Goal: Check status: Check status

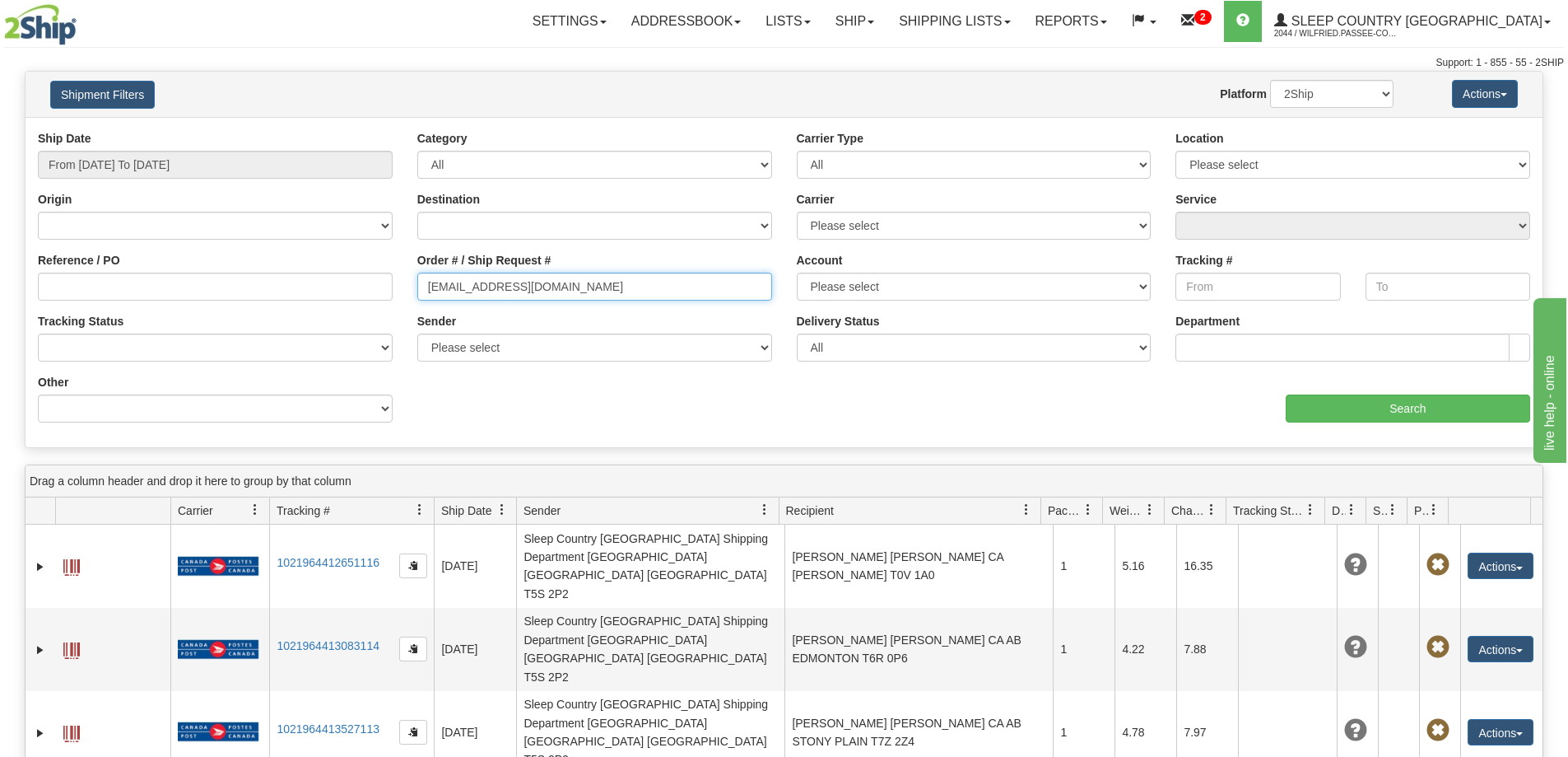
drag, startPoint x: 572, startPoint y: 287, endPoint x: 515, endPoint y: 283, distance: 57.1
click at [289, 130] on div "Reference / PO Order # / Ship Request # girljustice@icloud.com Account Please s…" at bounding box center [784, 130] width 1517 height 0
paste input "9000I043396"
type input "9000I043396"
click at [147, 157] on input "From [DATE] To [DATE]" at bounding box center [215, 165] width 355 height 28
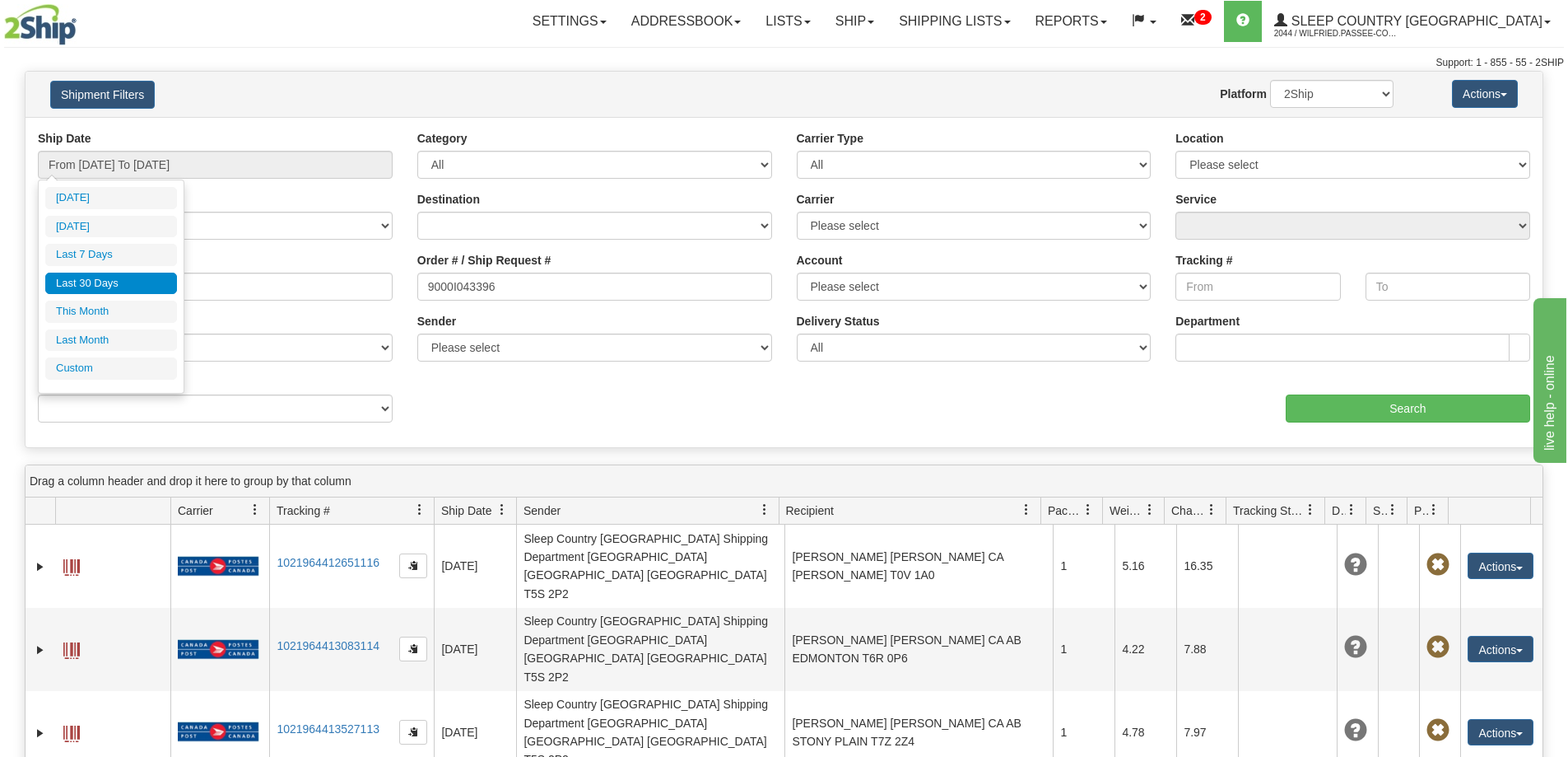
click at [125, 282] on li "Last 30 Days" at bounding box center [111, 284] width 132 height 22
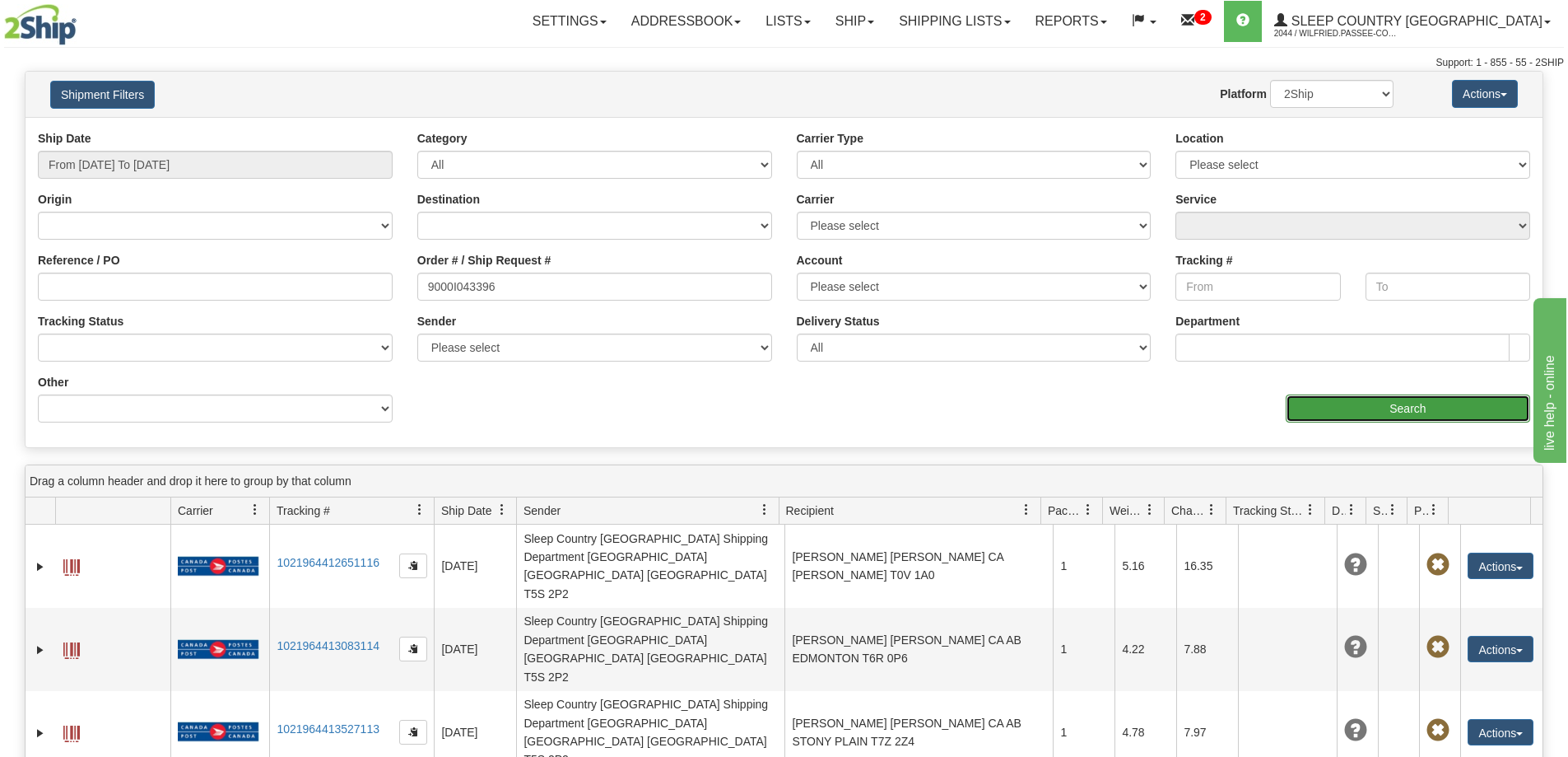
click at [1388, 417] on input "Search" at bounding box center [1407, 408] width 245 height 28
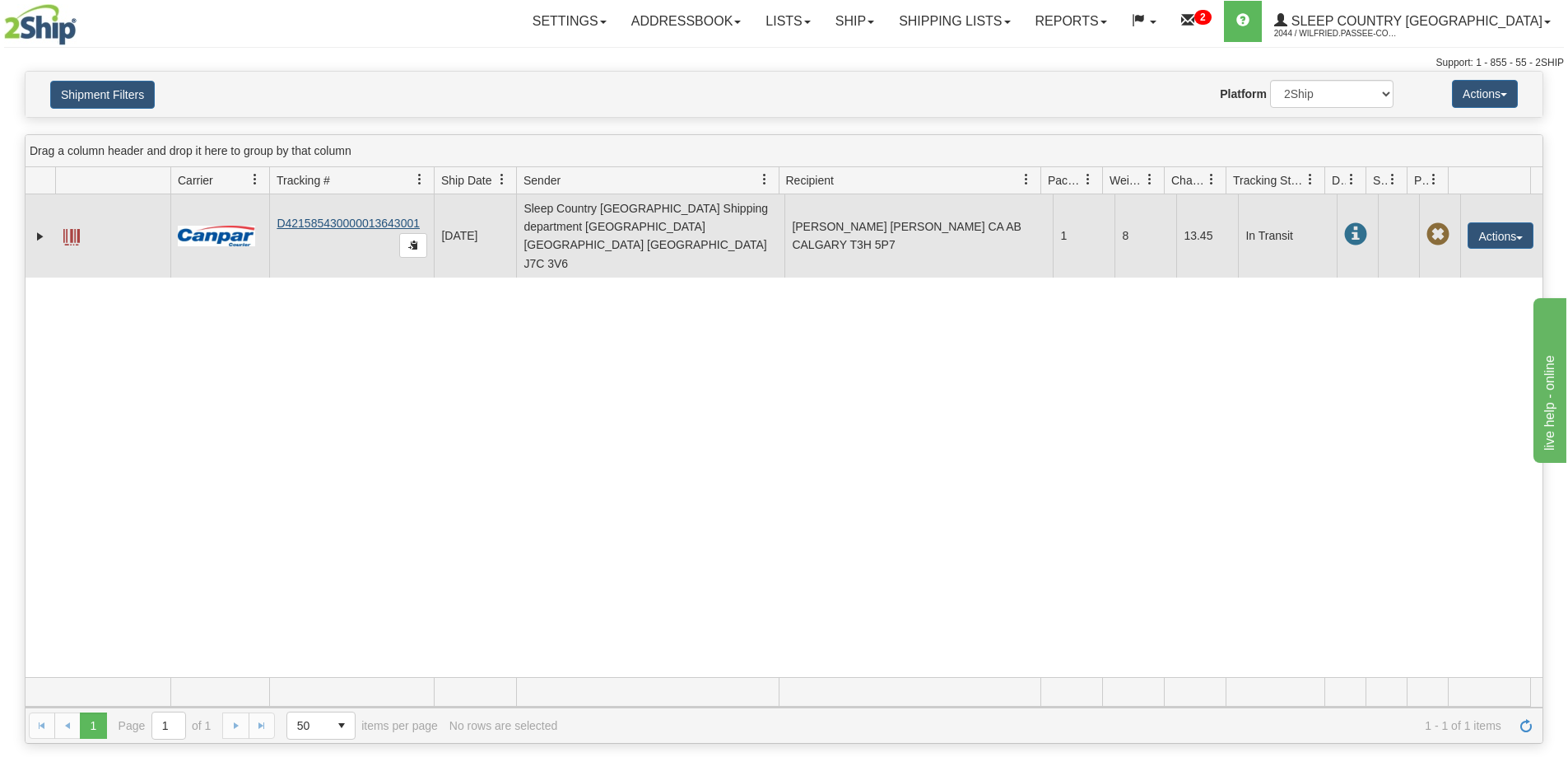
click at [373, 207] on td "D421585430000013643001" at bounding box center [351, 235] width 165 height 83
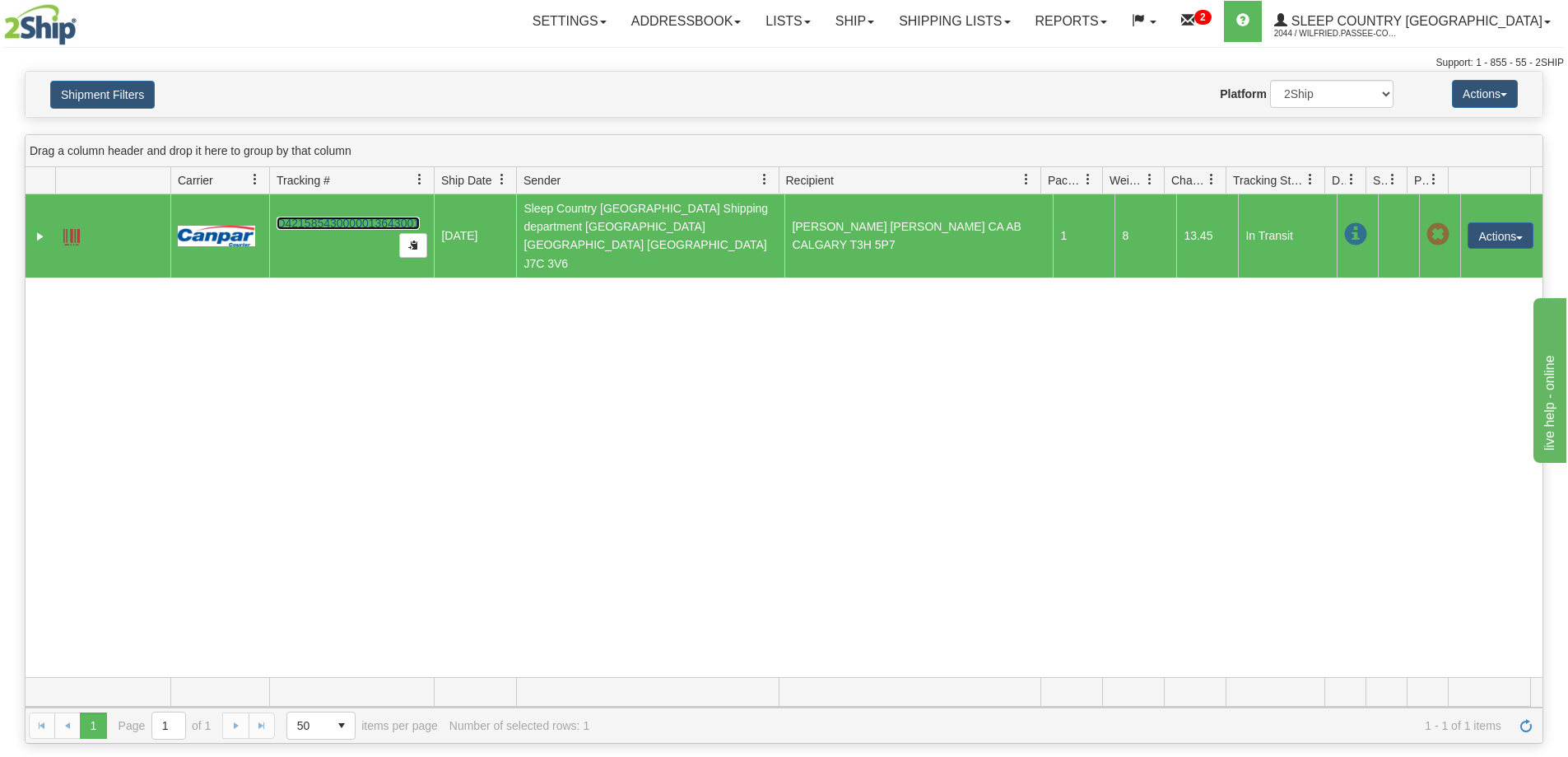
click at [374, 217] on link "D421585430000013643001" at bounding box center [348, 223] width 143 height 13
click at [1022, 17] on link "Shipping lists" at bounding box center [954, 21] width 136 height 41
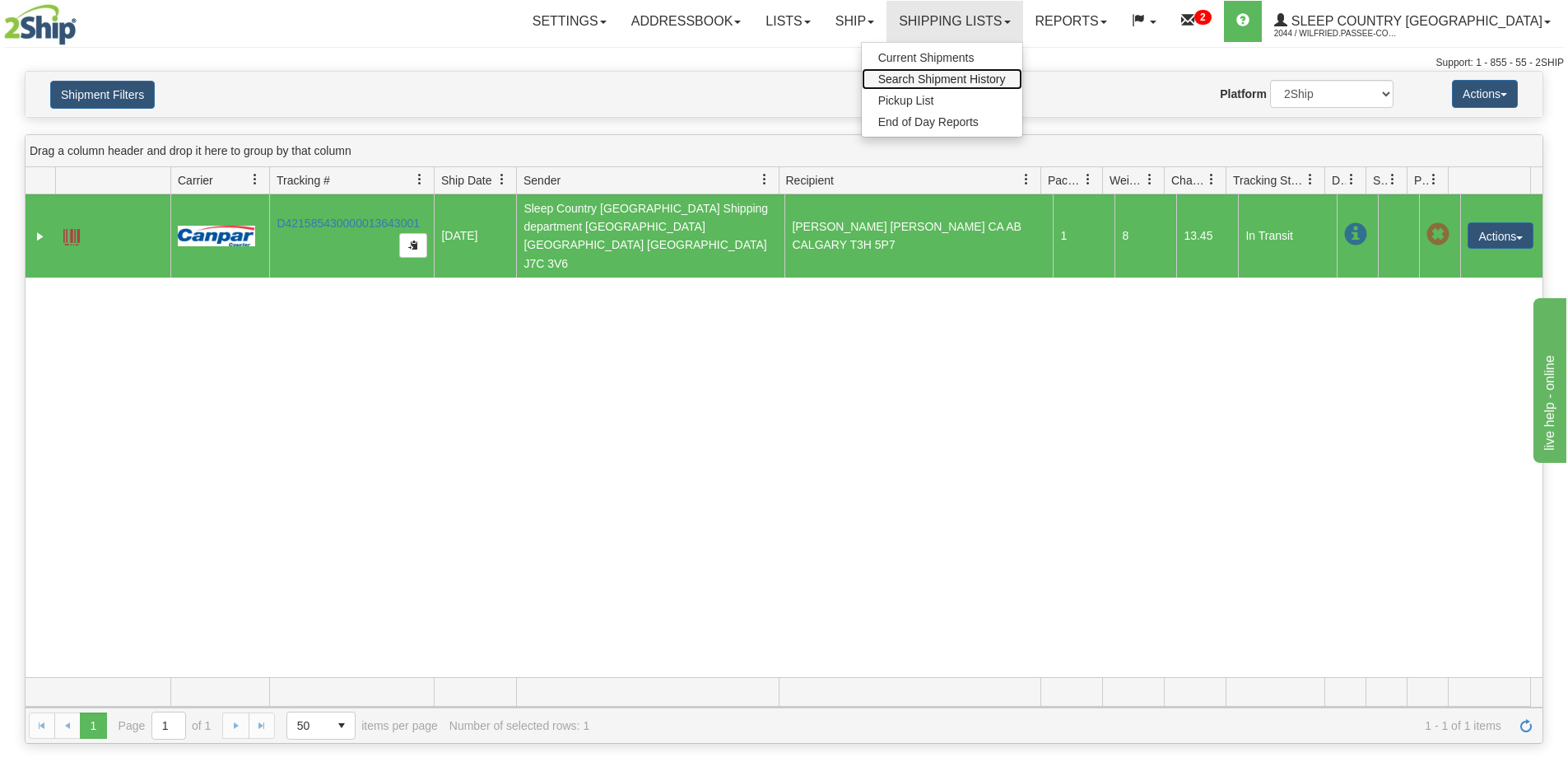
click at [987, 74] on span "Search Shipment History" at bounding box center [942, 78] width 128 height 13
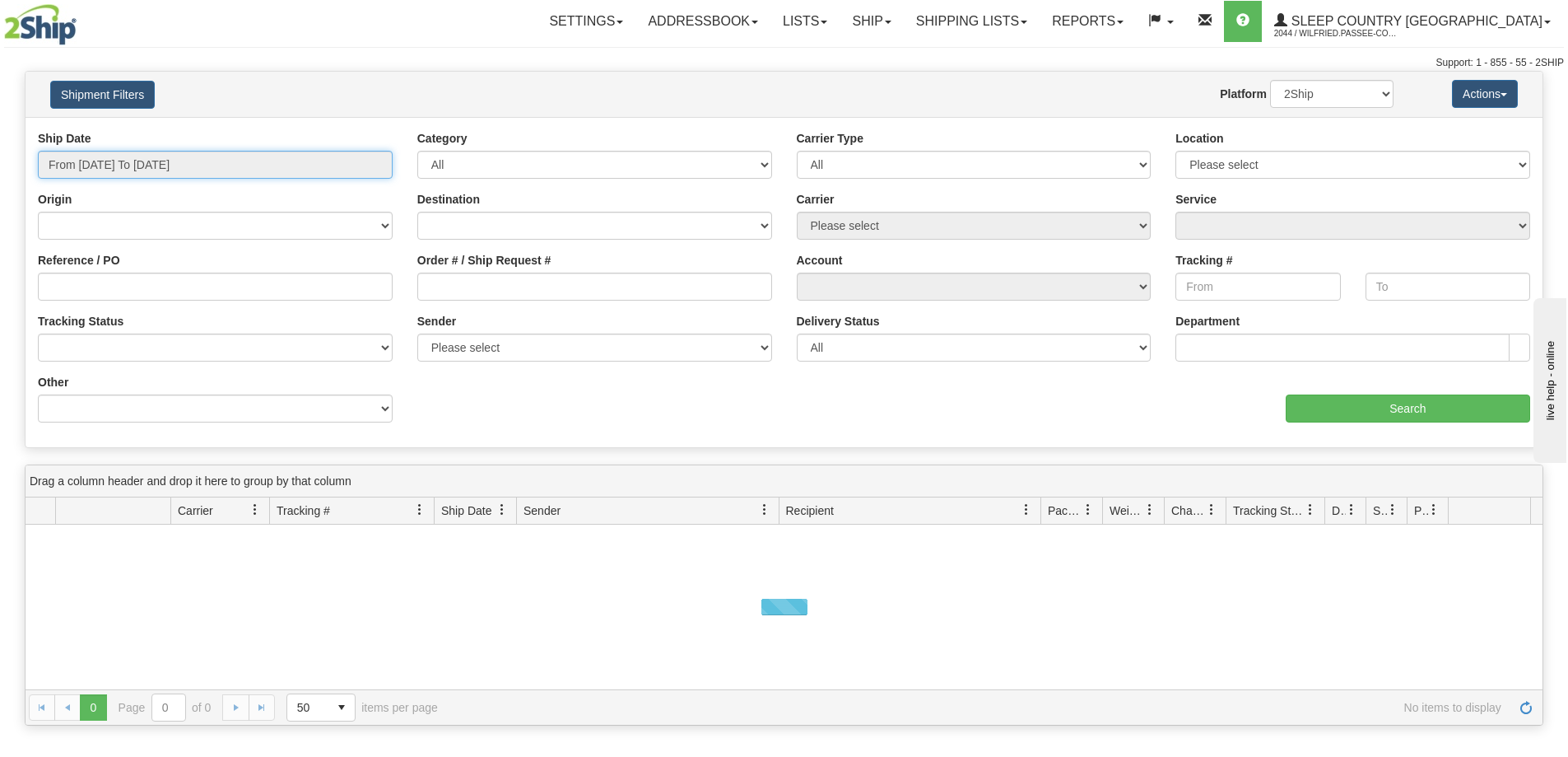
click at [172, 160] on input "From [DATE] To [DATE]" at bounding box center [215, 165] width 355 height 28
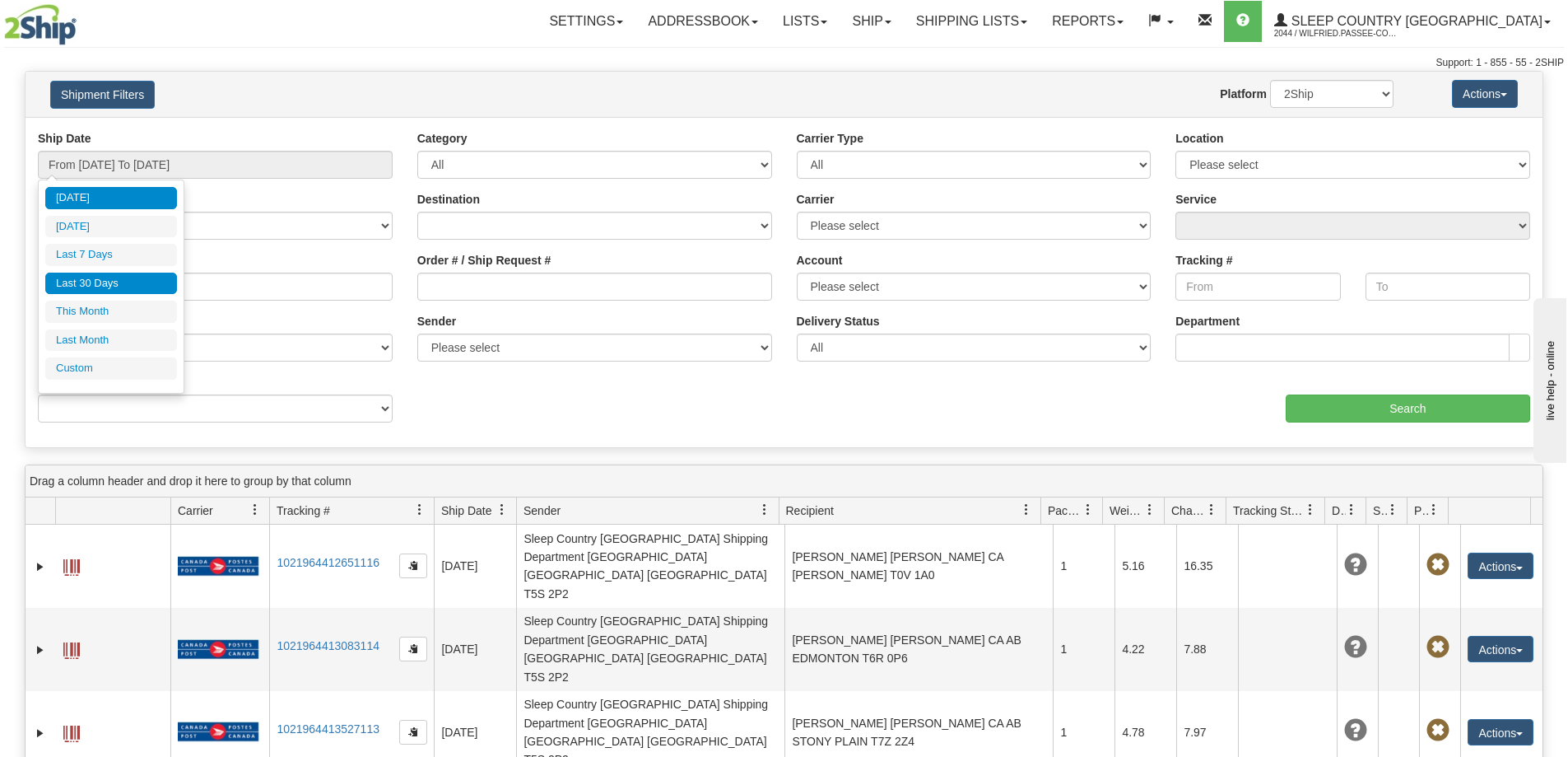
click at [136, 276] on li "Last 30 Days" at bounding box center [111, 284] width 132 height 22
type input "From [DATE] To [DATE]"
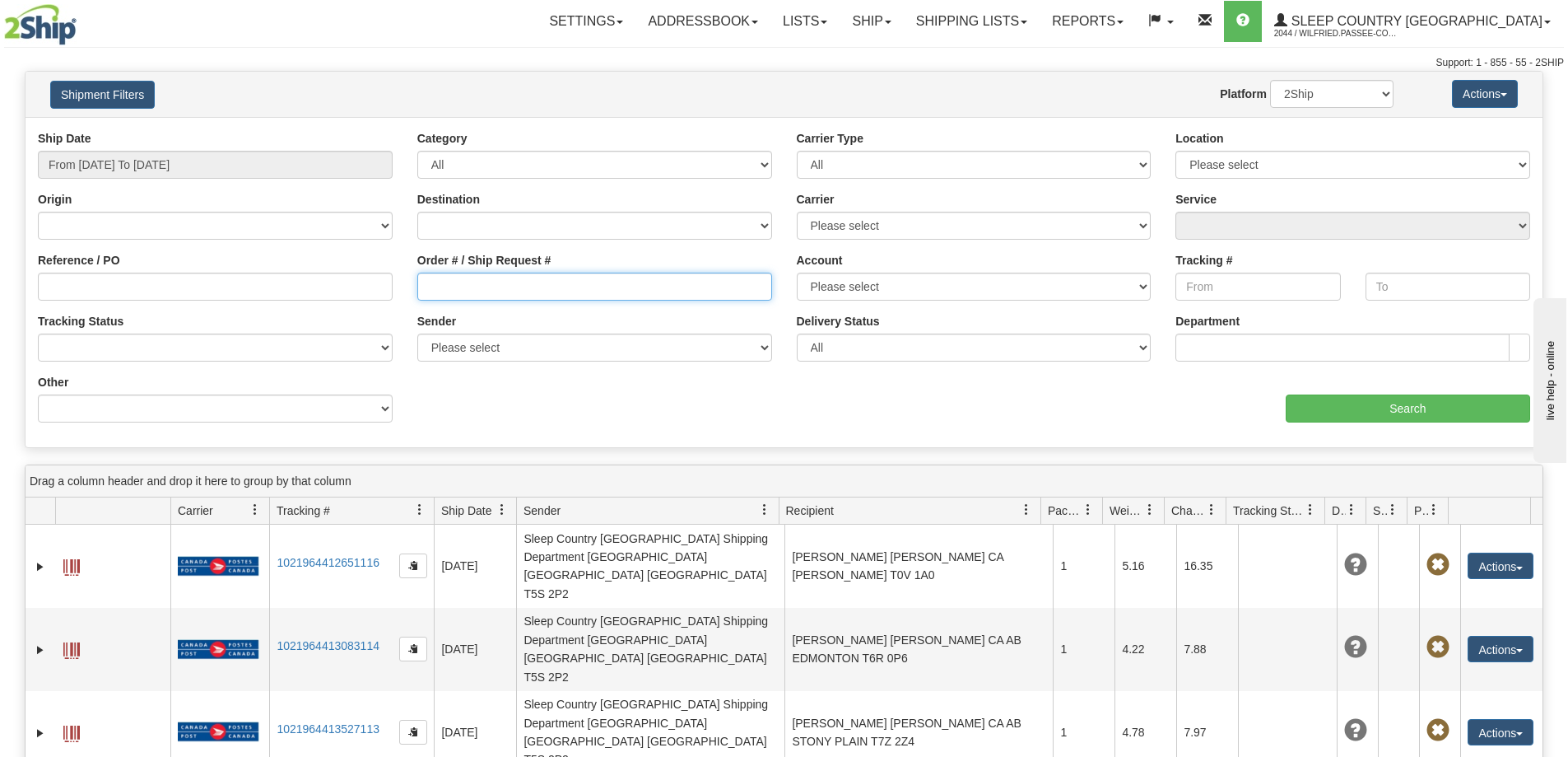
click at [501, 292] on input "Order # / Ship Request #" at bounding box center [594, 287] width 355 height 28
paste input "9000I071400"
type input "9000I071400"
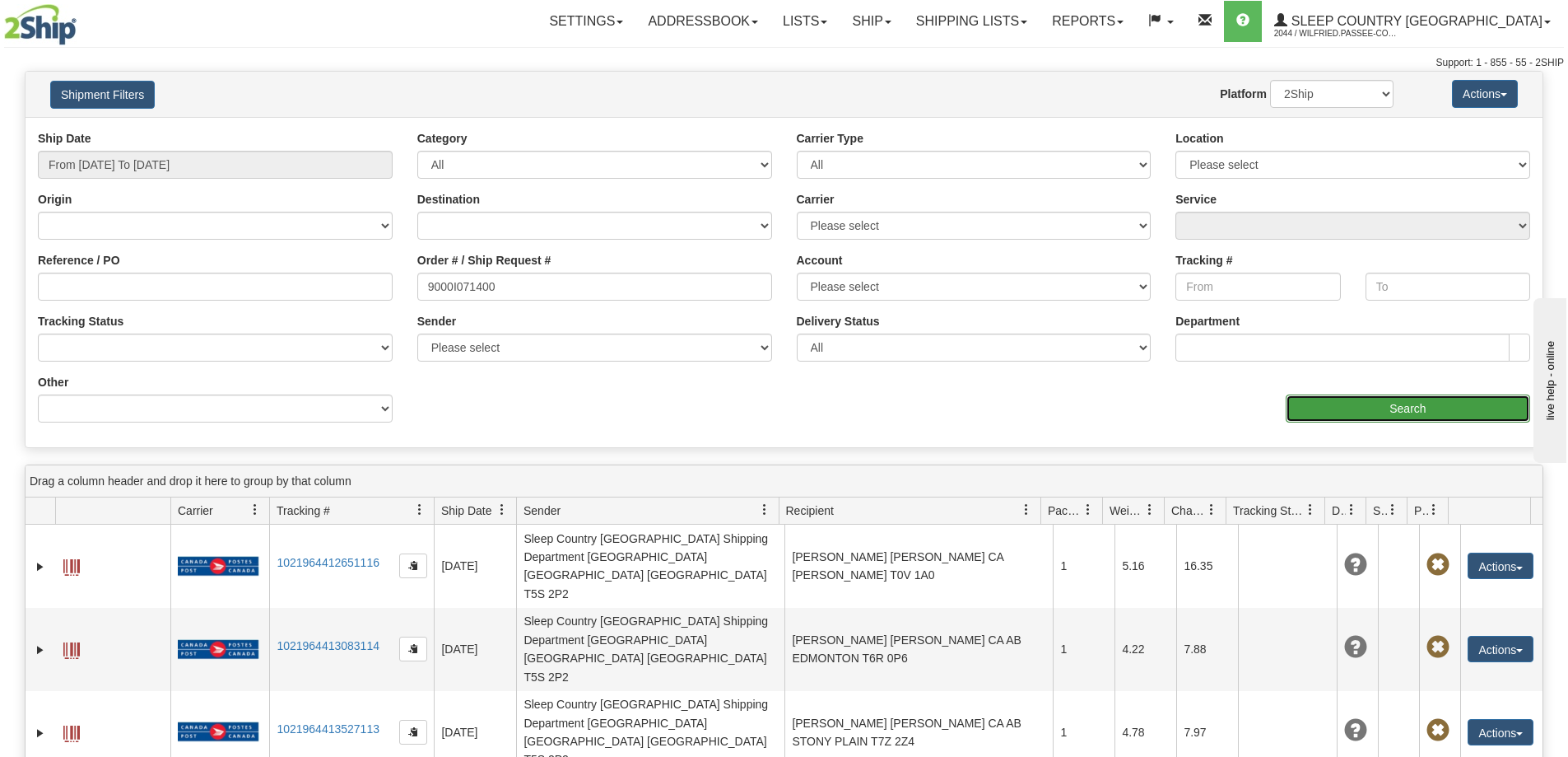
click at [1372, 407] on input "Search" at bounding box center [1407, 408] width 245 height 28
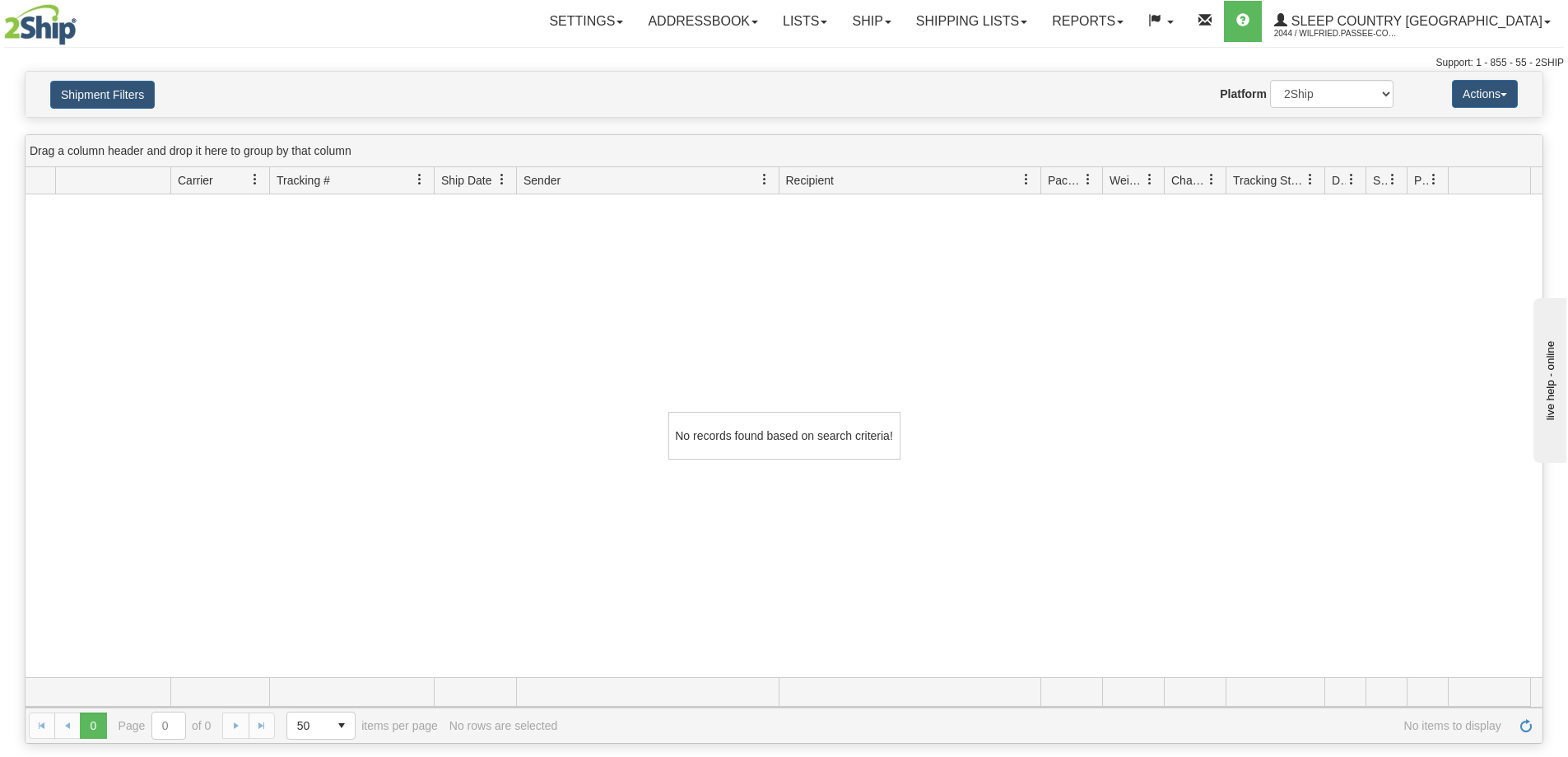
click at [375, 332] on div "No records found based on search criteria!" at bounding box center [784, 435] width 1517 height 483
drag, startPoint x: 1032, startPoint y: 20, endPoint x: 1036, endPoint y: 54, distance: 34.2
click at [1032, 21] on link "Shipping lists" at bounding box center [971, 21] width 136 height 41
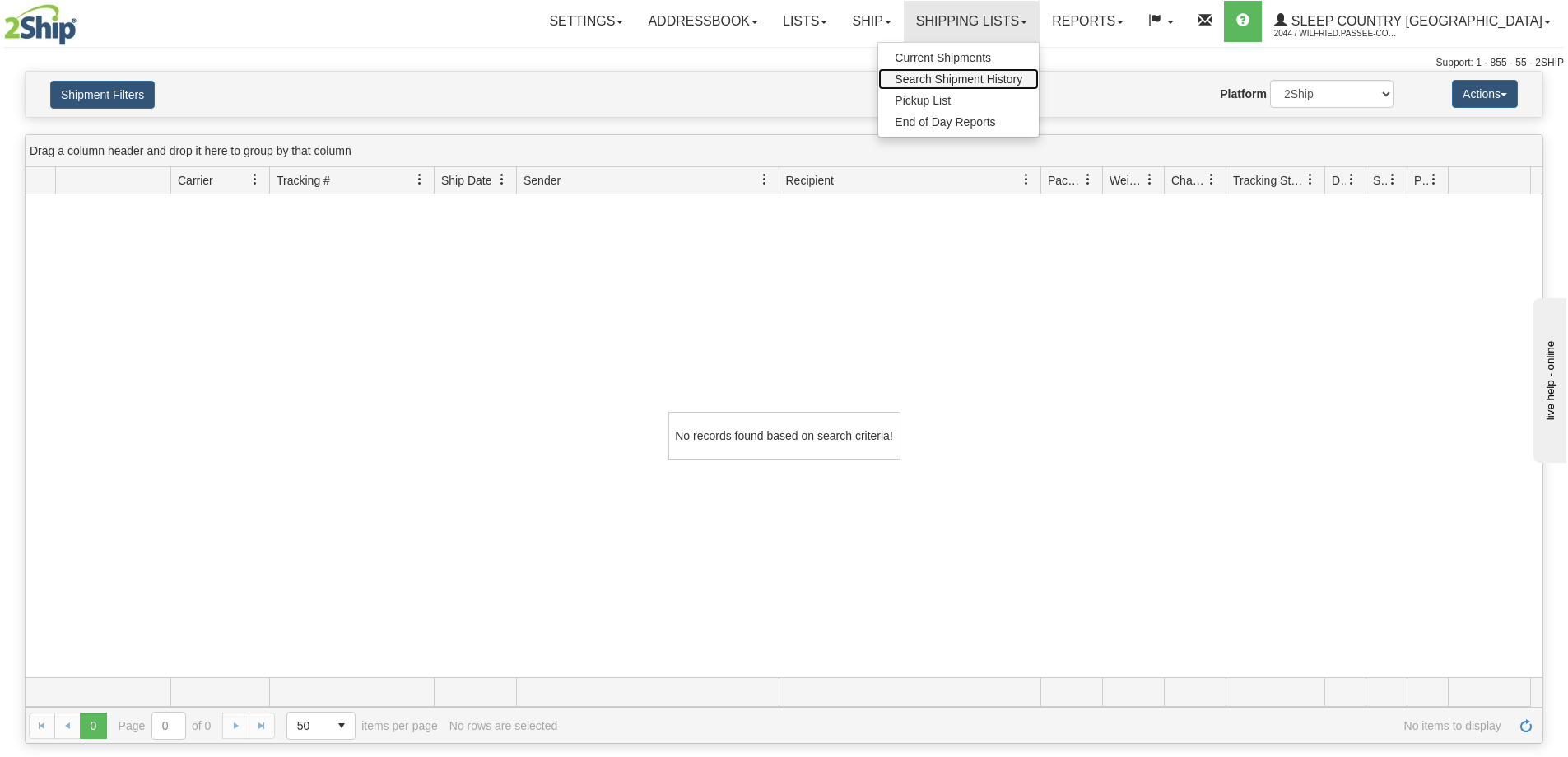
drag, startPoint x: 1043, startPoint y: 78, endPoint x: 982, endPoint y: 113, distance: 70.3
click at [1022, 77] on span "Search Shipment History" at bounding box center [958, 78] width 128 height 13
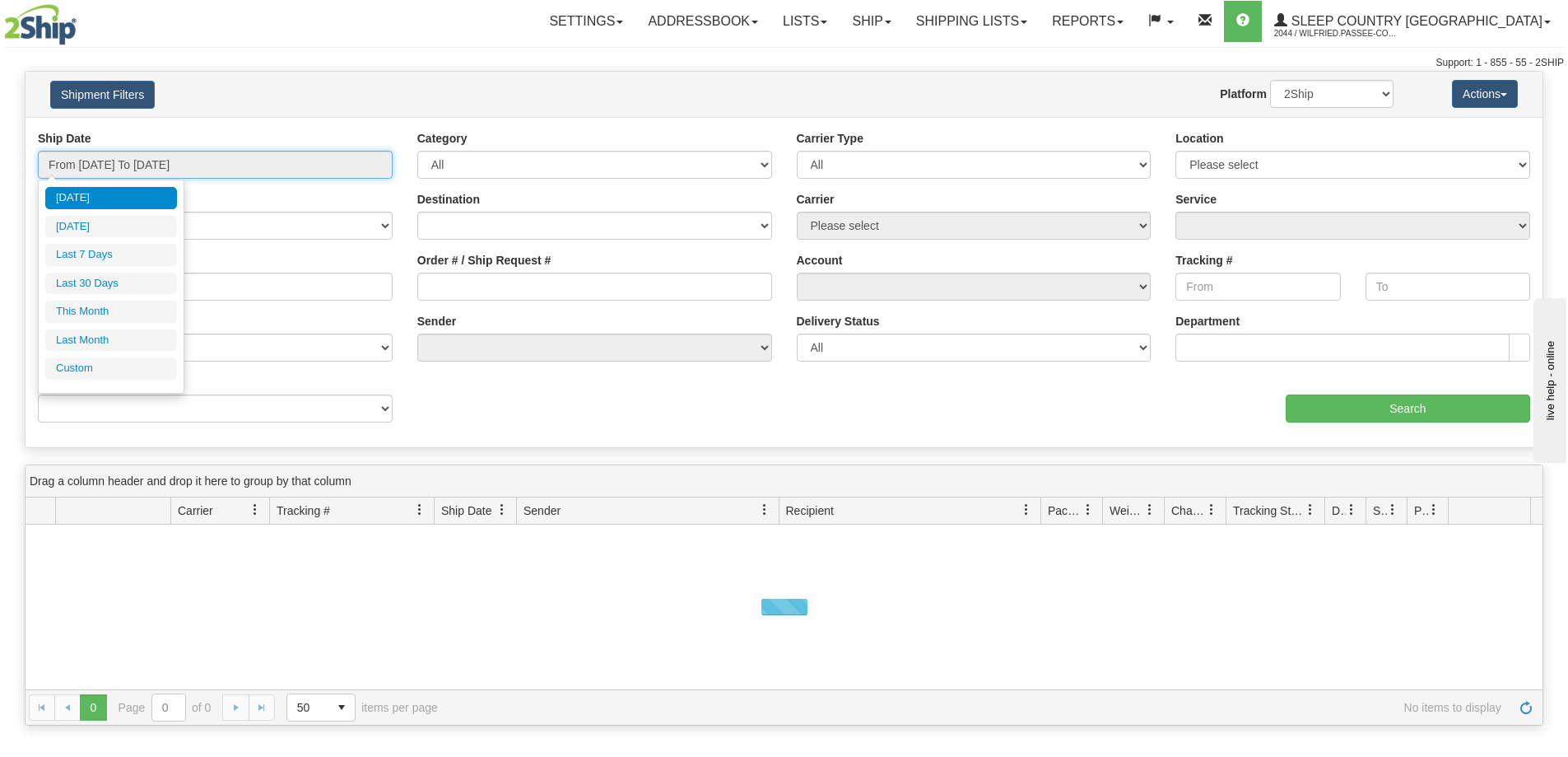
drag, startPoint x: 221, startPoint y: 166, endPoint x: 178, endPoint y: 204, distance: 57.4
click at [220, 166] on input "From [DATE] To [DATE]" at bounding box center [215, 165] width 355 height 28
drag, startPoint x: 140, startPoint y: 284, endPoint x: 205, endPoint y: 284, distance: 65.0
click at [142, 284] on li "Last 30 Days" at bounding box center [111, 284] width 132 height 22
type input "From [DATE] To [DATE]"
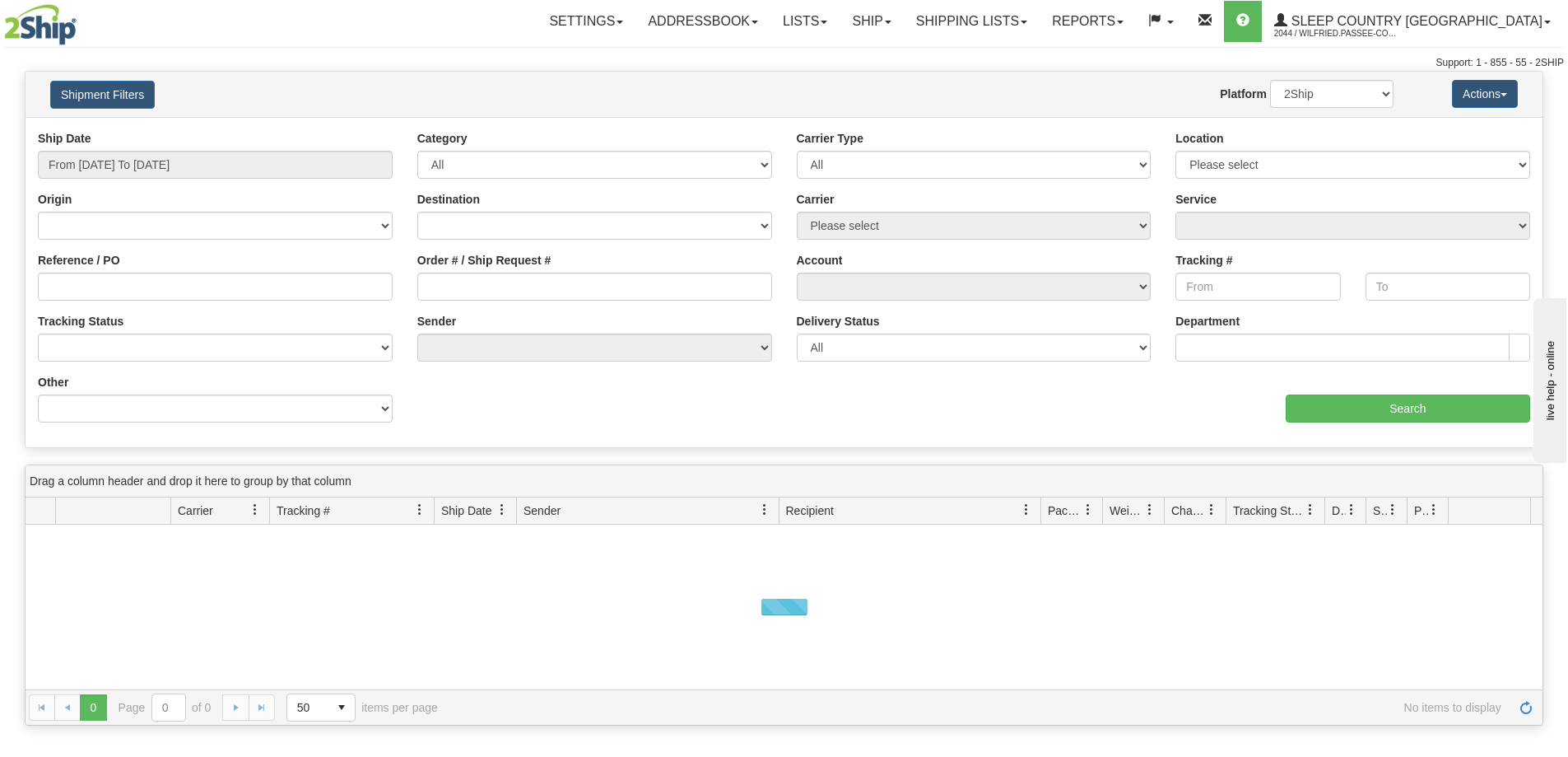
click at [463, 305] on div "Order # / Ship Request #" at bounding box center [595, 282] width 380 height 61
drag, startPoint x: 478, startPoint y: 285, endPoint x: 723, endPoint y: 296, distance: 245.2
click at [483, 285] on input "Order # / Ship Request #" at bounding box center [594, 287] width 355 height 28
paste input "9000I054980"
type input "9000I054980"
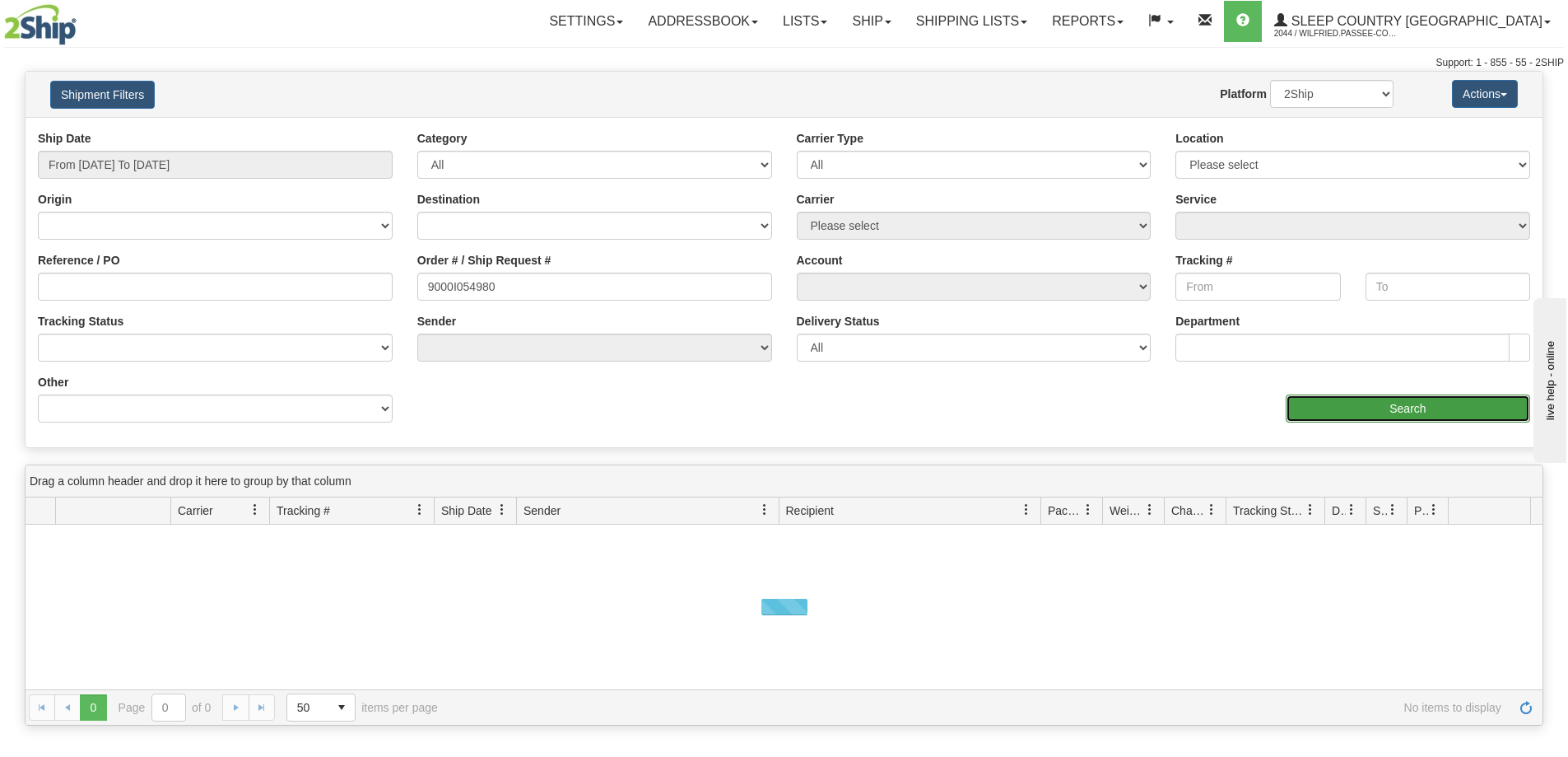
drag, startPoint x: 1374, startPoint y: 413, endPoint x: 1293, endPoint y: 372, distance: 90.8
click at [1373, 413] on input "Search" at bounding box center [1407, 408] width 245 height 28
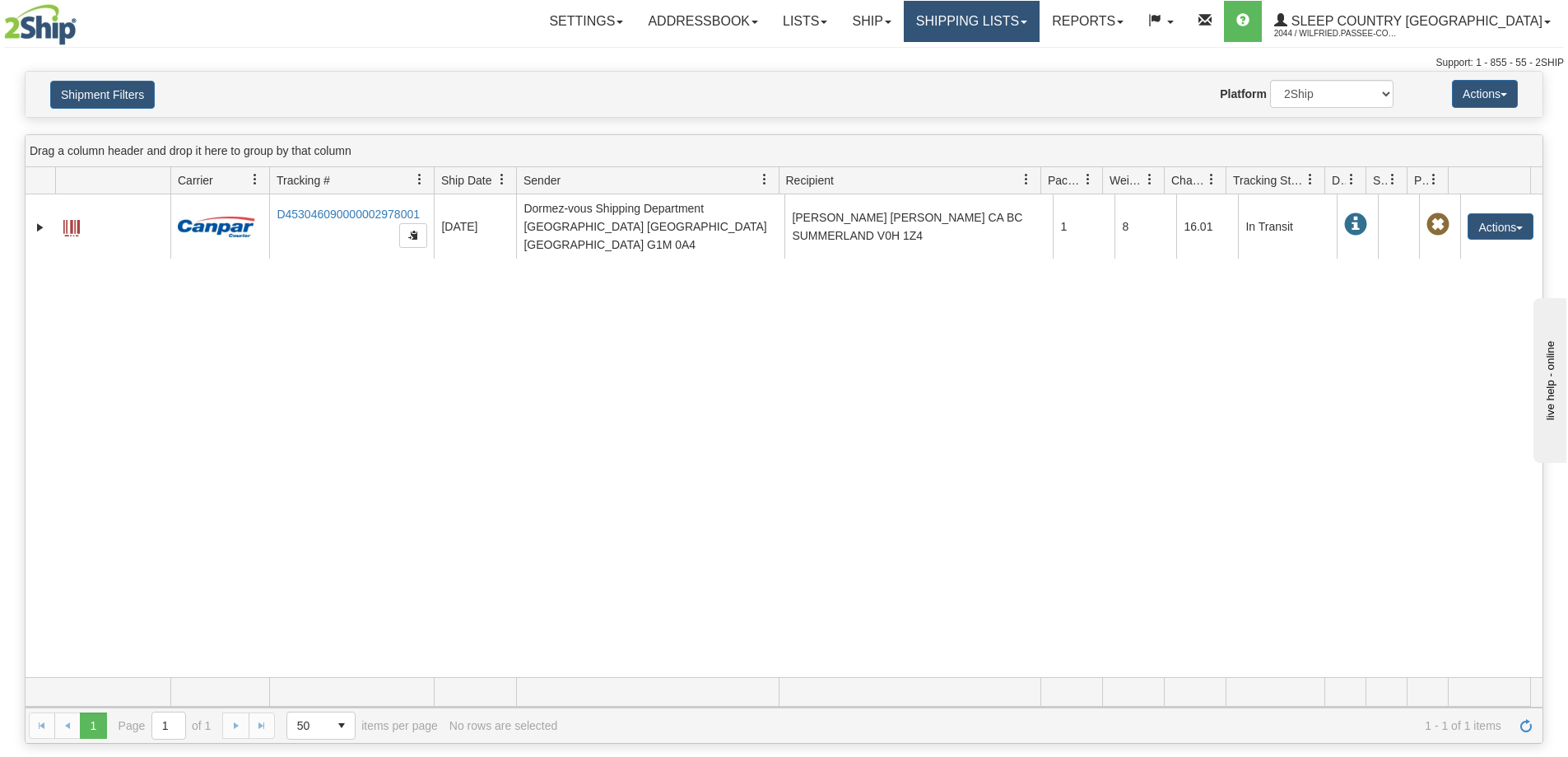
click at [1039, 22] on link "Shipping lists" at bounding box center [971, 21] width 136 height 41
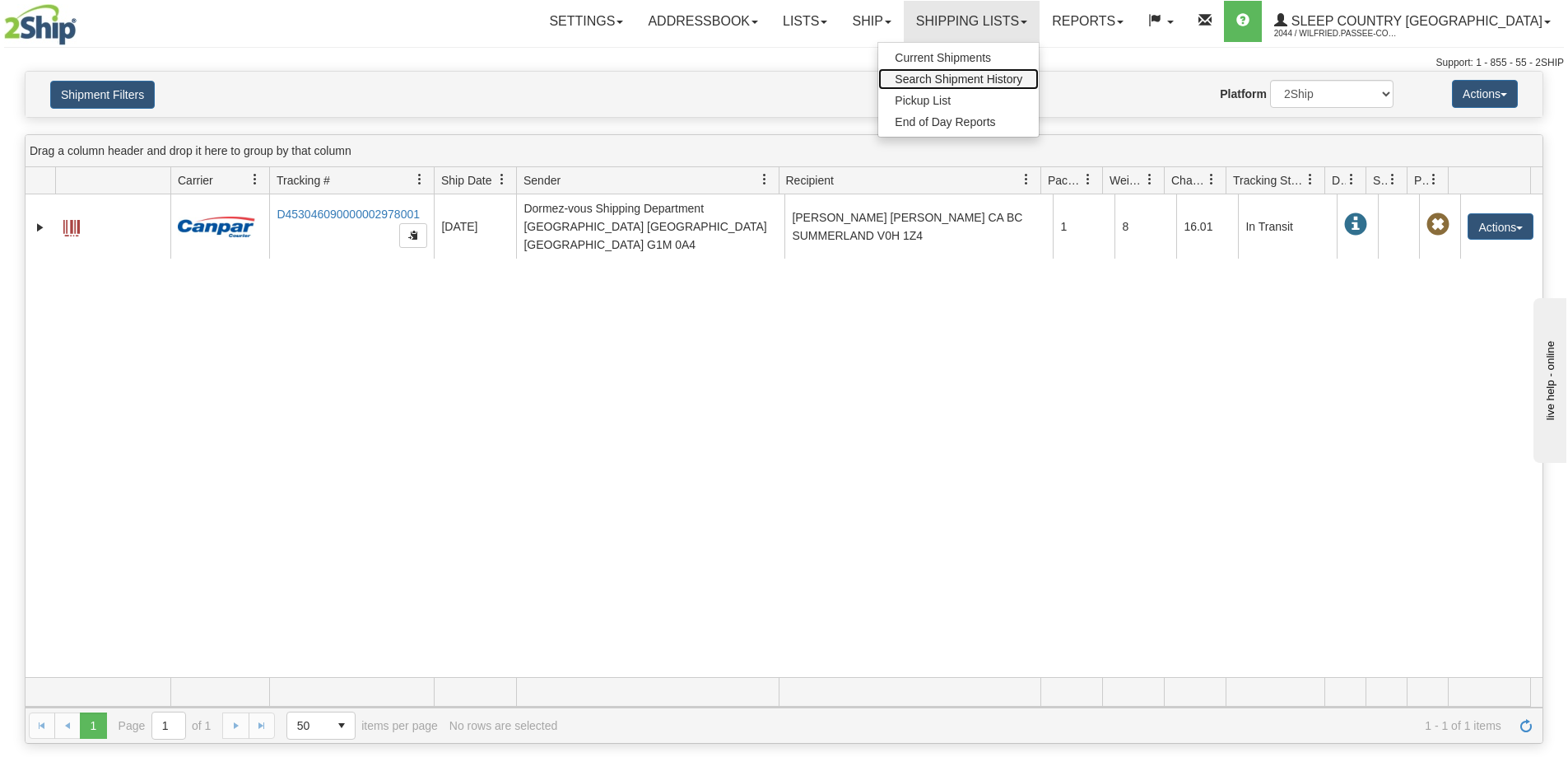
click at [1022, 75] on span "Search Shipment History" at bounding box center [958, 78] width 128 height 13
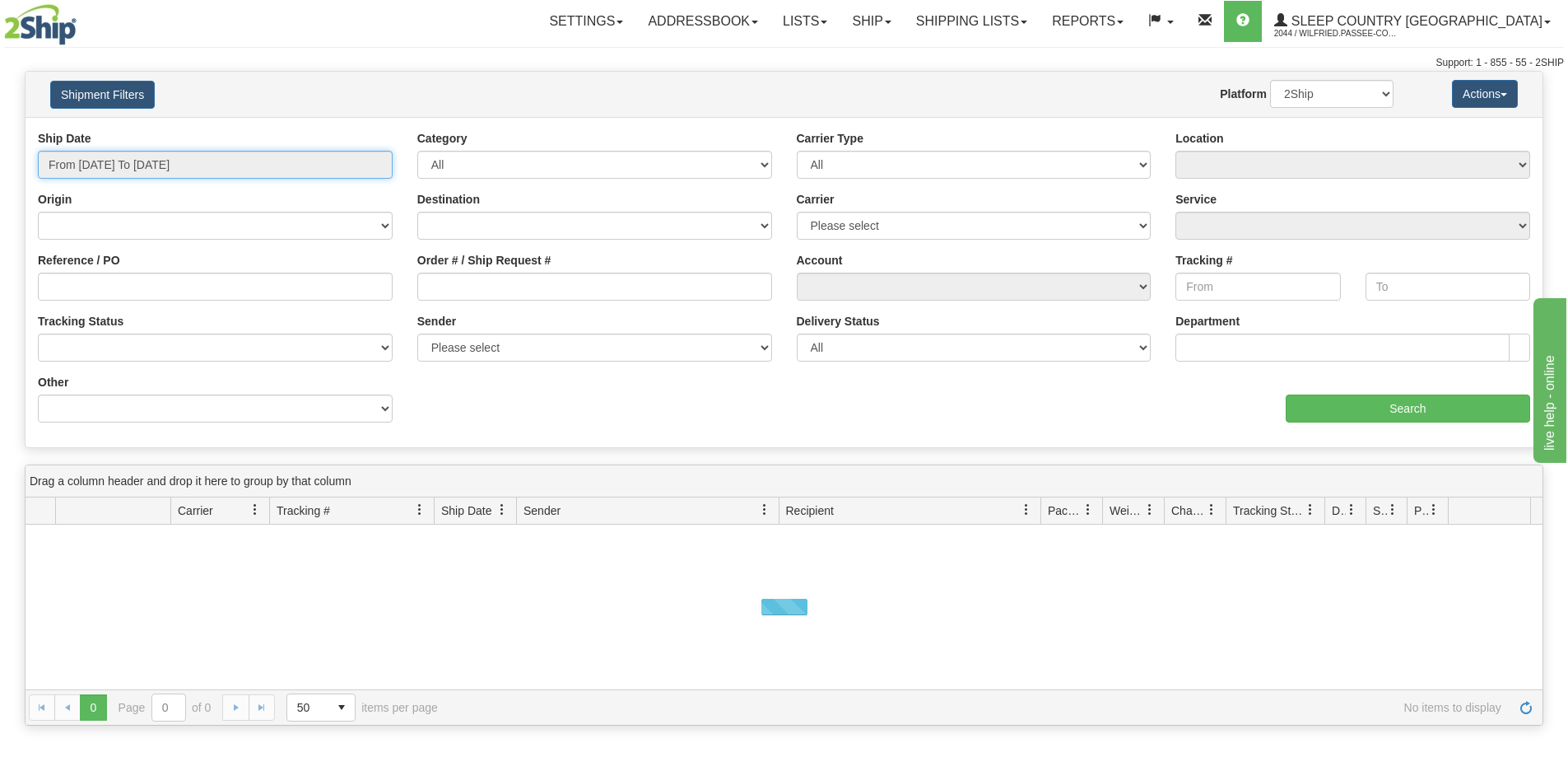
click at [182, 166] on input "From [DATE] To [DATE]" at bounding box center [215, 165] width 355 height 28
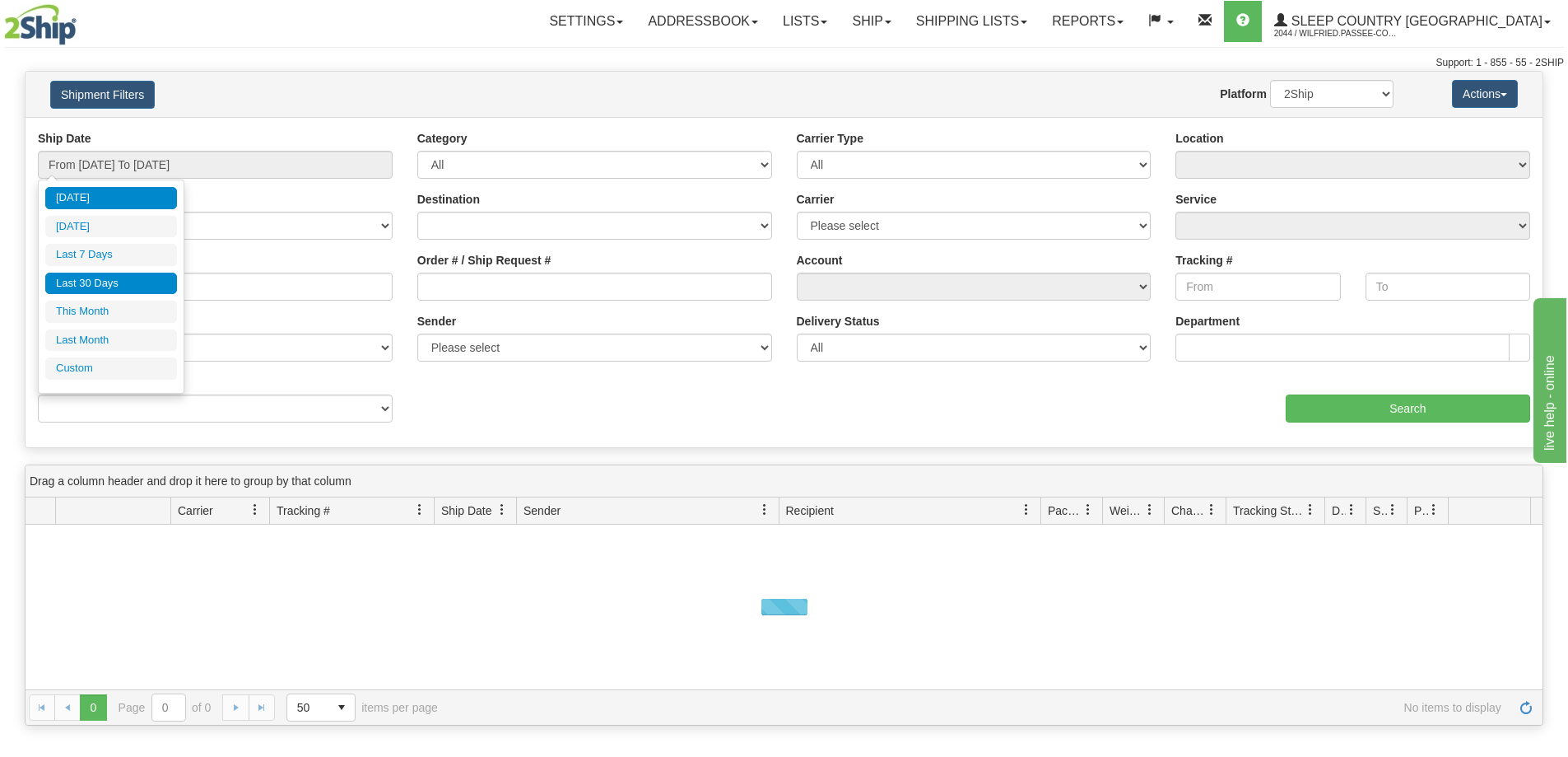
click at [149, 281] on li "Last 30 Days" at bounding box center [111, 284] width 132 height 22
type input "From [DATE] To [DATE]"
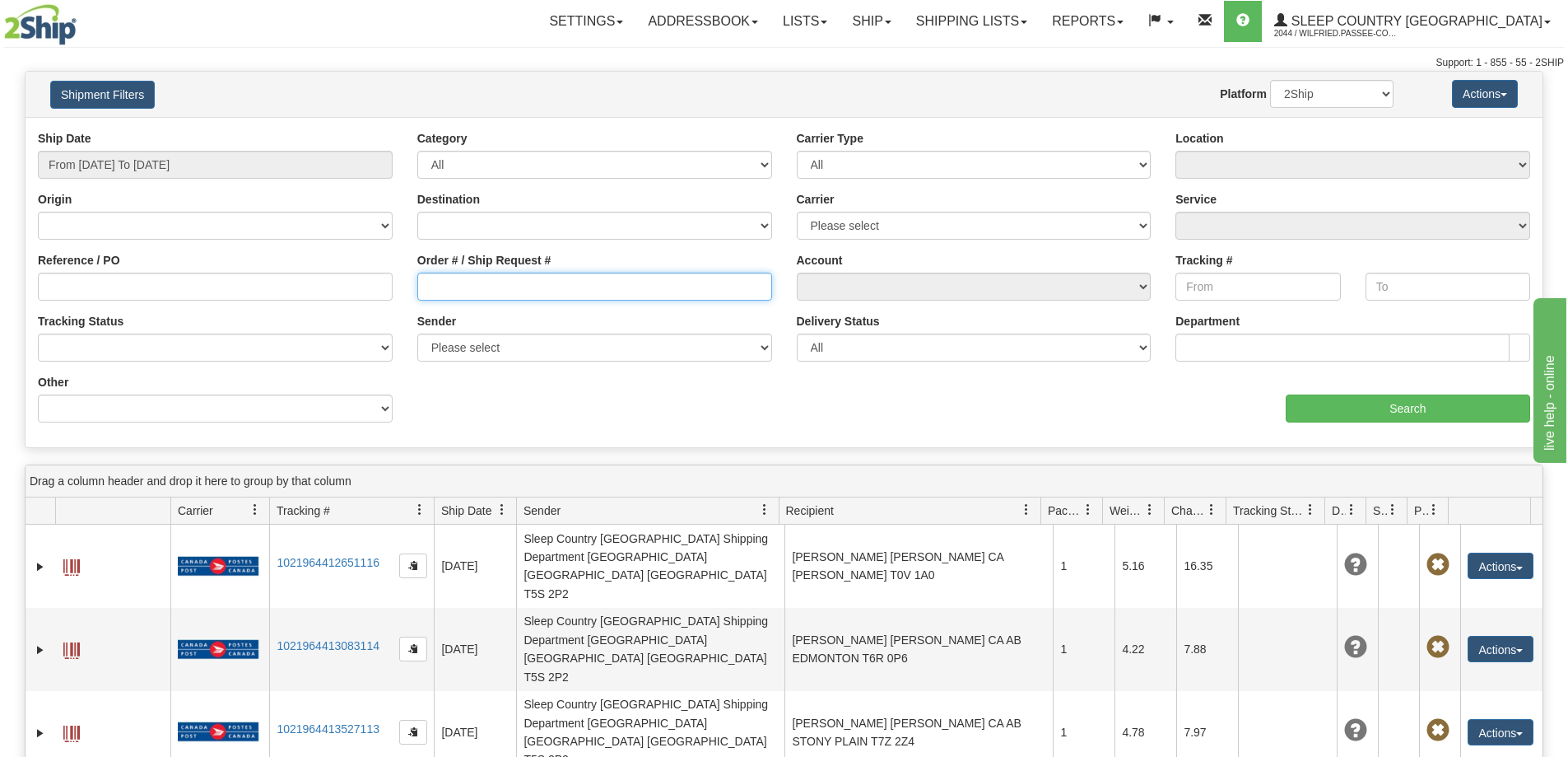
click at [450, 291] on input "Order # / Ship Request #" at bounding box center [594, 287] width 355 height 28
paste input "sanducharme11@gmail.com"
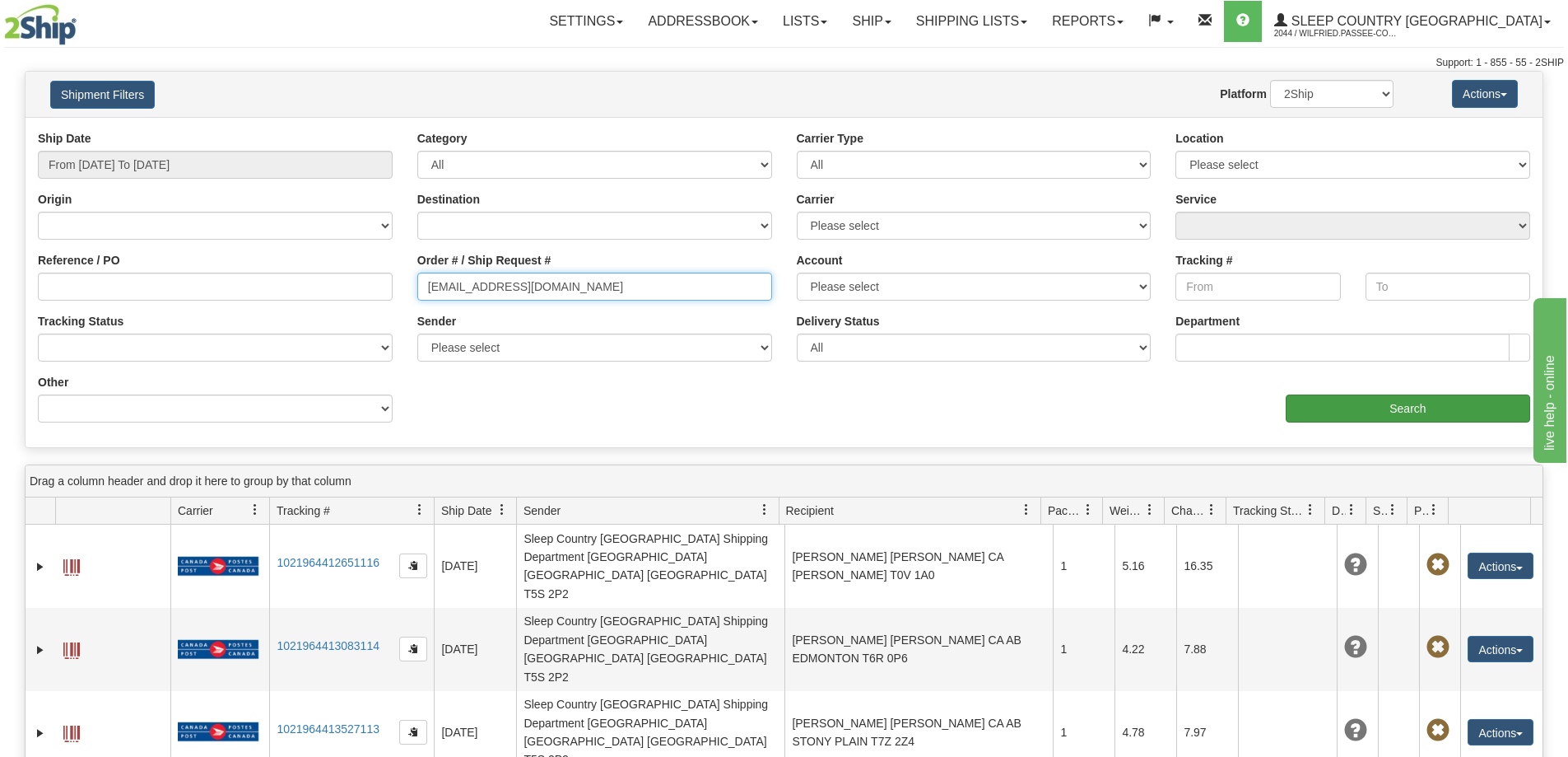
type input "sanducharme11@gmail.com"
click at [1392, 413] on input "Search" at bounding box center [1407, 408] width 245 height 28
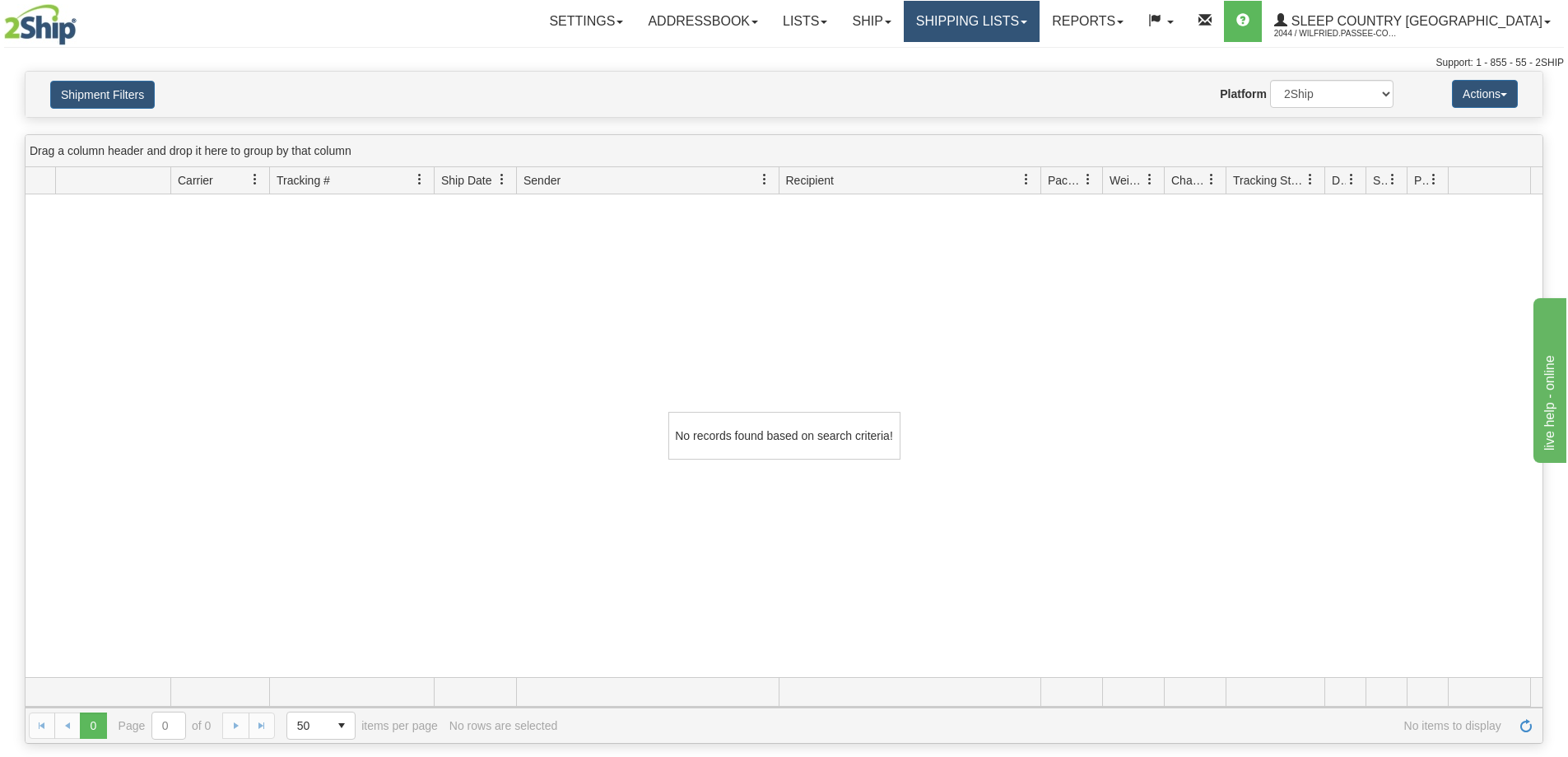
click at [1039, 16] on link "Shipping lists" at bounding box center [971, 21] width 136 height 41
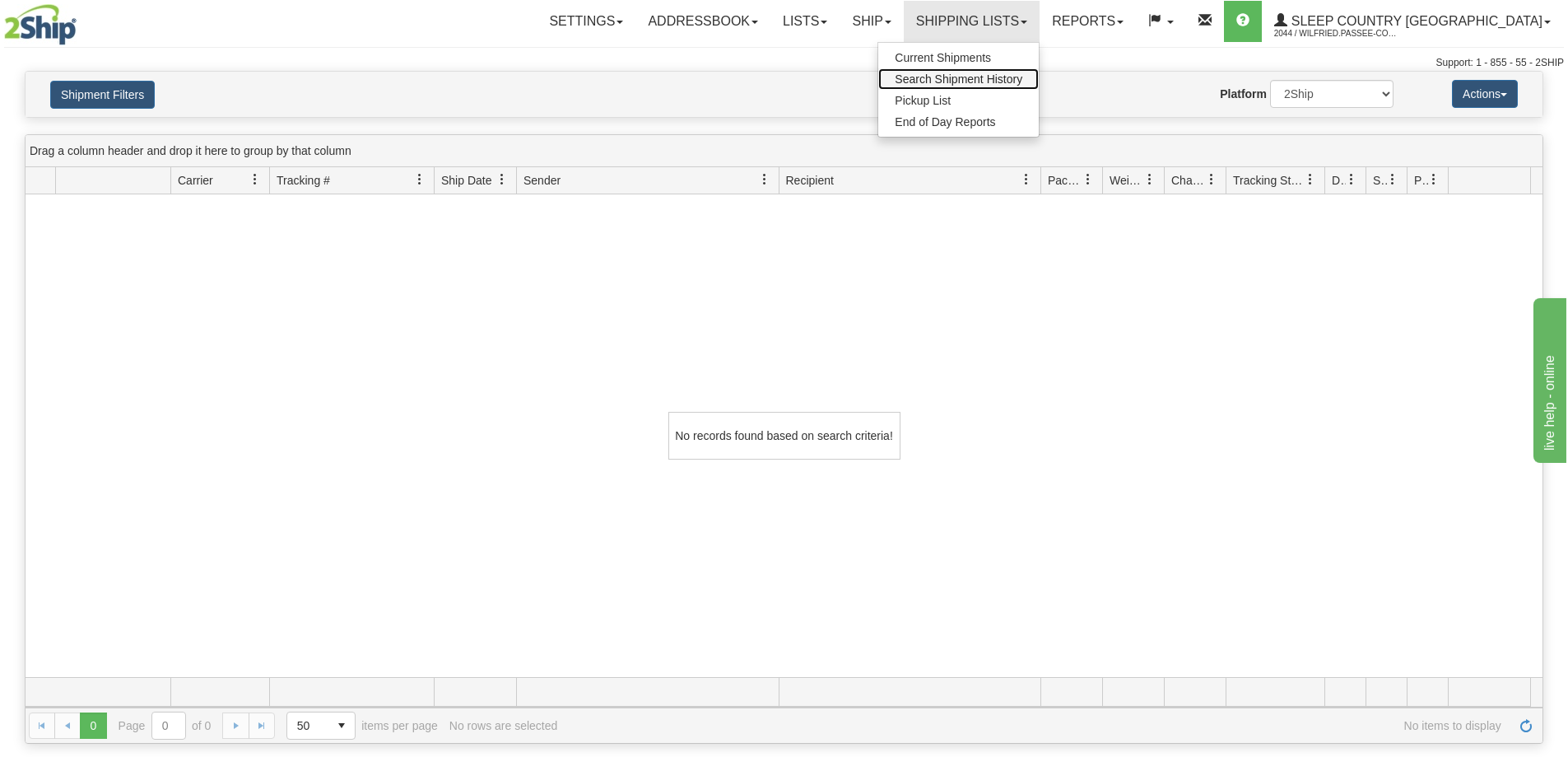
click at [1013, 81] on span "Search Shipment History" at bounding box center [958, 78] width 128 height 13
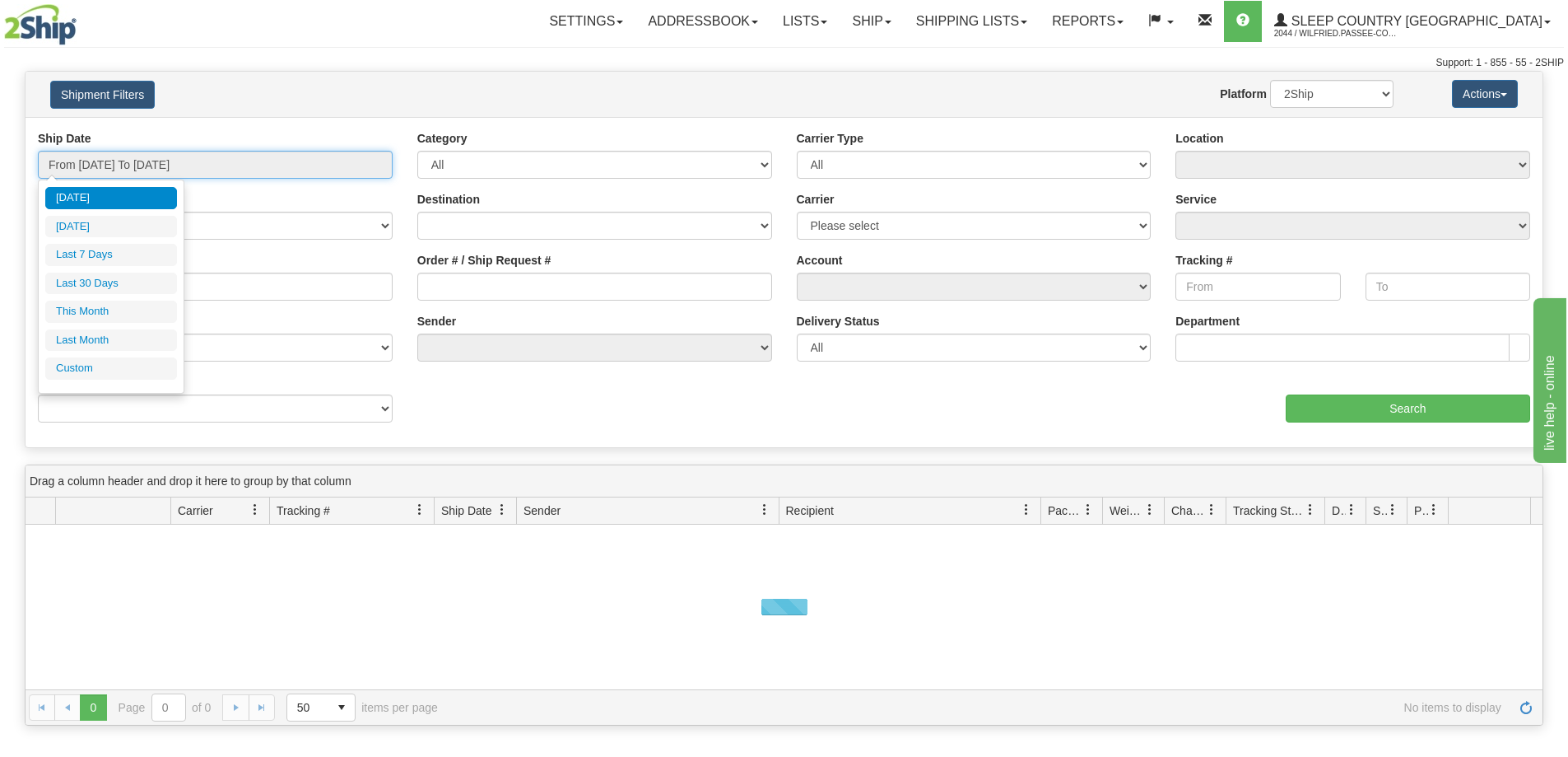
drag, startPoint x: 175, startPoint y: 163, endPoint x: 173, endPoint y: 197, distance: 34.1
click at [172, 164] on input "From [DATE] To [DATE]" at bounding box center [215, 165] width 355 height 28
click at [156, 283] on li "Last 30 Days" at bounding box center [111, 284] width 132 height 22
type input "From [DATE] To [DATE]"
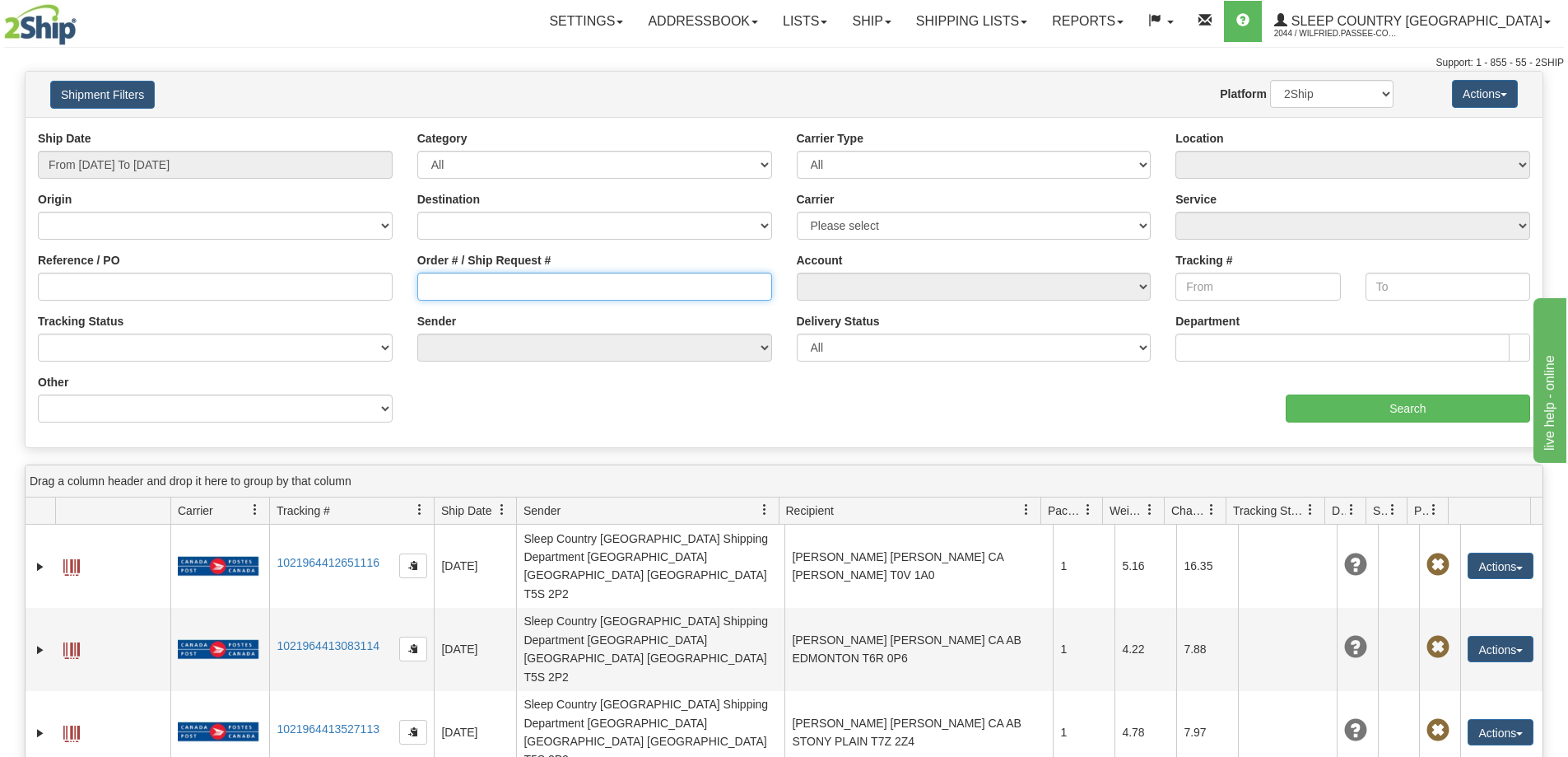
click at [525, 285] on input "Order # / Ship Request #" at bounding box center [594, 287] width 355 height 28
paste input "9002I053392"
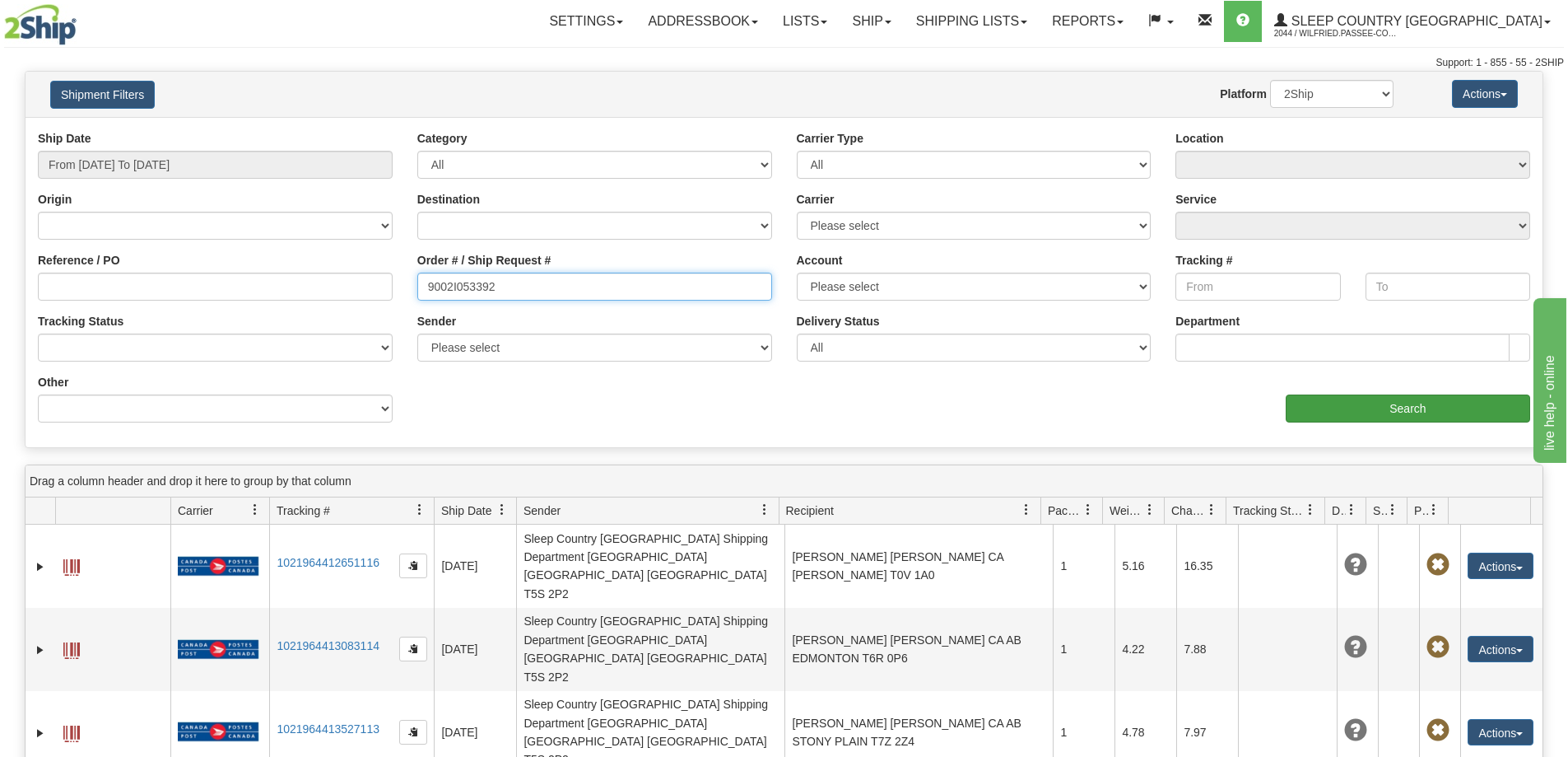
type input "9002I053392"
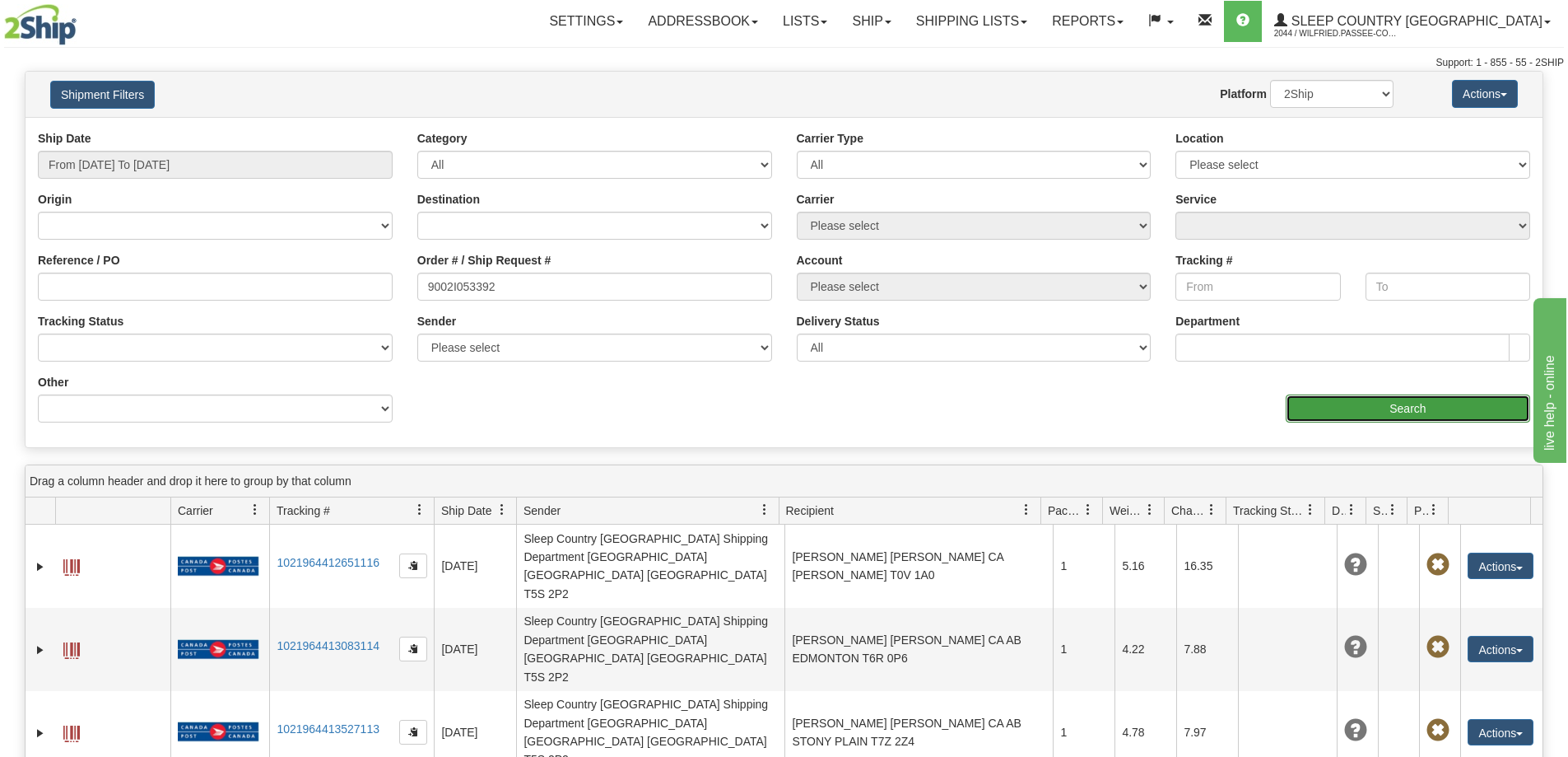
click at [1454, 405] on input "Search" at bounding box center [1407, 408] width 245 height 28
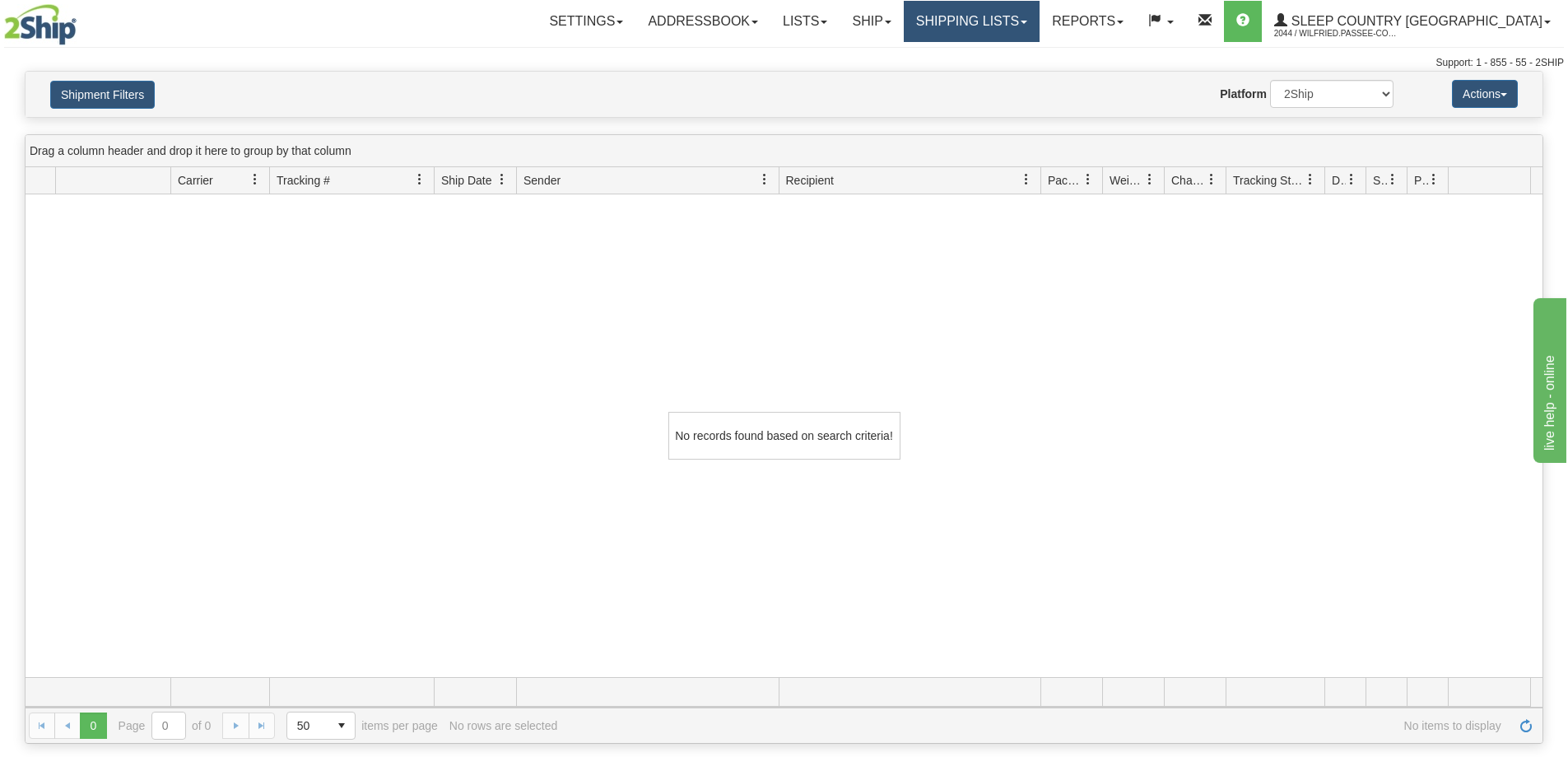
click at [1039, 16] on link "Shipping lists" at bounding box center [971, 21] width 136 height 41
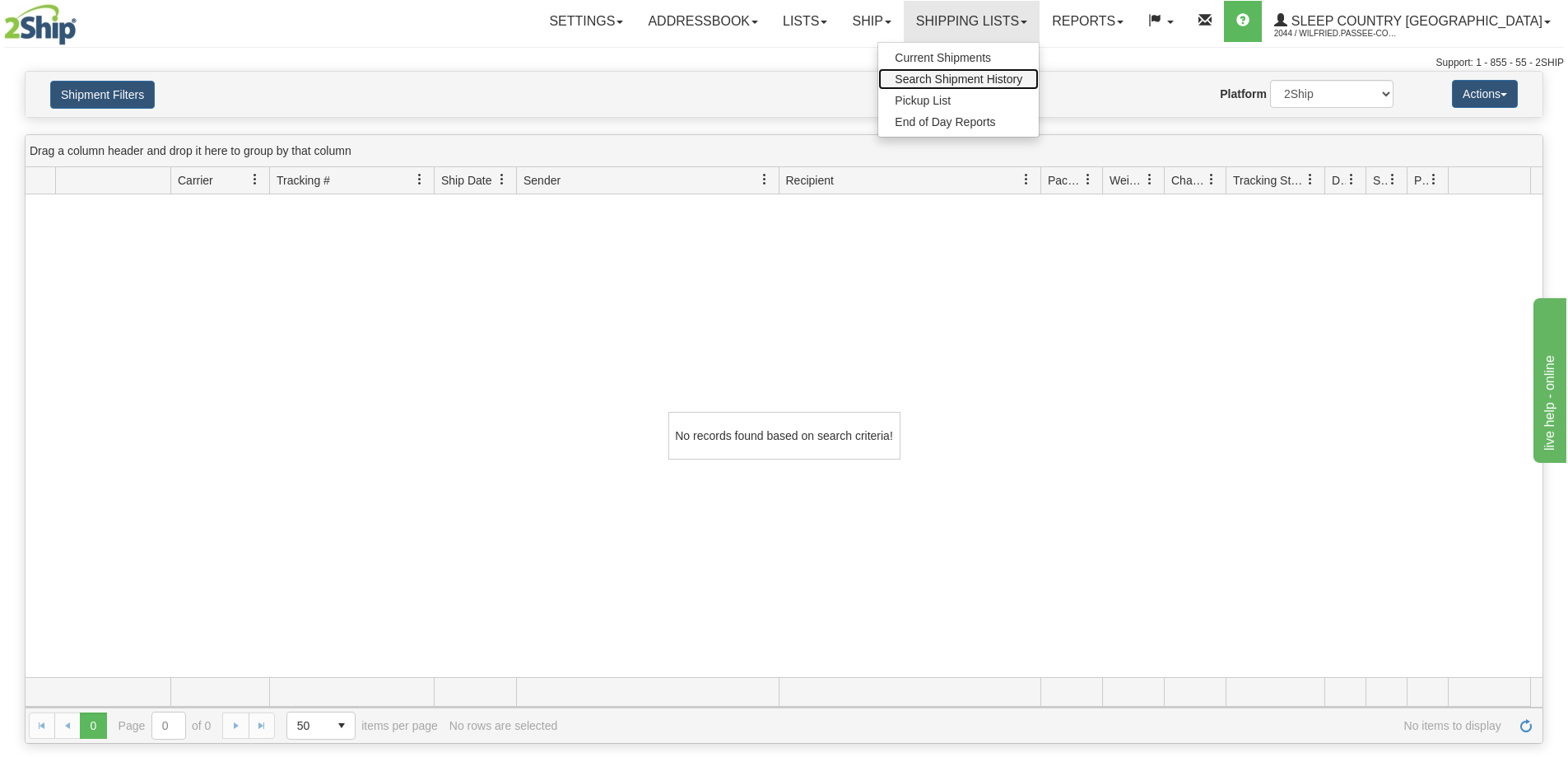
drag, startPoint x: 1036, startPoint y: 71, endPoint x: 1036, endPoint y: 90, distance: 19.0
click at [1036, 72] on link "Search Shipment History" at bounding box center [958, 78] width 161 height 21
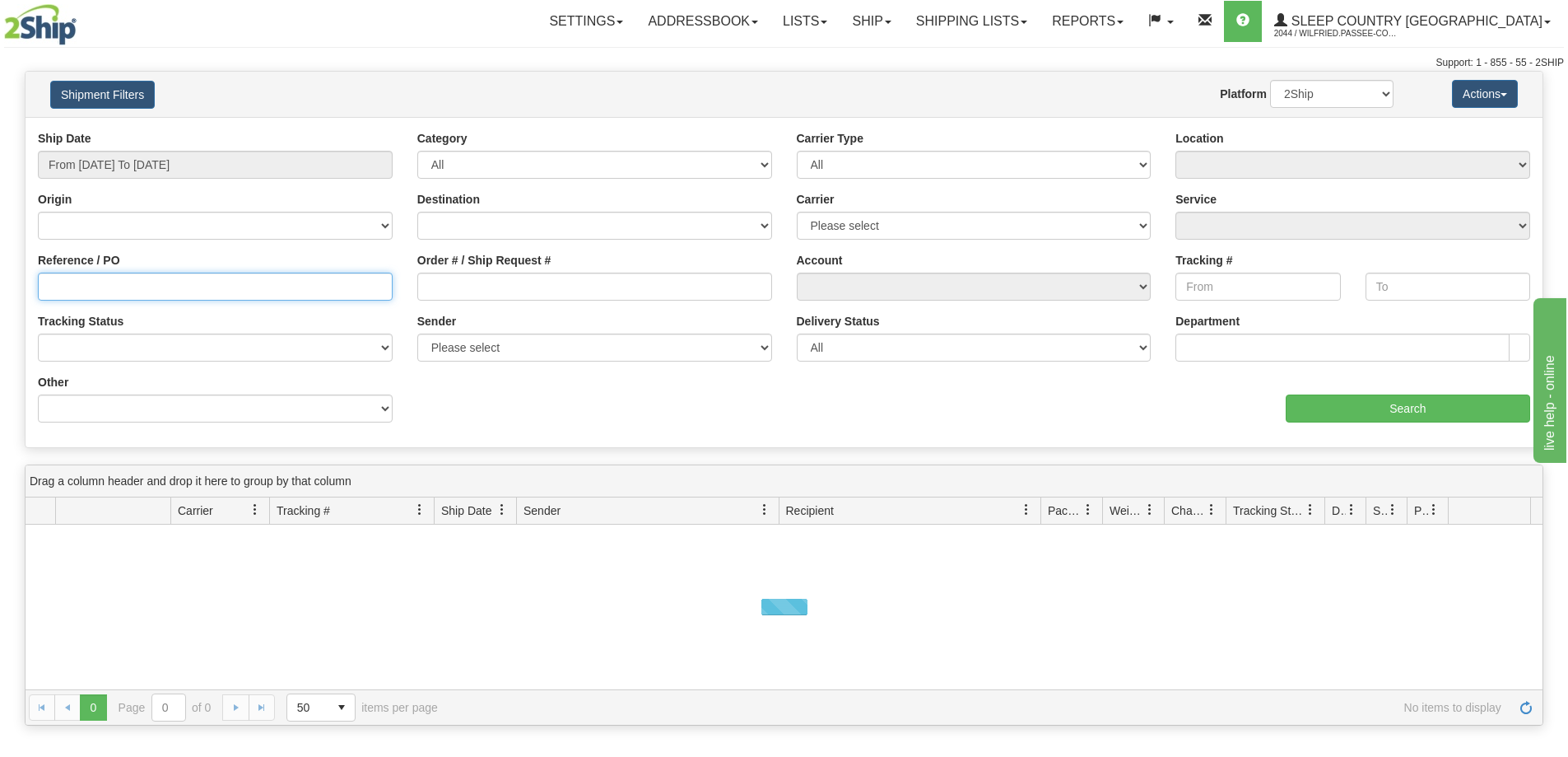
drag, startPoint x: 200, startPoint y: 299, endPoint x: 220, endPoint y: 292, distance: 21.2
click at [199, 298] on input "Reference / PO" at bounding box center [215, 287] width 355 height 28
paste input "9002I053392"
type input "9002I053392"
click at [203, 167] on input "From [DATE] To [DATE]" at bounding box center [215, 165] width 355 height 28
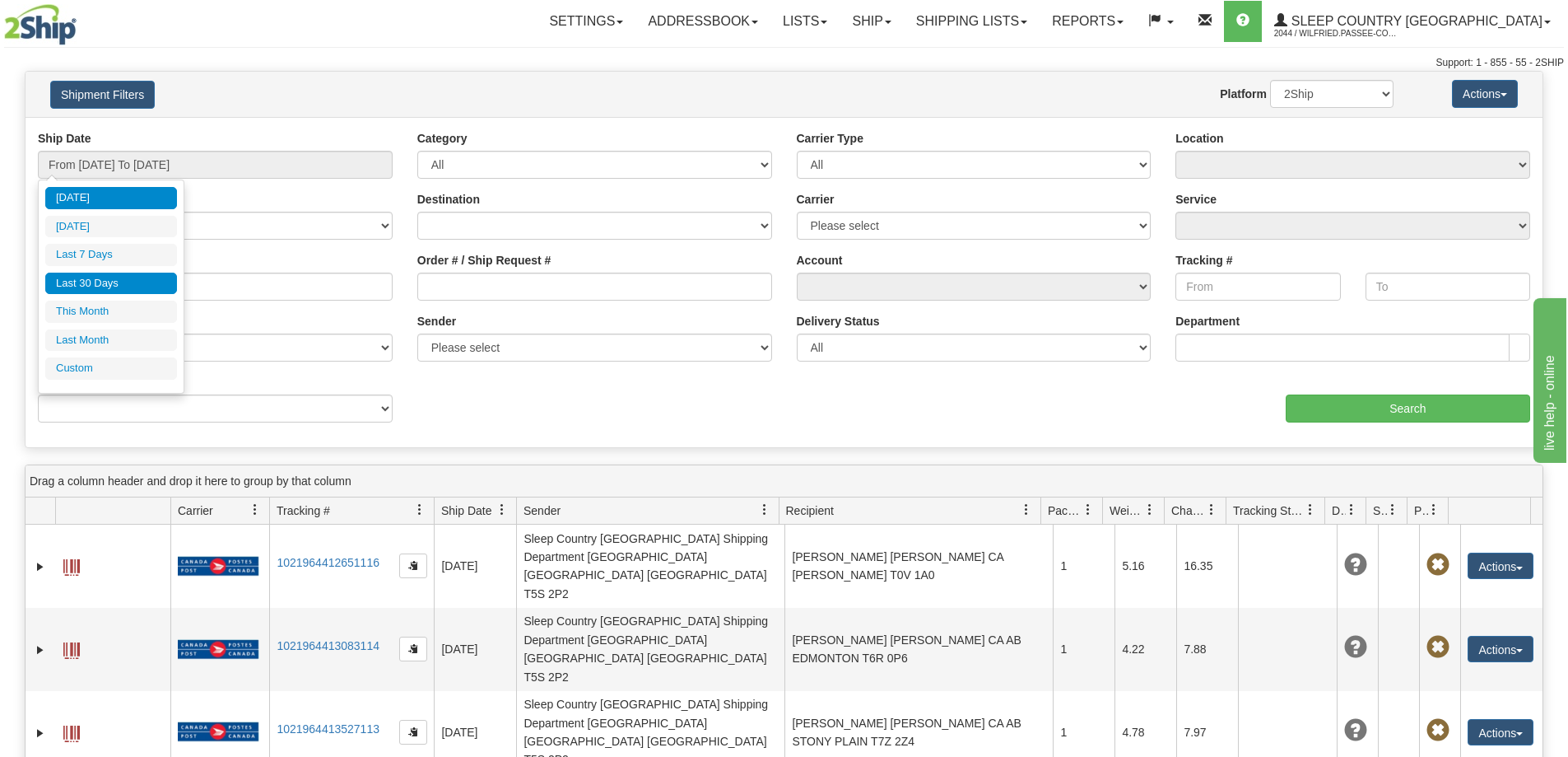
click at [152, 282] on li "Last 30 Days" at bounding box center [111, 284] width 132 height 22
type input "From [DATE] To [DATE]"
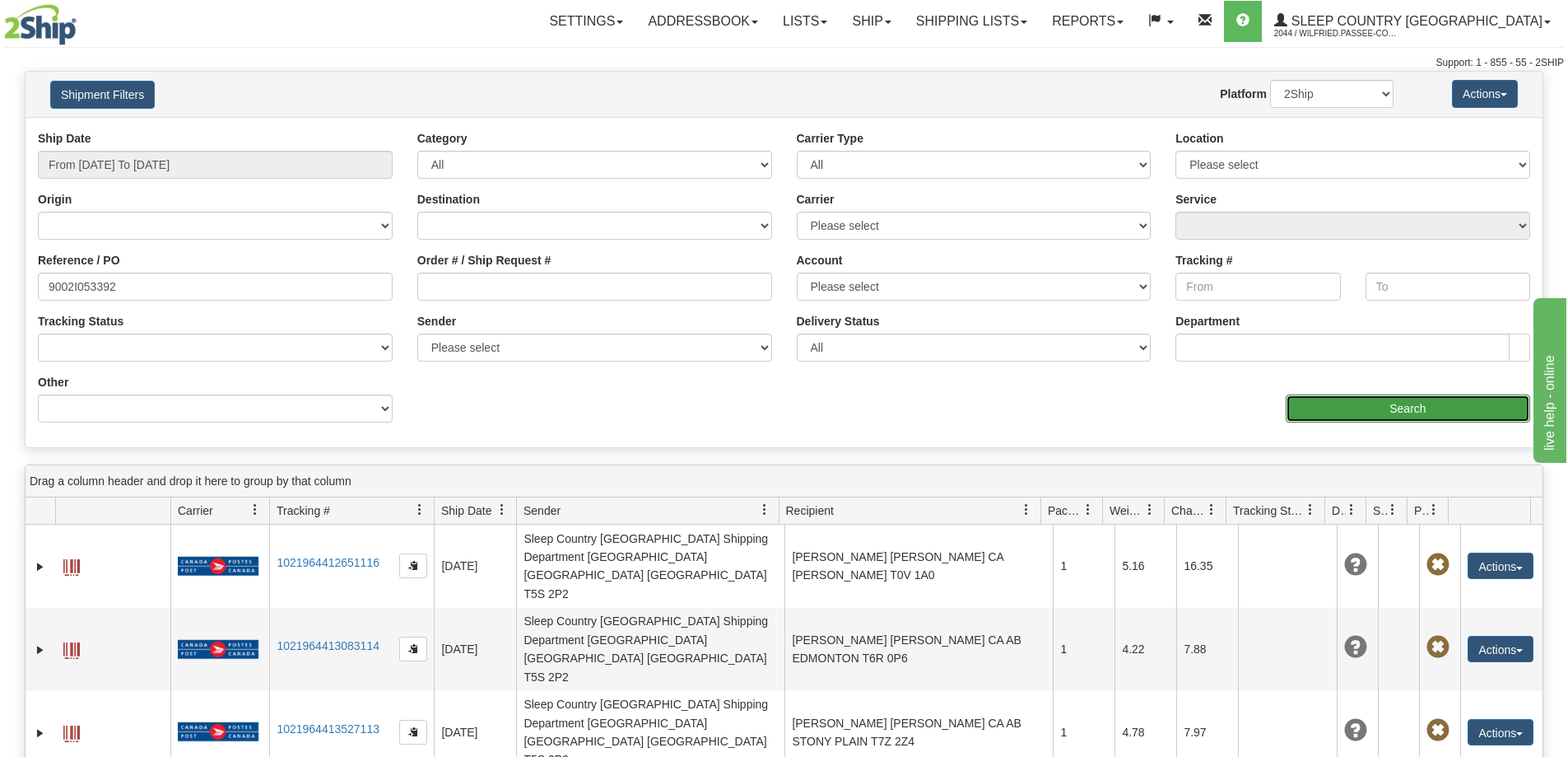
click at [1395, 412] on input "Search" at bounding box center [1407, 408] width 245 height 28
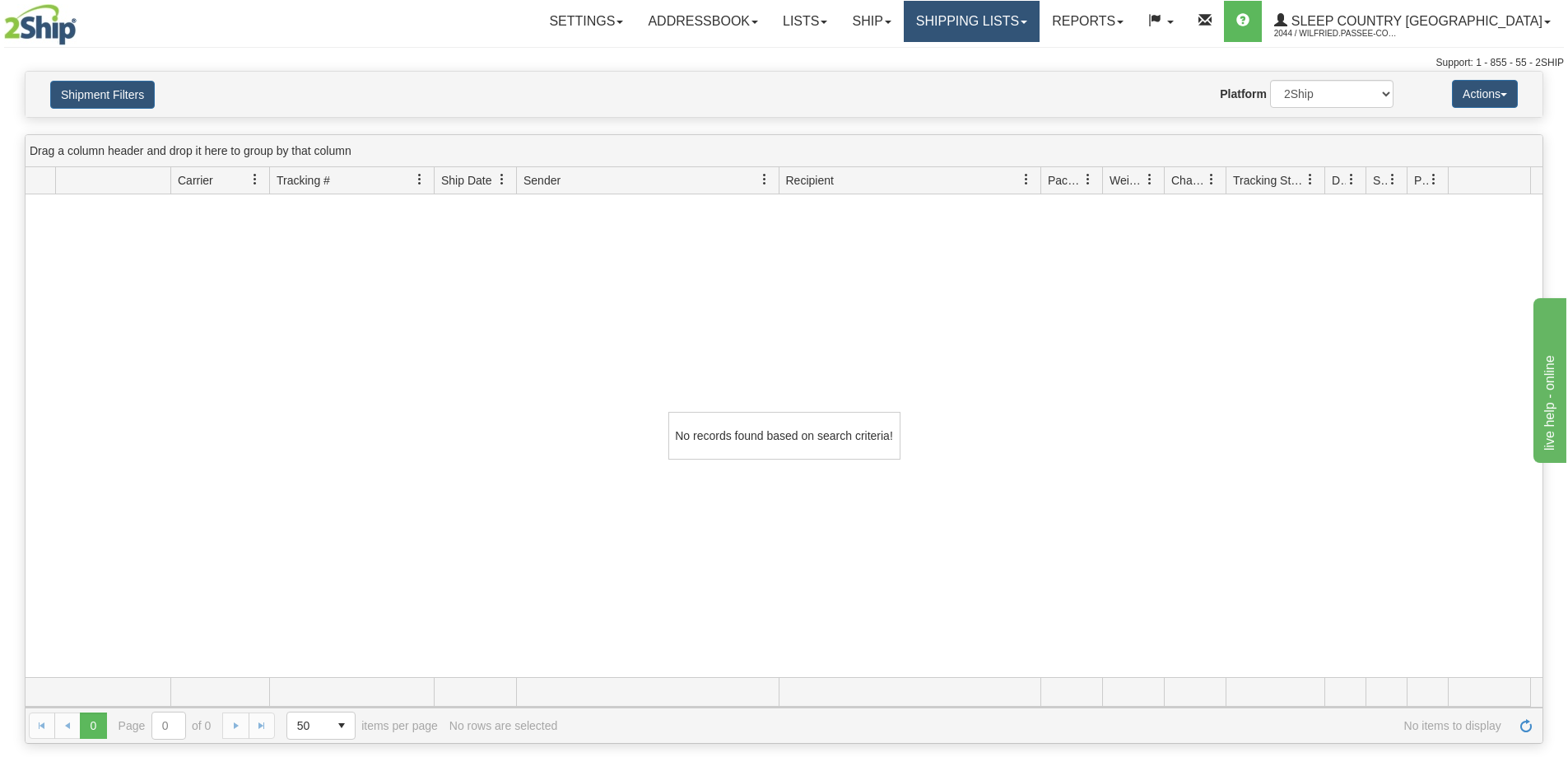
click at [1031, 16] on link "Shipping lists" at bounding box center [971, 21] width 136 height 41
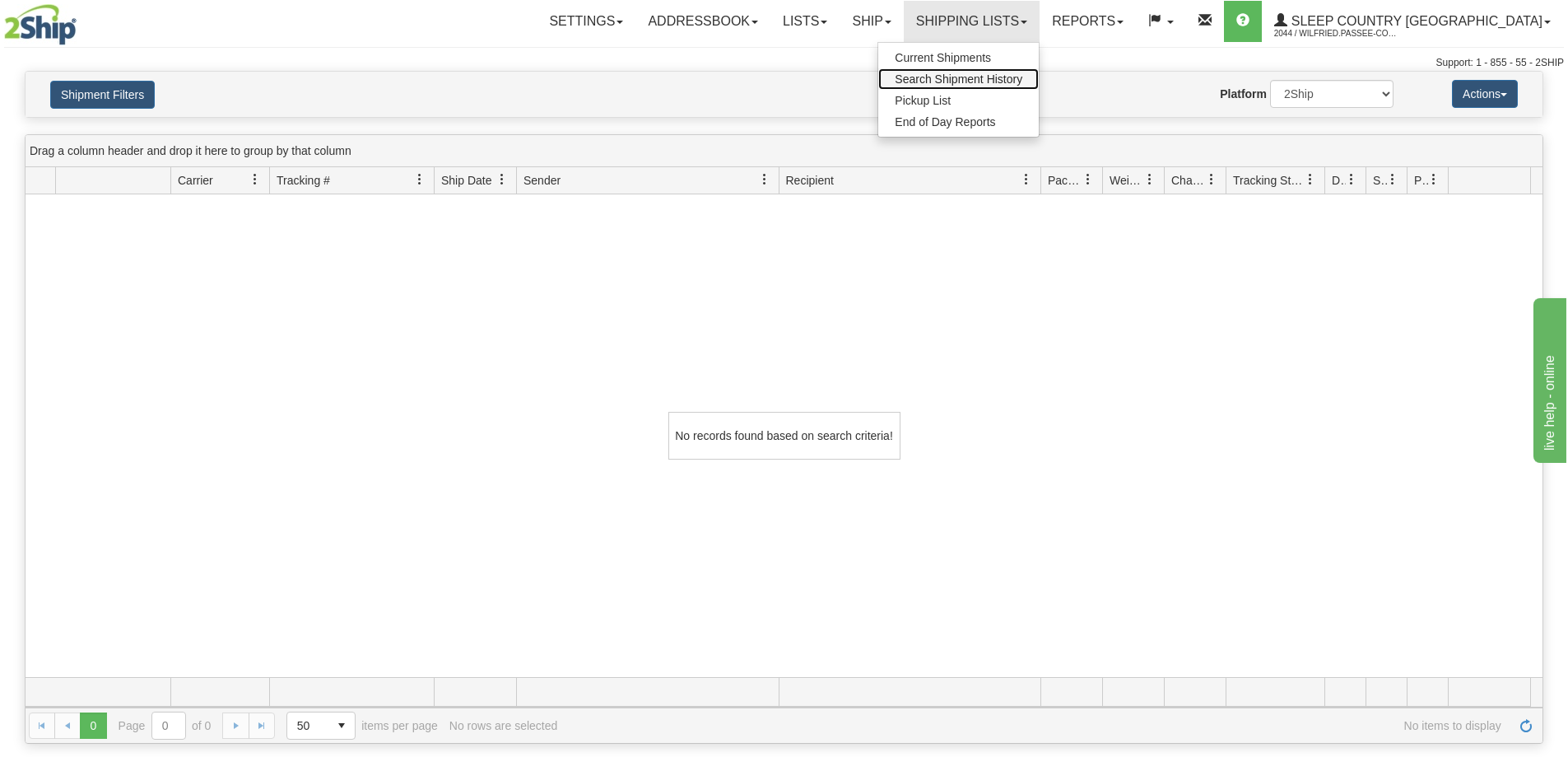
click at [1022, 77] on span "Search Shipment History" at bounding box center [958, 78] width 128 height 13
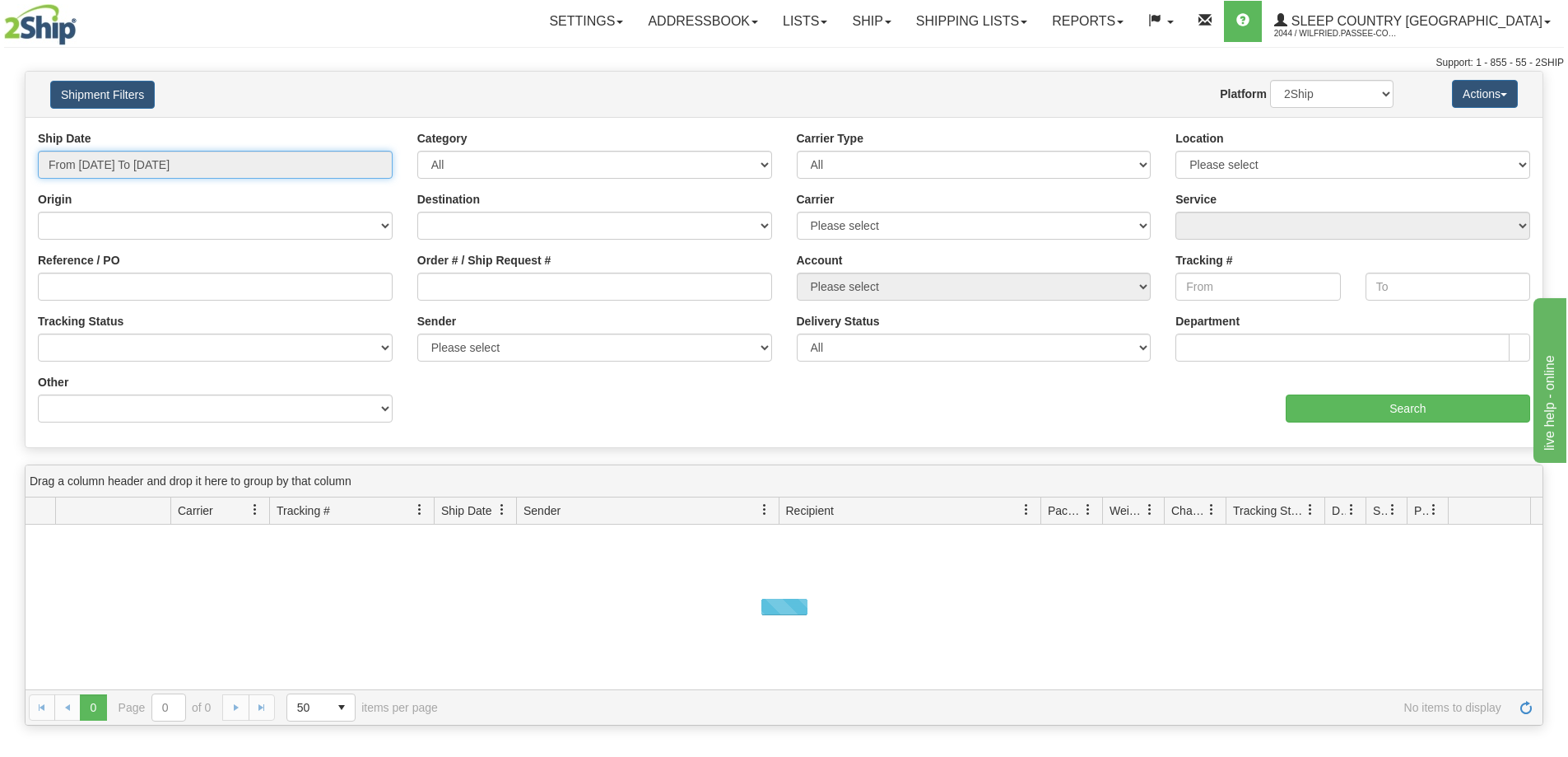
click at [161, 170] on input "From [DATE] To [DATE]" at bounding box center [215, 165] width 355 height 28
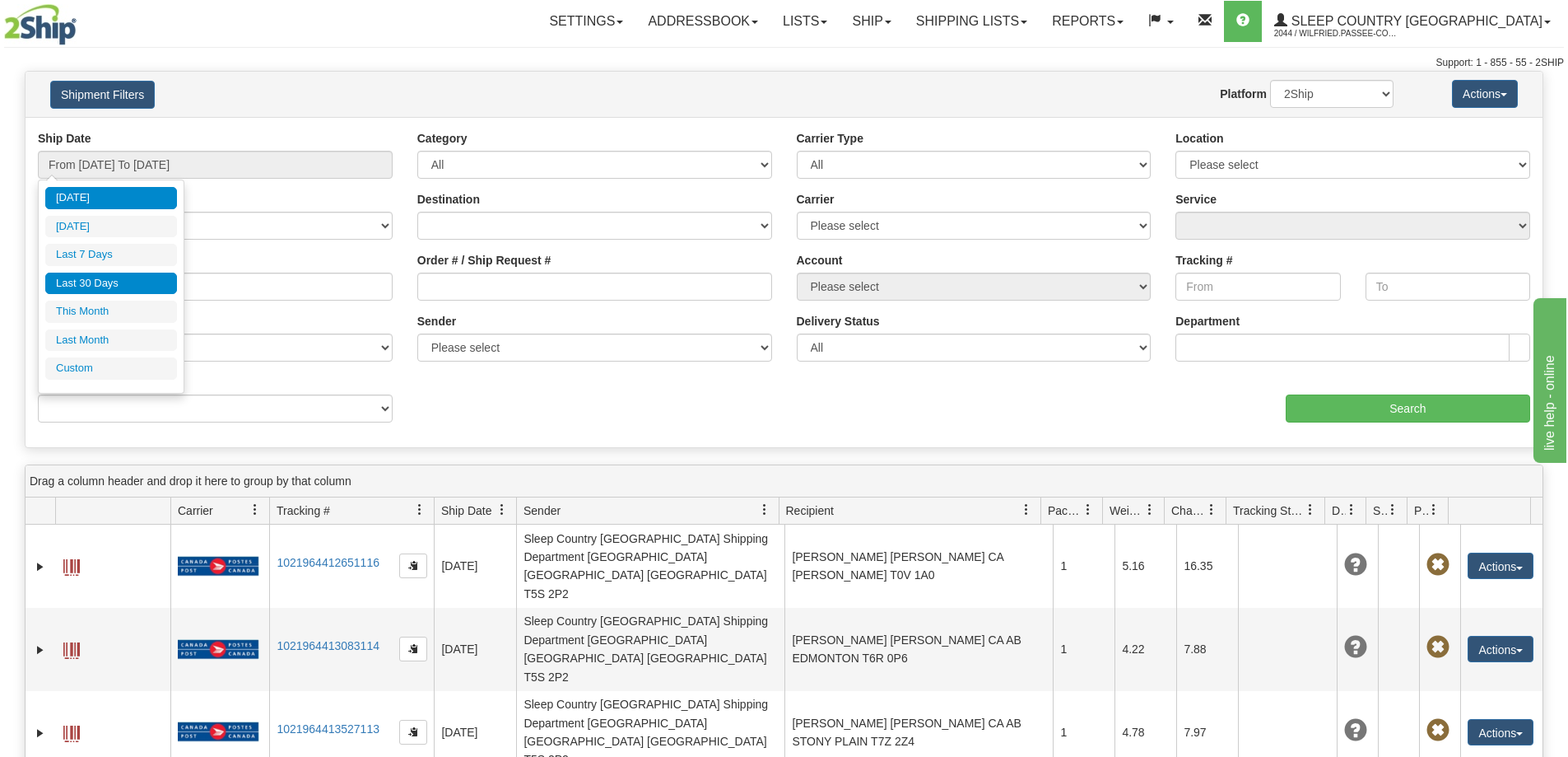
click at [138, 281] on li "Last 30 Days" at bounding box center [111, 284] width 132 height 22
type input "From [DATE] To [DATE]"
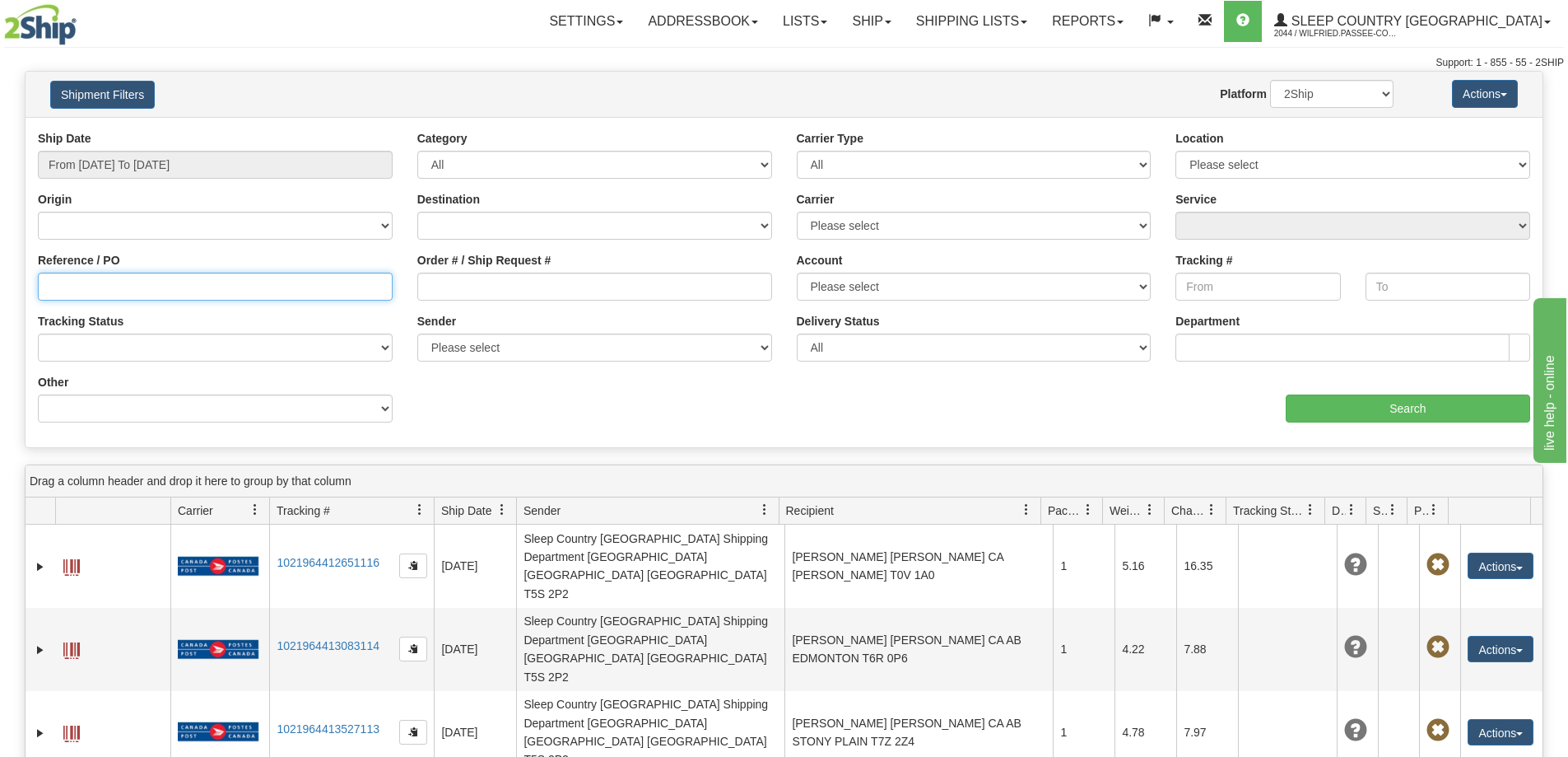
click at [156, 289] on input "Reference / PO" at bounding box center [215, 287] width 355 height 28
paste input "9002I053392"
type input "9002I053392"
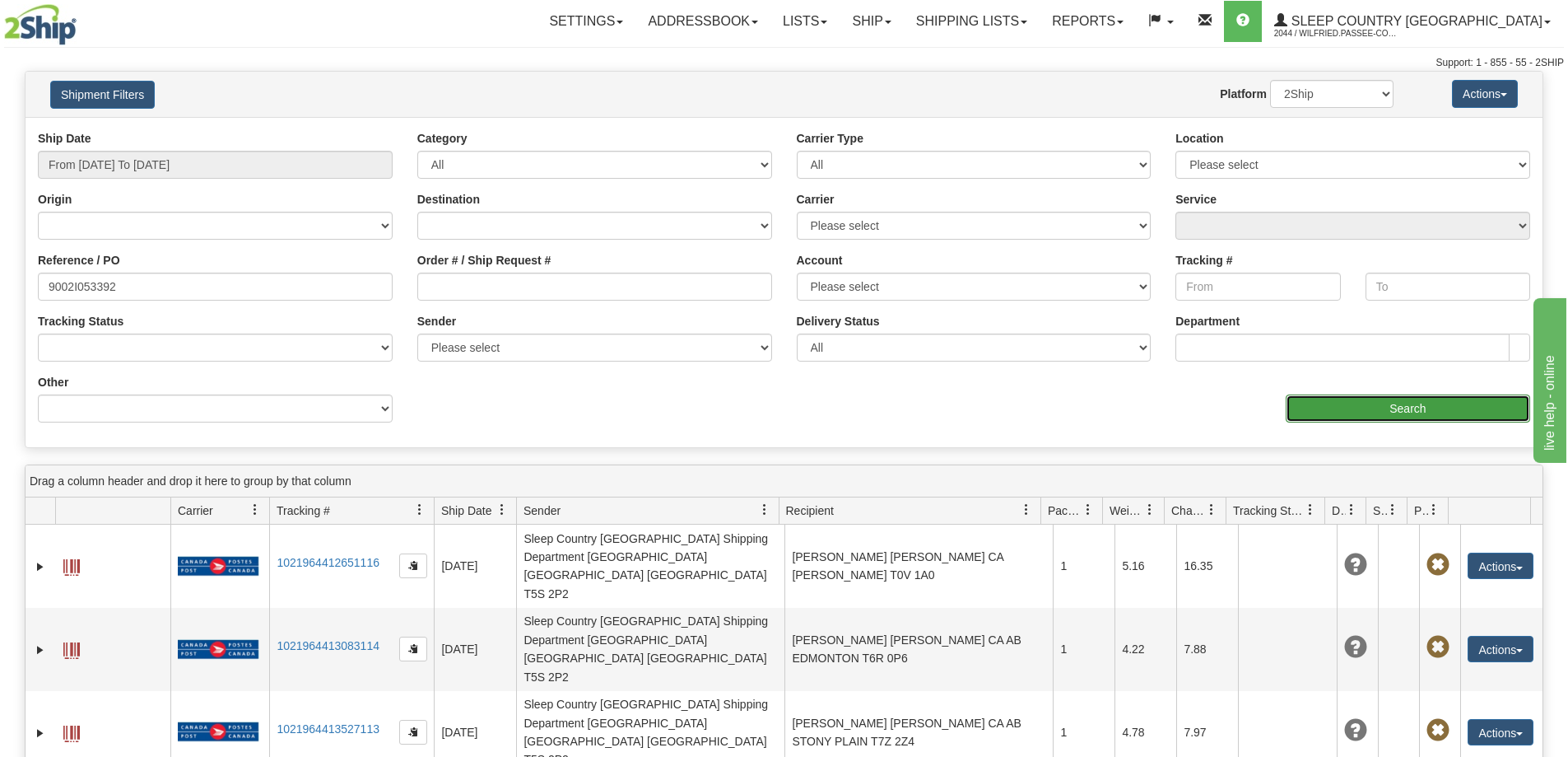
click at [1369, 408] on input "Search" at bounding box center [1407, 408] width 245 height 28
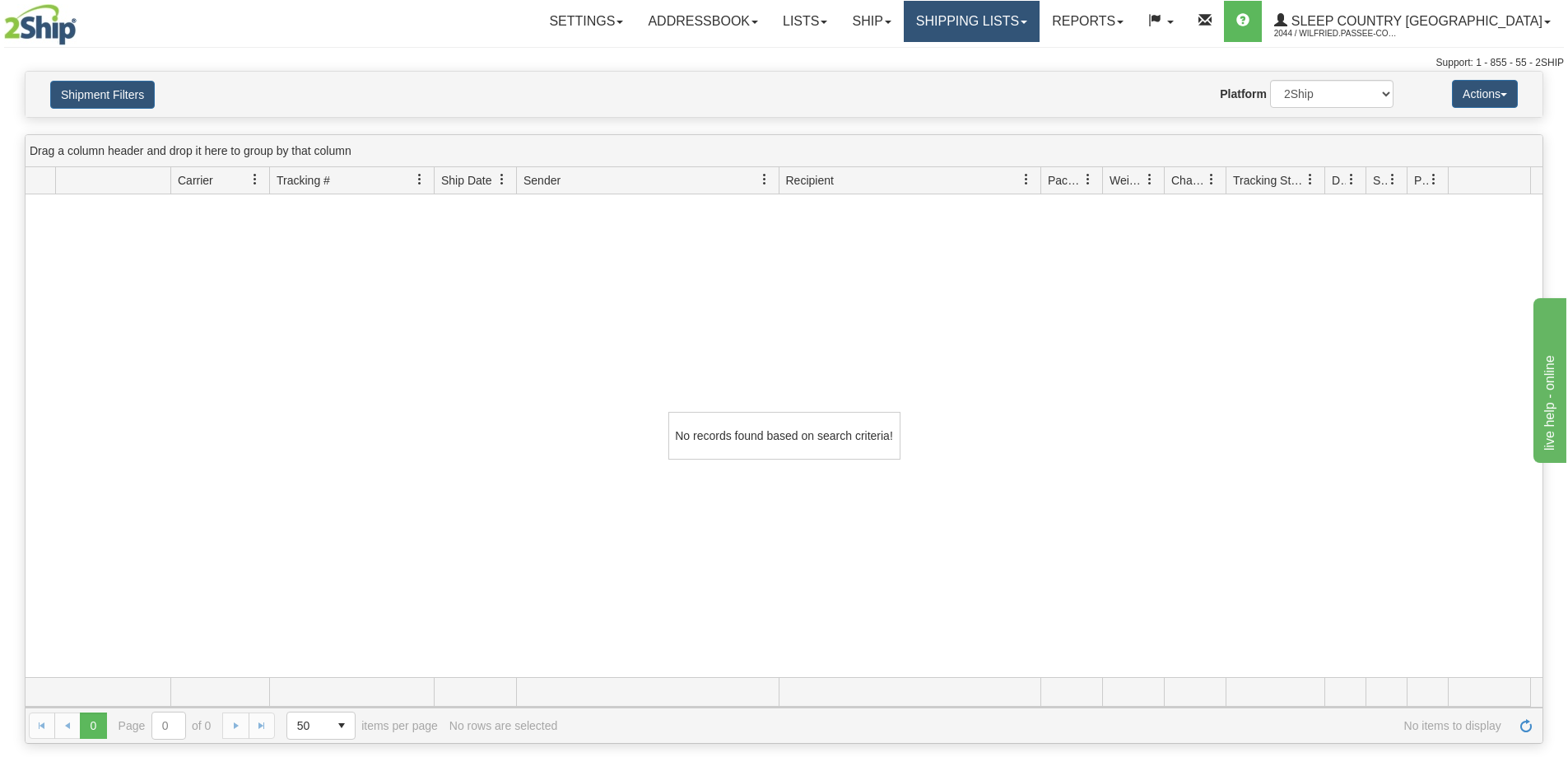
click at [1036, 23] on link "Shipping lists" at bounding box center [971, 21] width 136 height 41
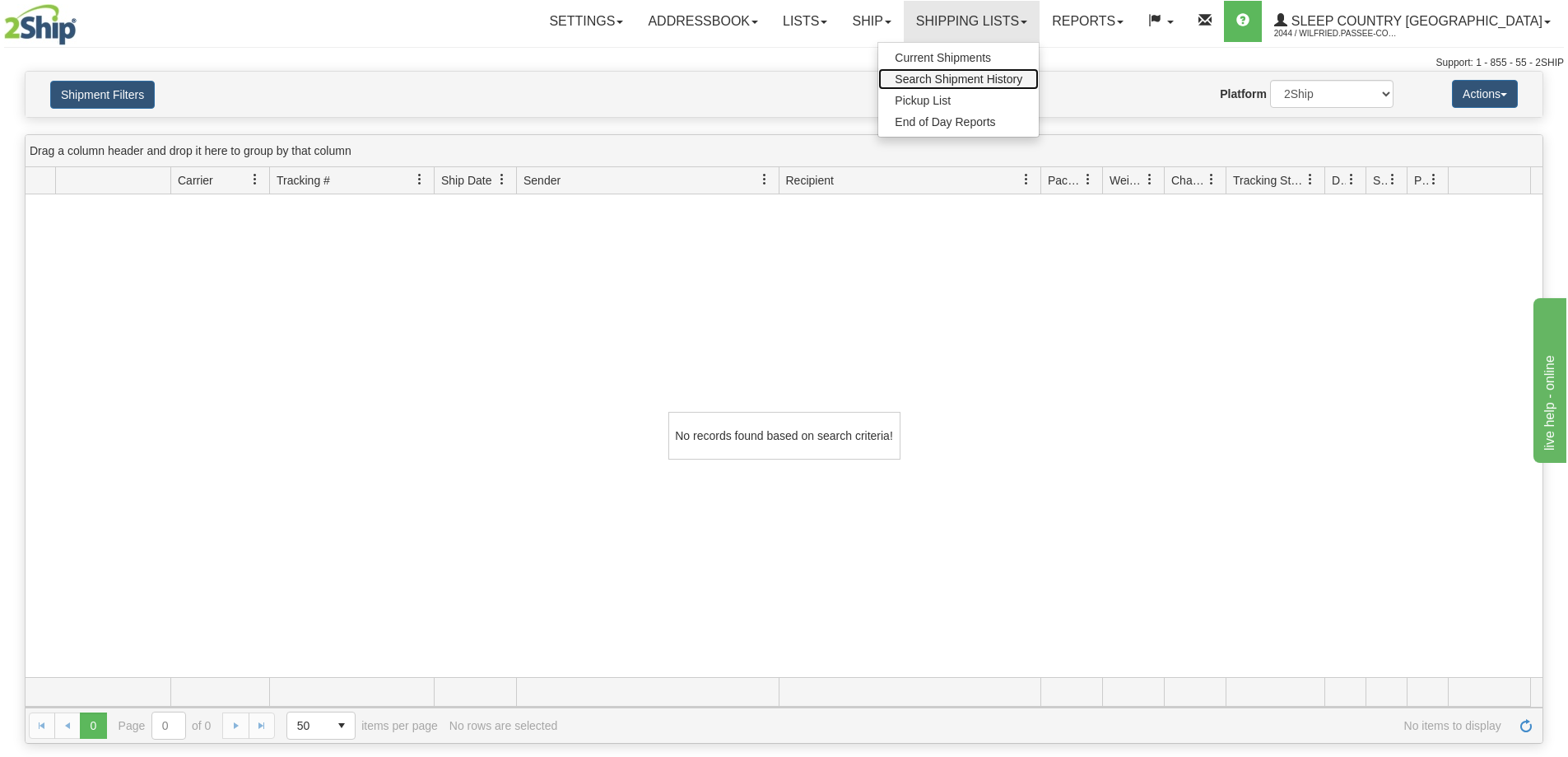
drag, startPoint x: 1032, startPoint y: 79, endPoint x: 960, endPoint y: 100, distance: 75.0
click at [1022, 79] on span "Search Shipment History" at bounding box center [958, 78] width 128 height 13
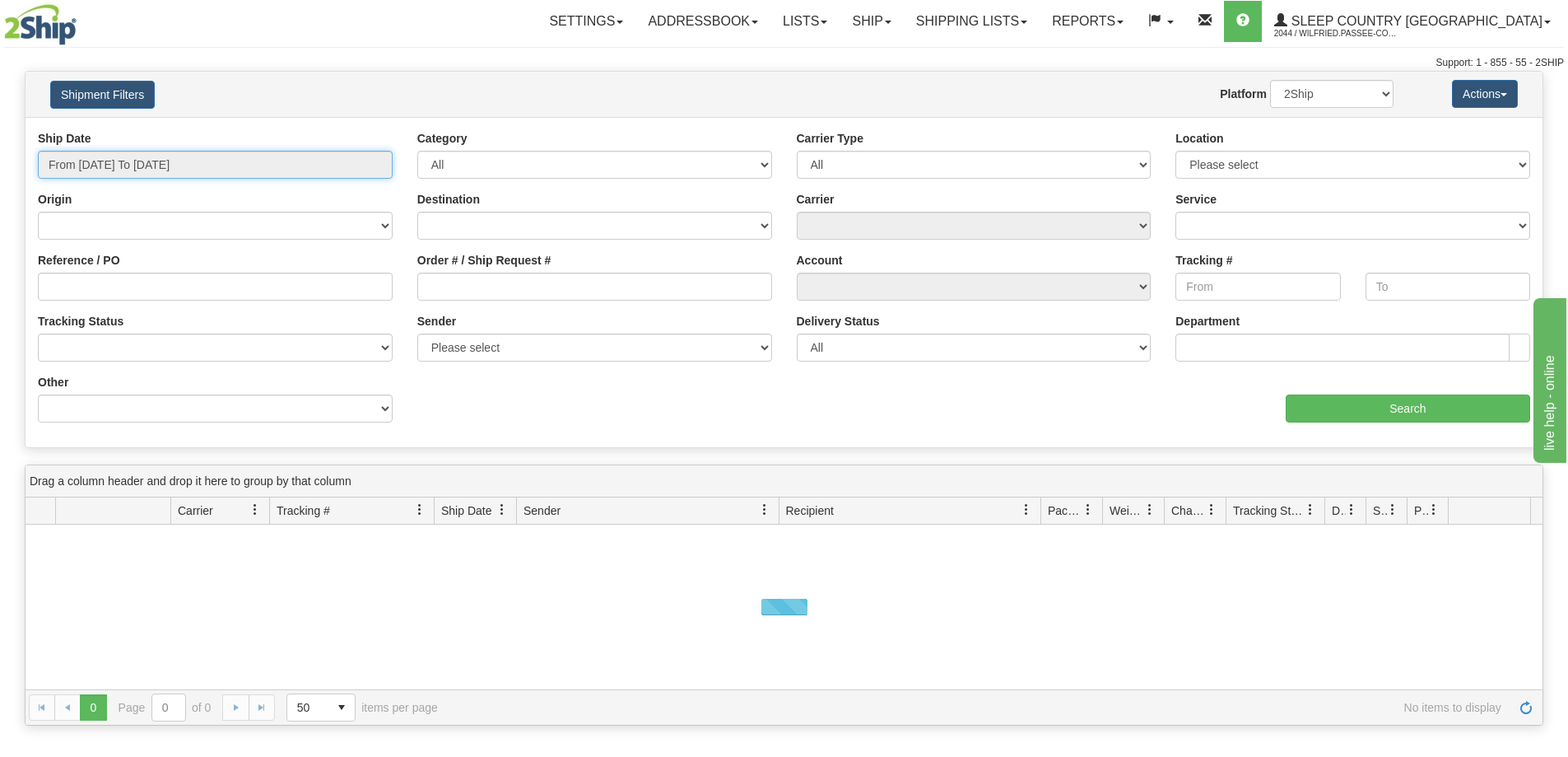
click at [162, 160] on input "From [DATE] To [DATE]" at bounding box center [215, 165] width 355 height 28
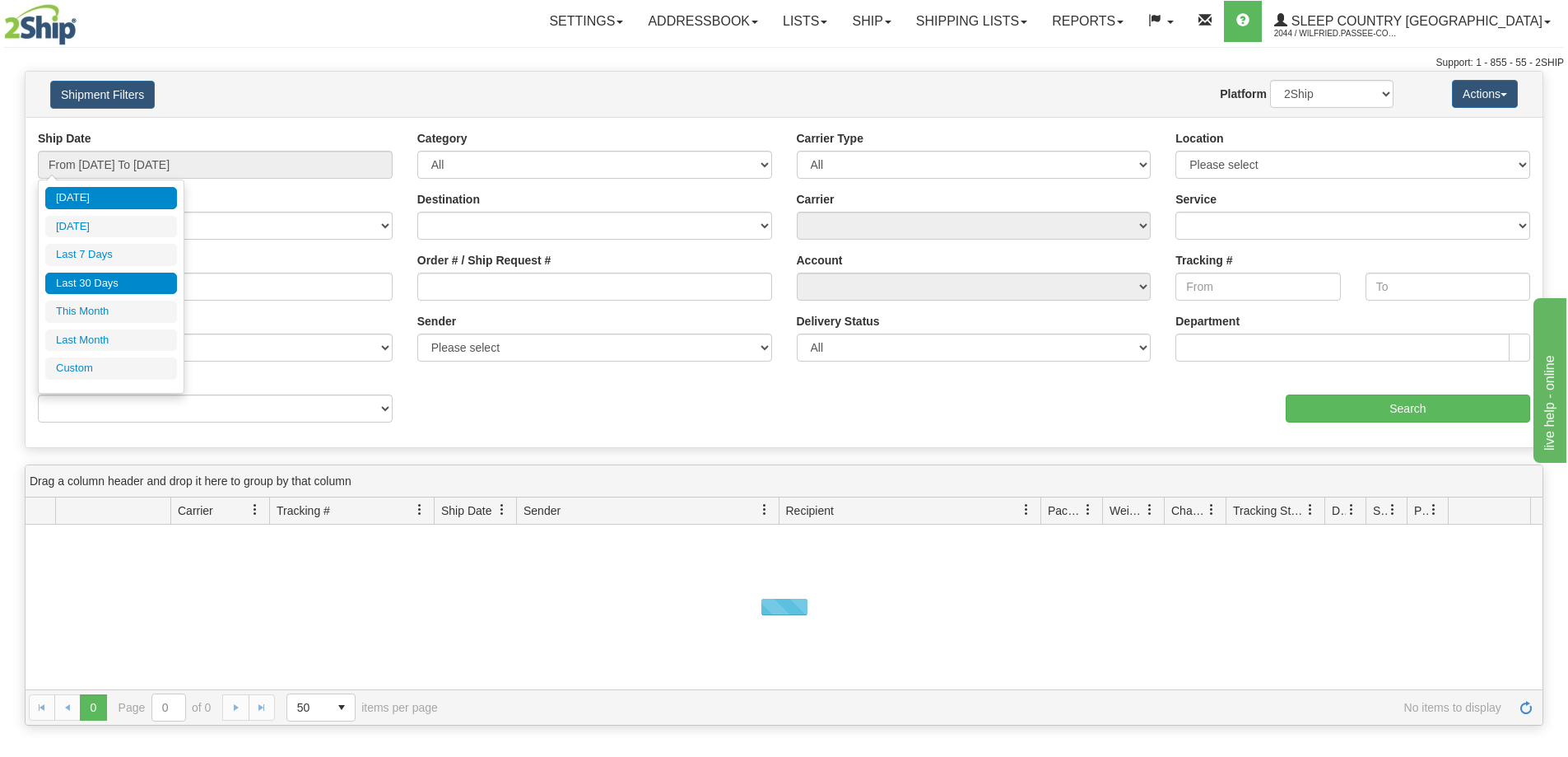
click at [158, 284] on li "Last 30 Days" at bounding box center [111, 284] width 132 height 22
type input "From [DATE] To [DATE]"
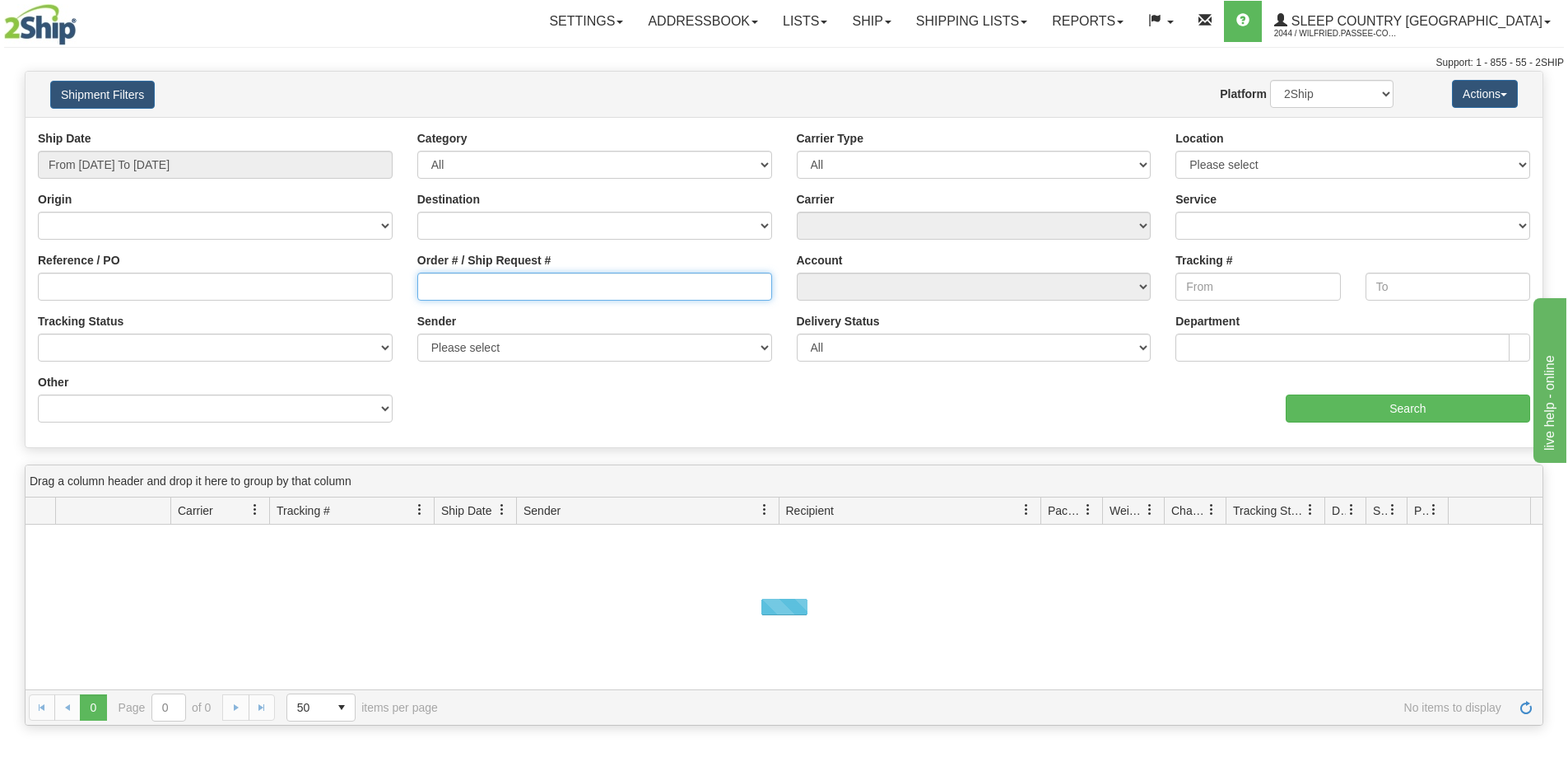
click at [480, 284] on input "Order # / Ship Request #" at bounding box center [594, 287] width 355 height 28
paste input "9002I053392"
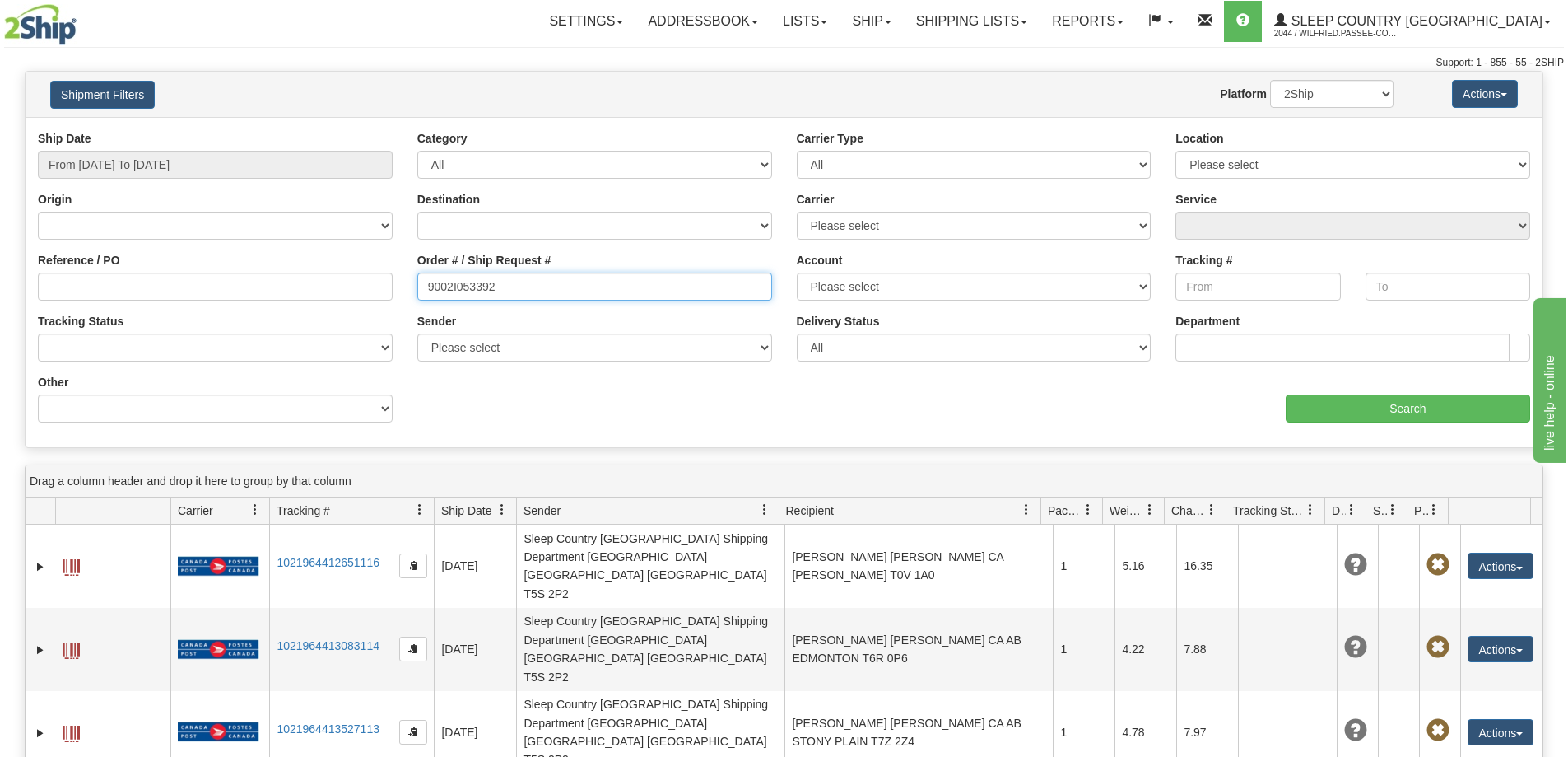
type input "9002I053392"
click at [1427, 423] on div "Ship Date From [DATE] To [DATE] Category All Inbound Outbound Carrier Type All …" at bounding box center [784, 282] width 1517 height 305
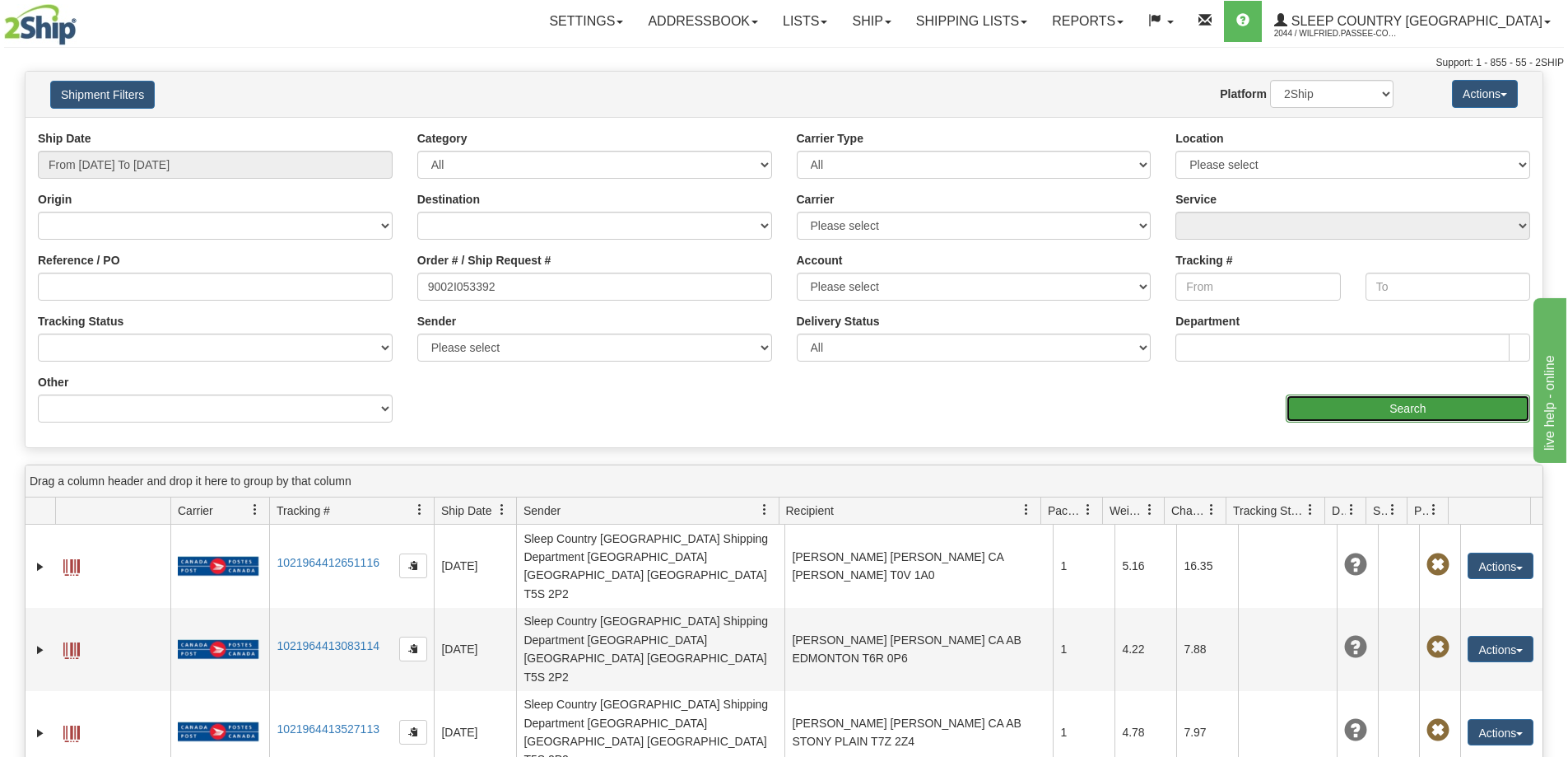
click at [1400, 408] on input "Search" at bounding box center [1407, 408] width 245 height 28
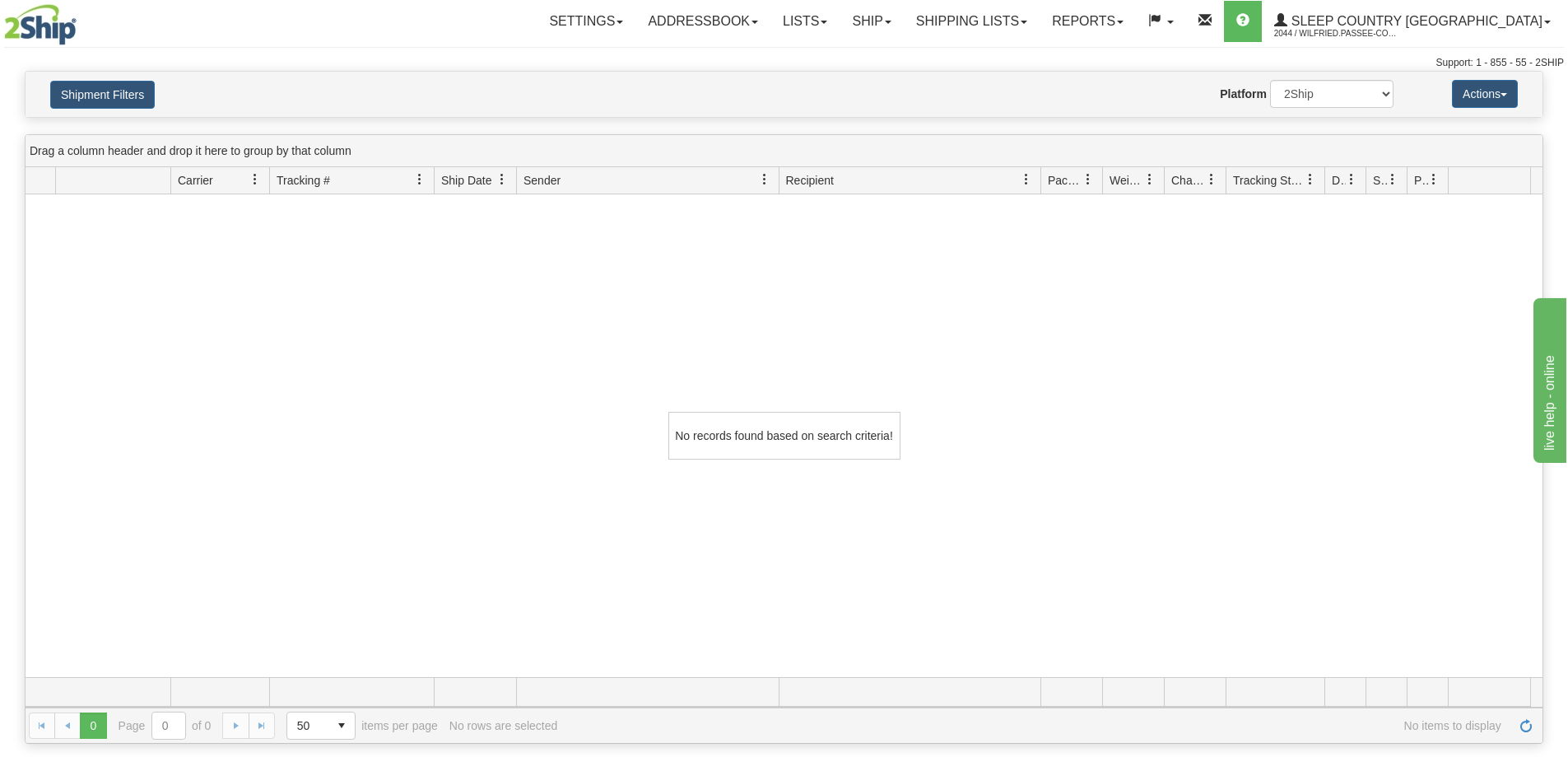
click at [491, 317] on div "No records found based on search criteria!" at bounding box center [784, 435] width 1517 height 483
drag, startPoint x: 585, startPoint y: 407, endPoint x: 580, endPoint y: 399, distance: 9.4
click at [584, 403] on div "No records found based on search criteria!" at bounding box center [784, 435] width 1517 height 483
click at [1023, 27] on link "Shipping lists" at bounding box center [971, 21] width 136 height 41
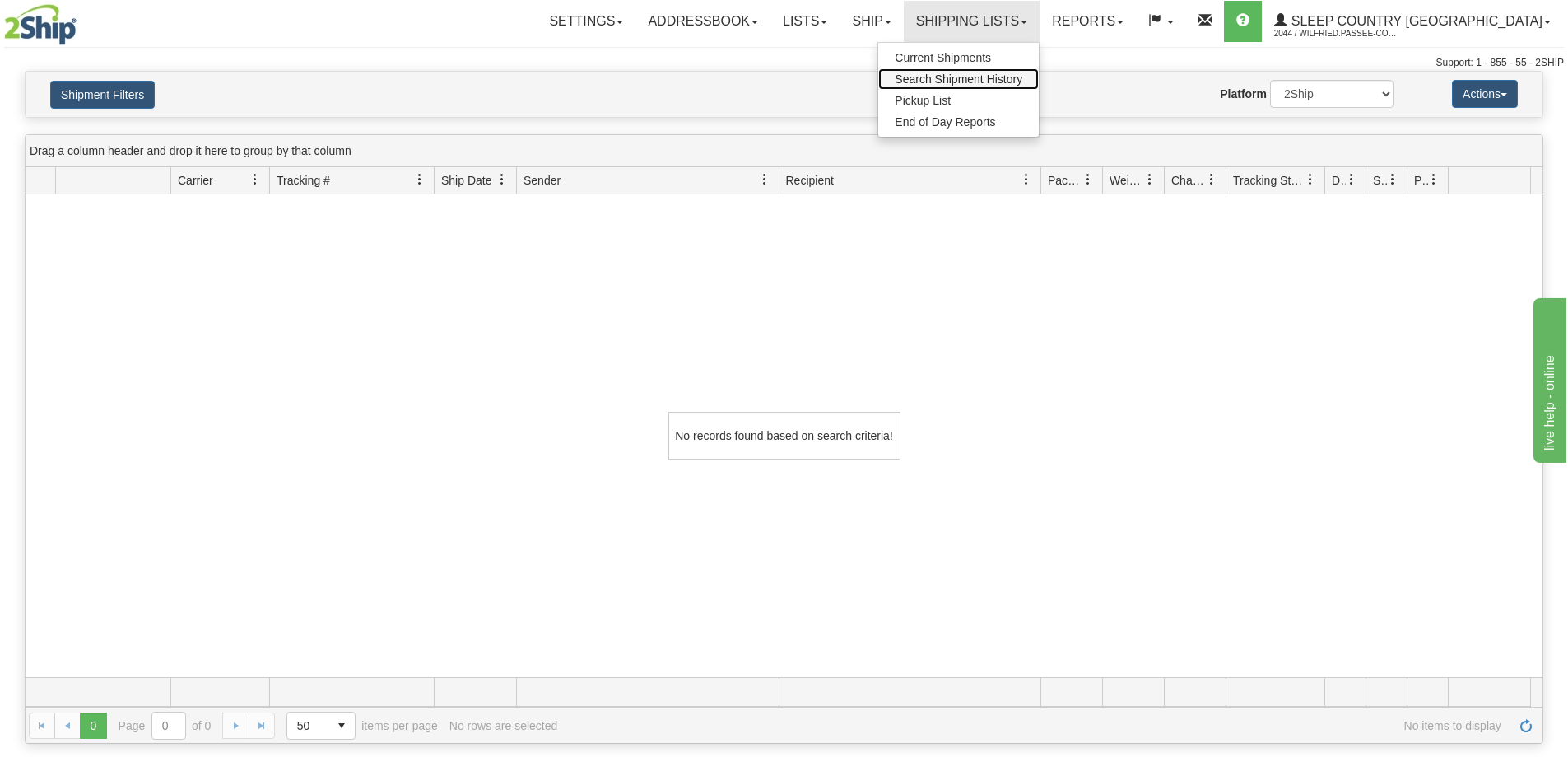
click at [1022, 78] on span "Search Shipment History" at bounding box center [958, 78] width 128 height 13
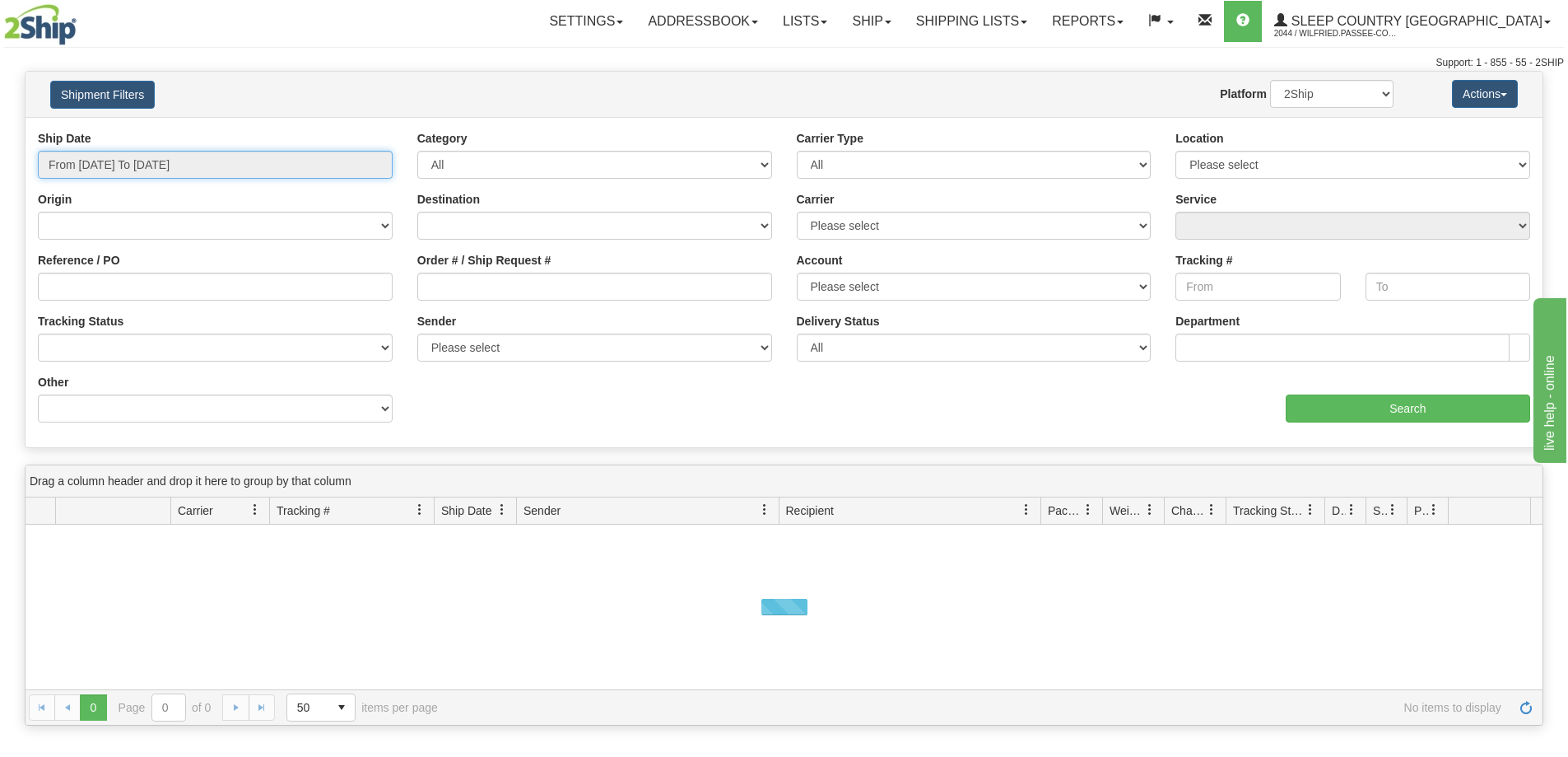
click at [173, 172] on input "From [DATE] To [DATE]" at bounding box center [215, 165] width 355 height 28
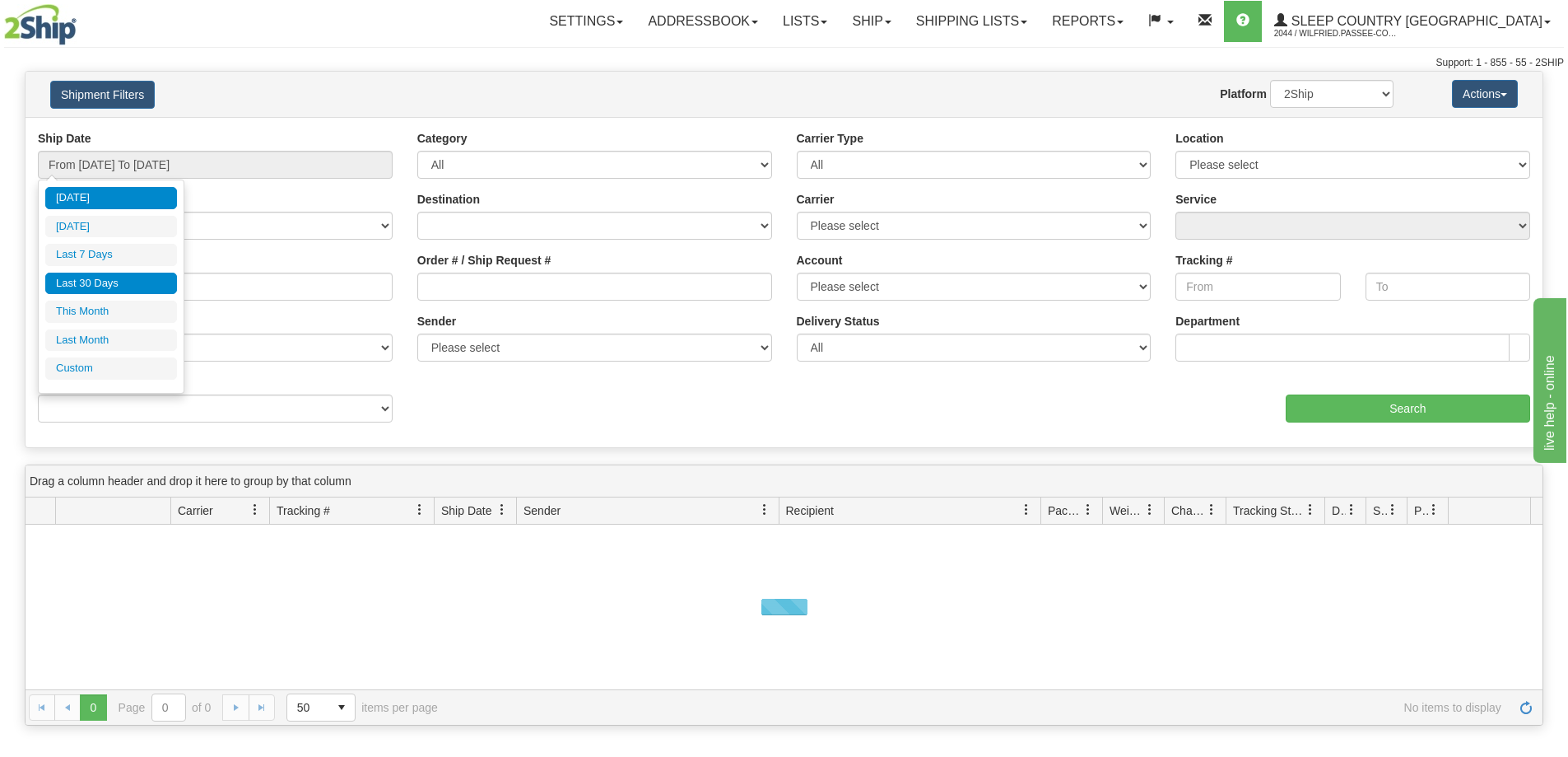
click at [136, 286] on li "Last 30 Days" at bounding box center [111, 284] width 132 height 22
type input "From [DATE] To [DATE]"
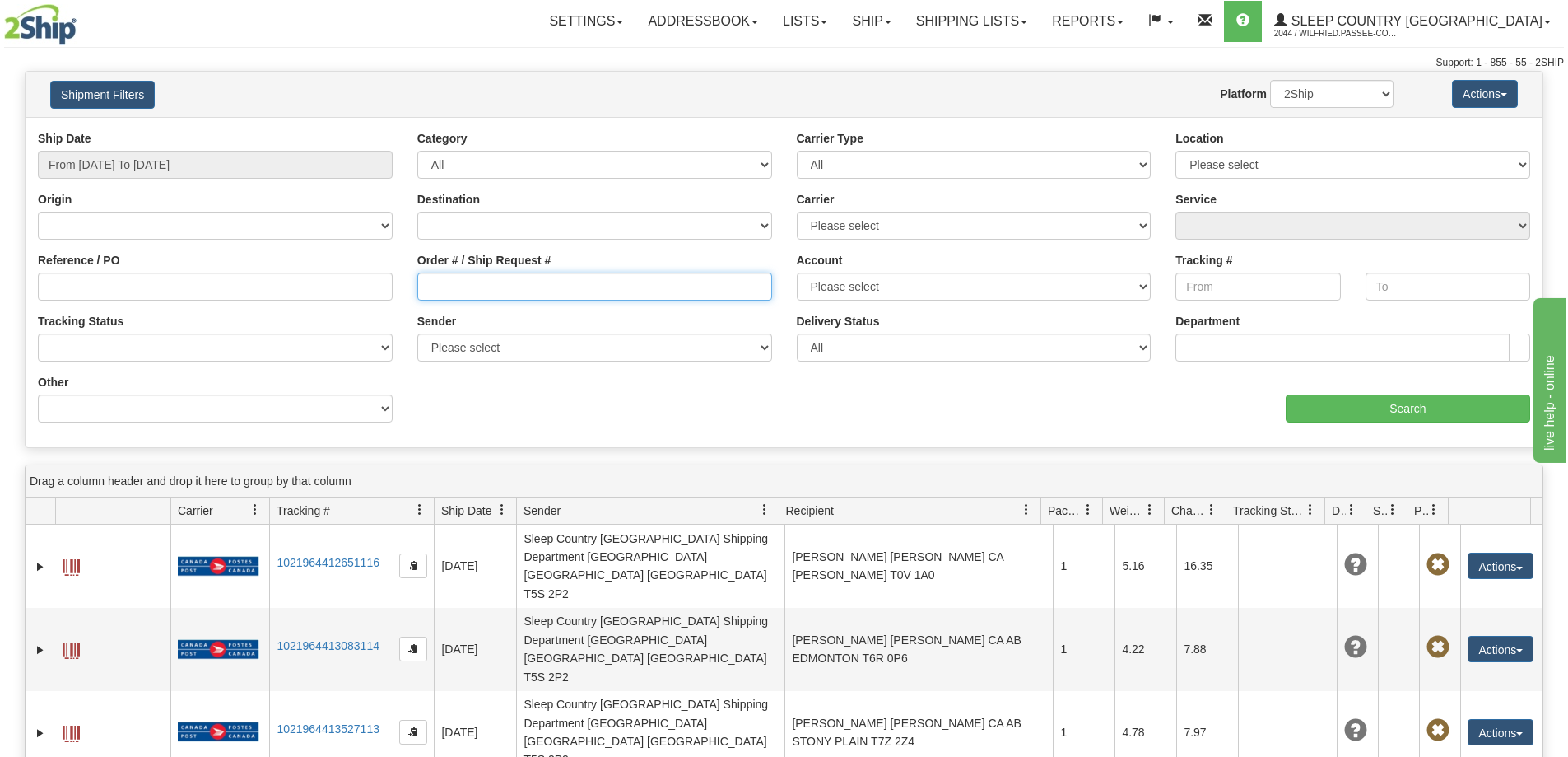
click at [469, 294] on input "Order # / Ship Request #" at bounding box center [594, 287] width 355 height 28
paste input "9000I049989"
type input "9000I049989"
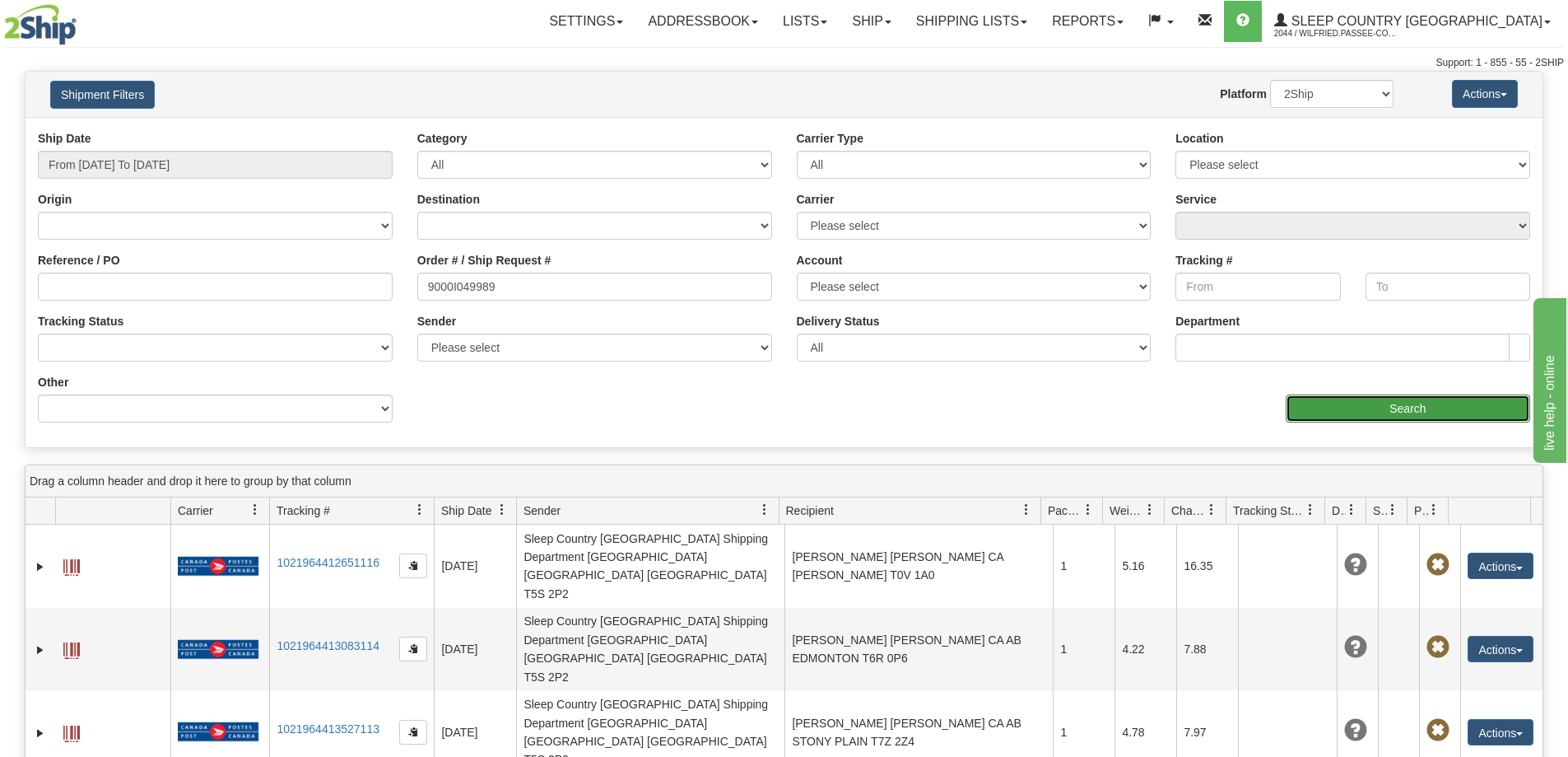
click at [1436, 413] on input "Search" at bounding box center [1407, 408] width 245 height 28
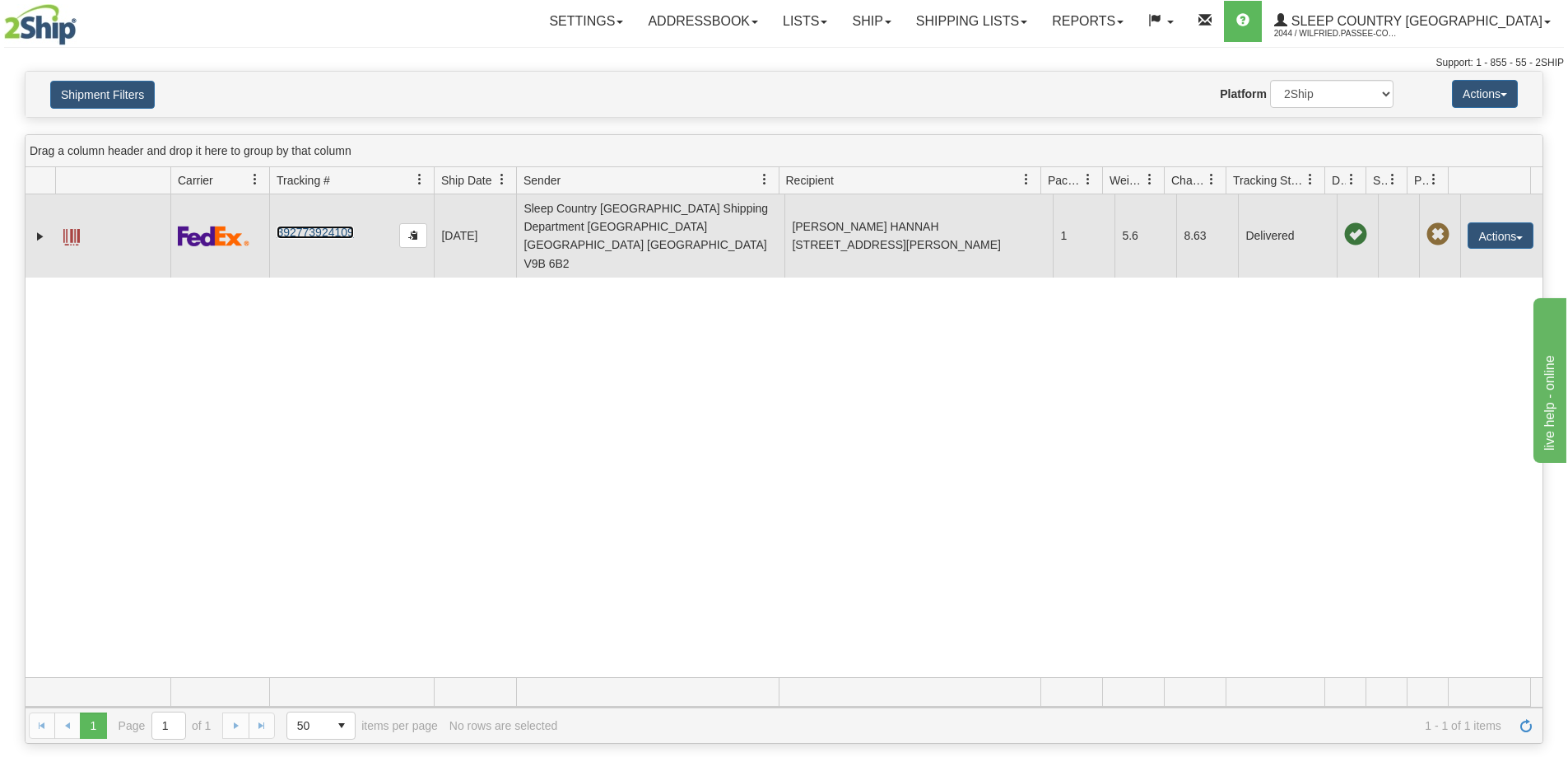
click at [331, 226] on link "392773924109" at bounding box center [315, 232] width 77 height 13
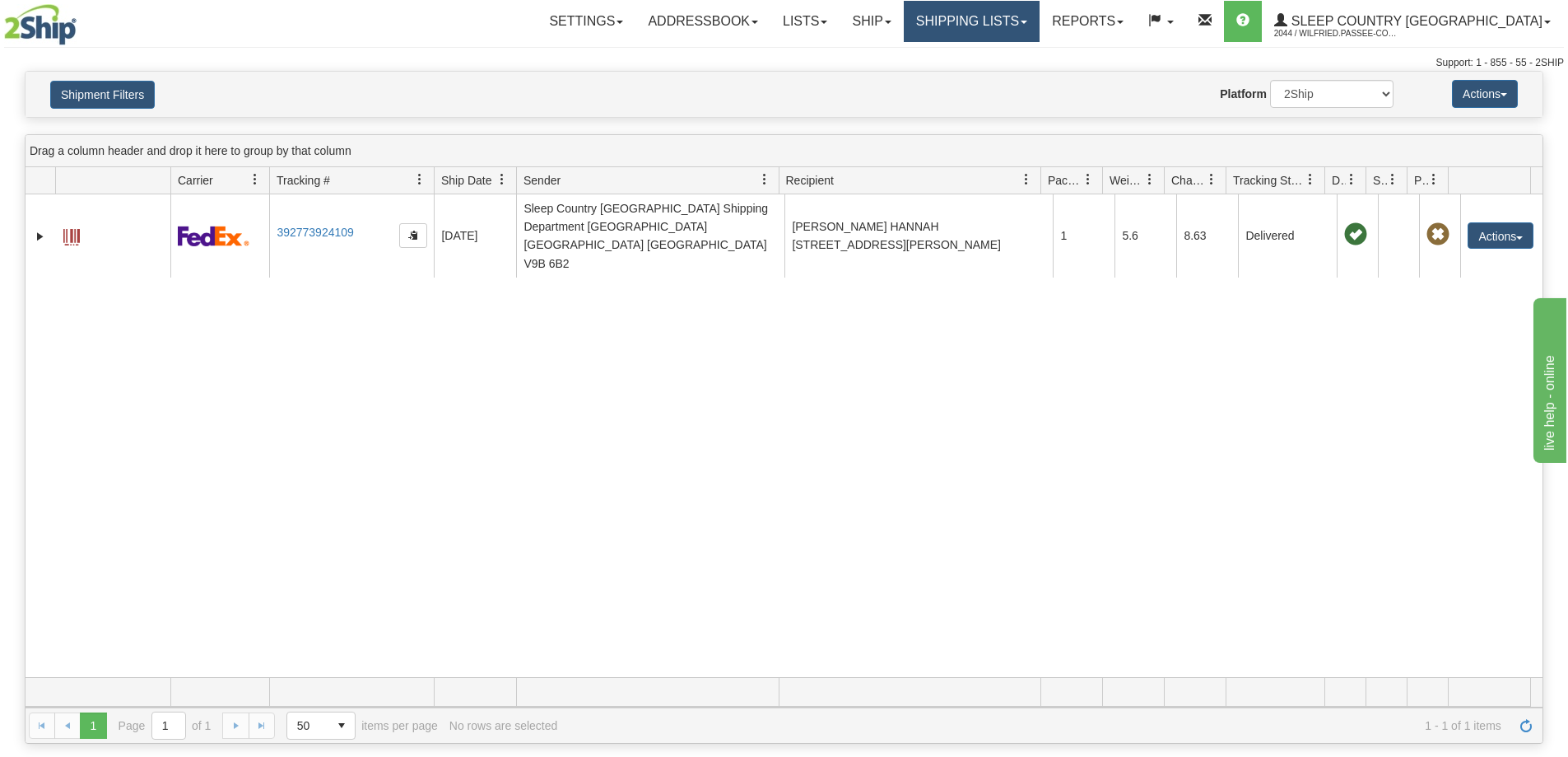
click at [1008, 20] on link "Shipping lists" at bounding box center [971, 21] width 136 height 41
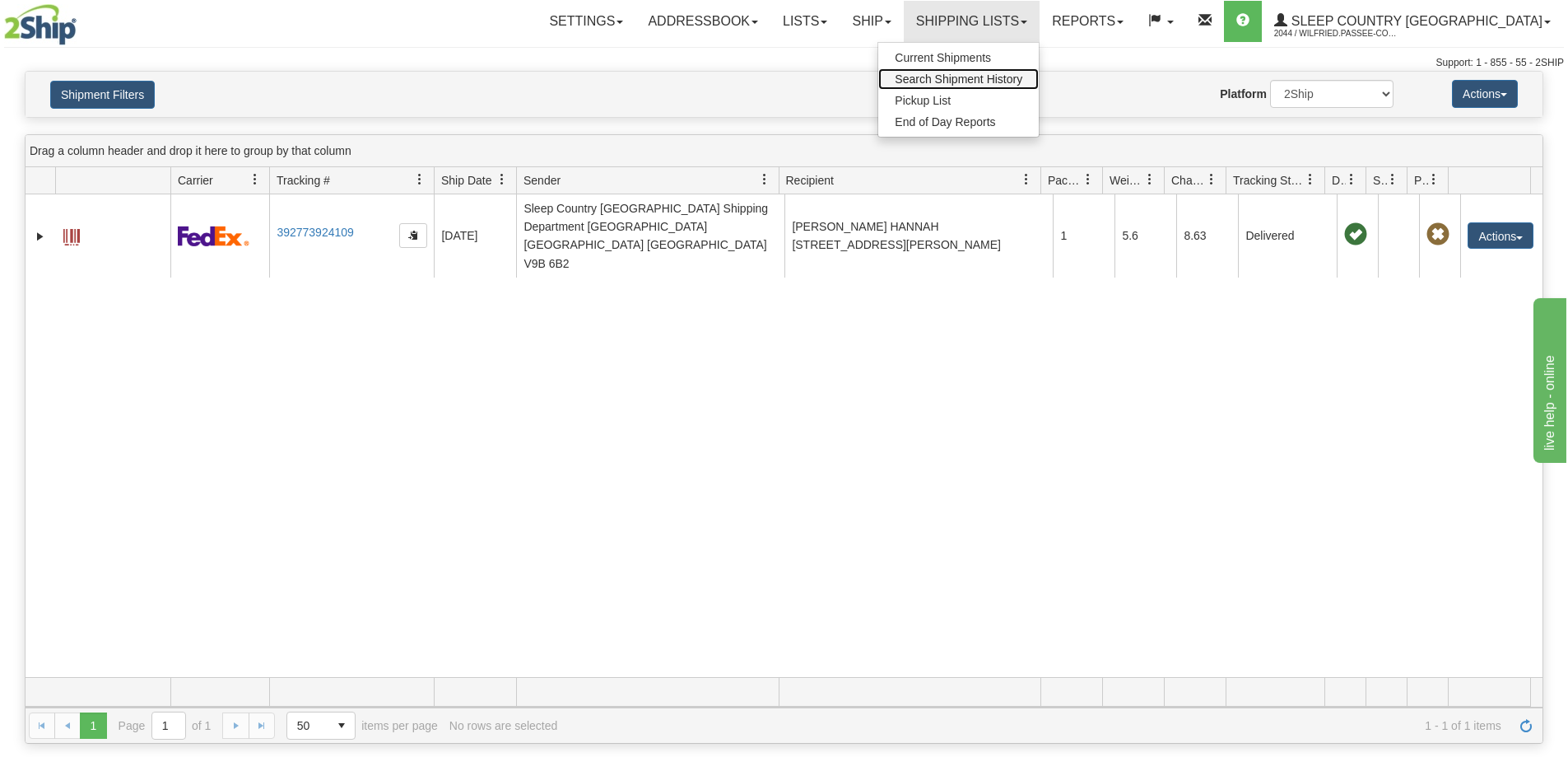
click at [1006, 80] on span "Search Shipment History" at bounding box center [958, 78] width 128 height 13
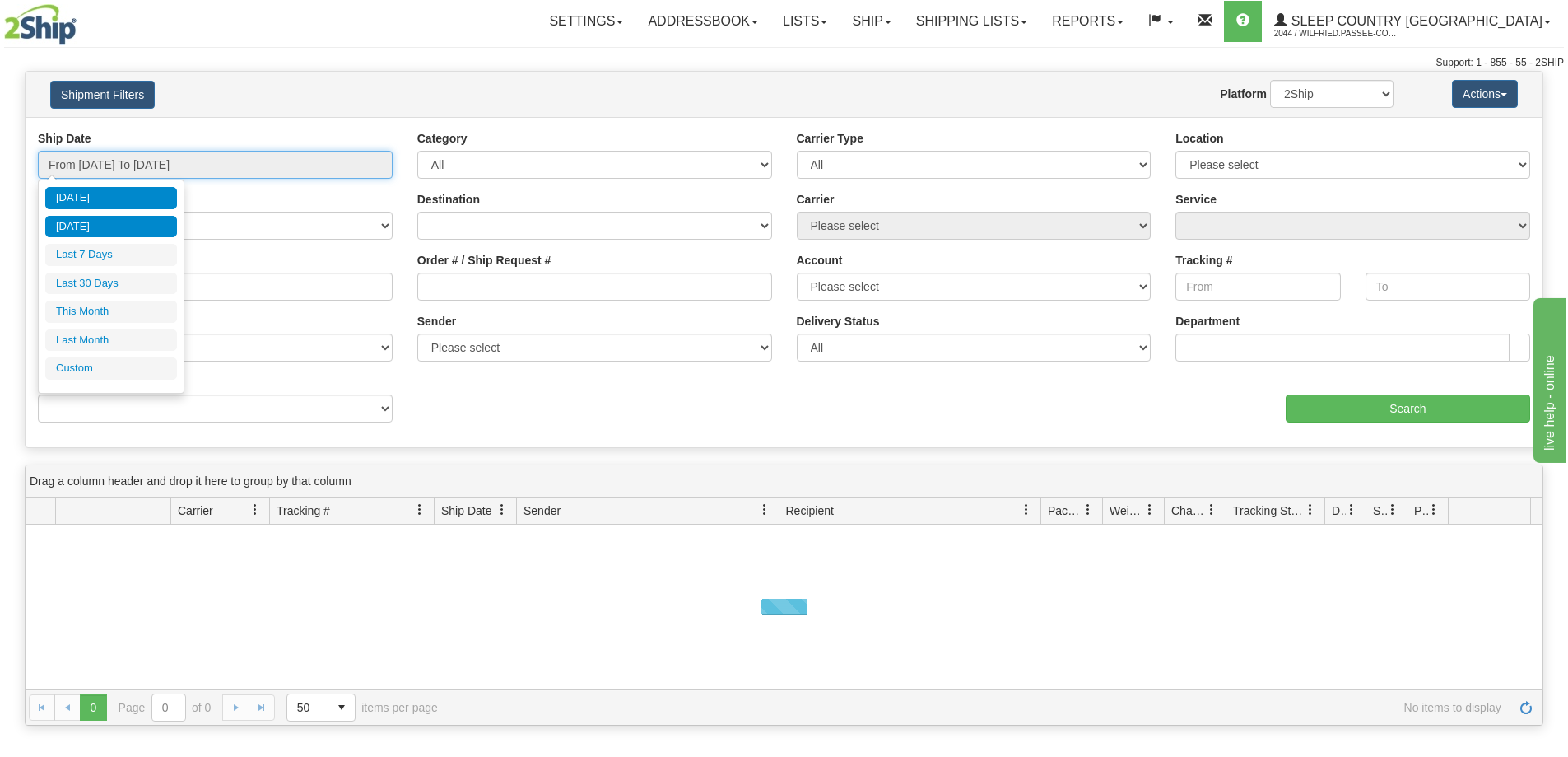
drag, startPoint x: 166, startPoint y: 163, endPoint x: 137, endPoint y: 231, distance: 73.9
click at [166, 165] on input "From [DATE] To [DATE]" at bounding box center [215, 165] width 355 height 28
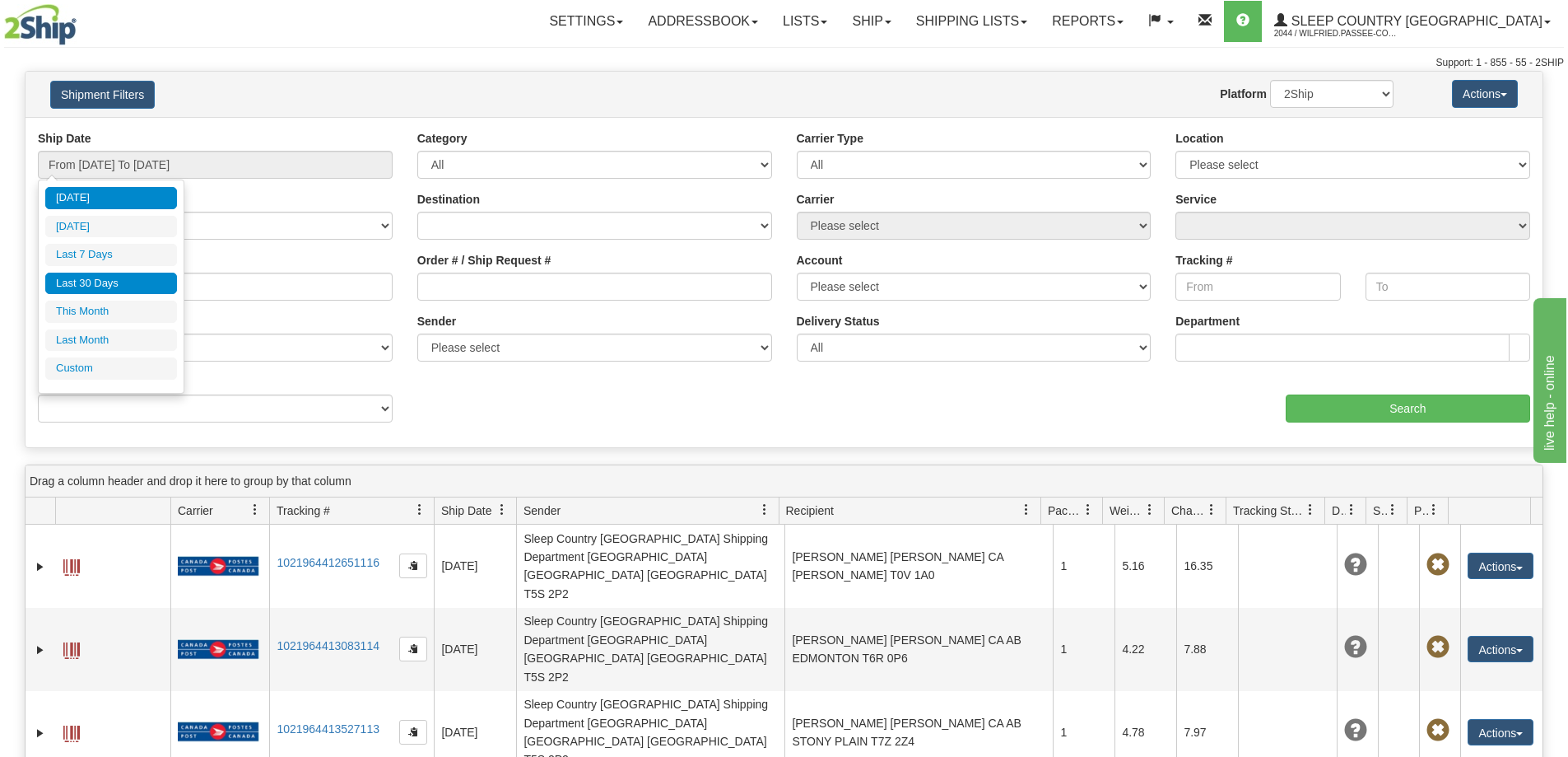
click at [128, 280] on li "Last 30 Days" at bounding box center [111, 284] width 132 height 22
type input "From [DATE] To [DATE]"
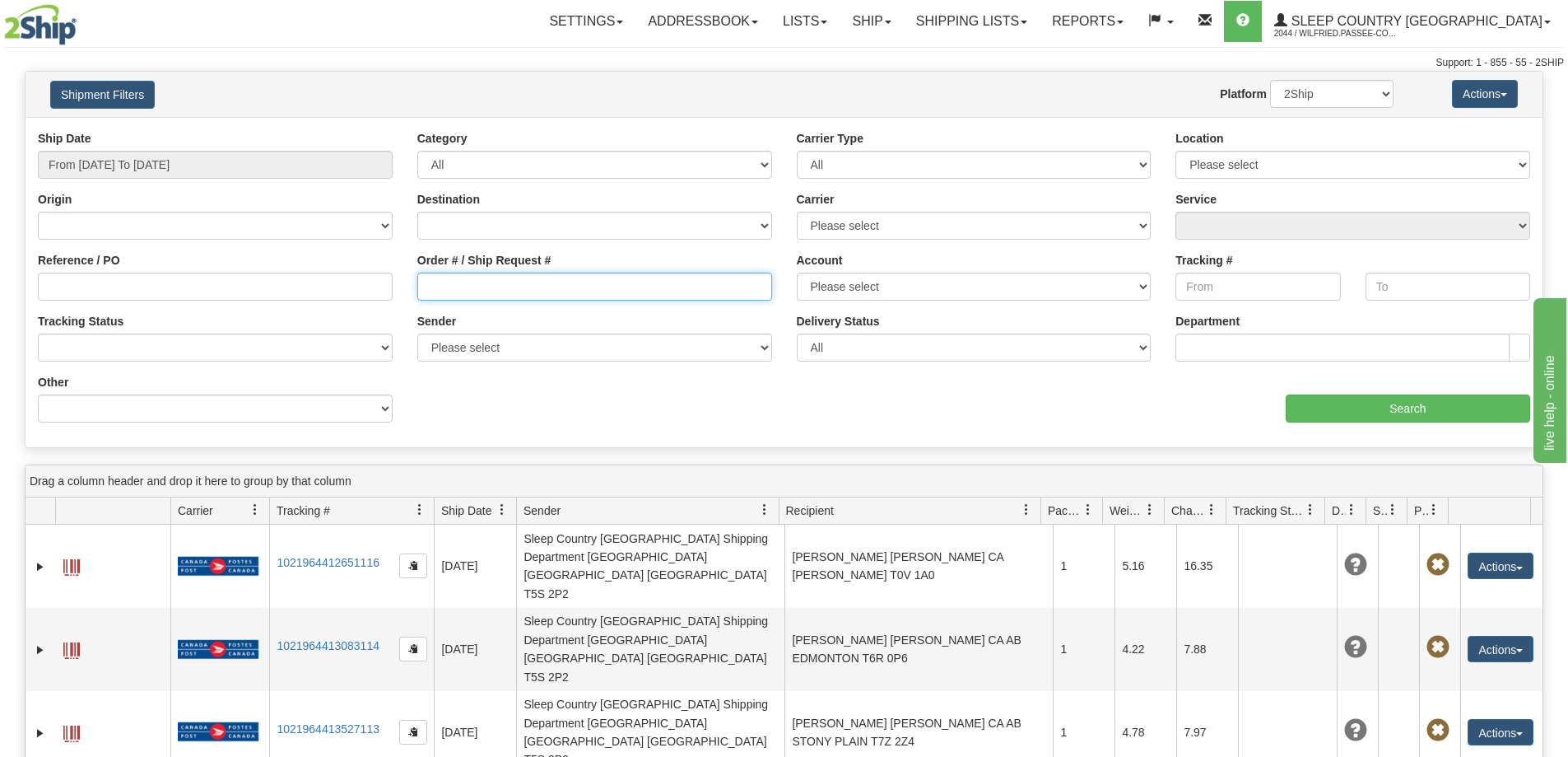
click at [478, 285] on input "Order # / Ship Request #" at bounding box center [594, 287] width 355 height 28
paste input "9002I056401"
type input "9002I056401"
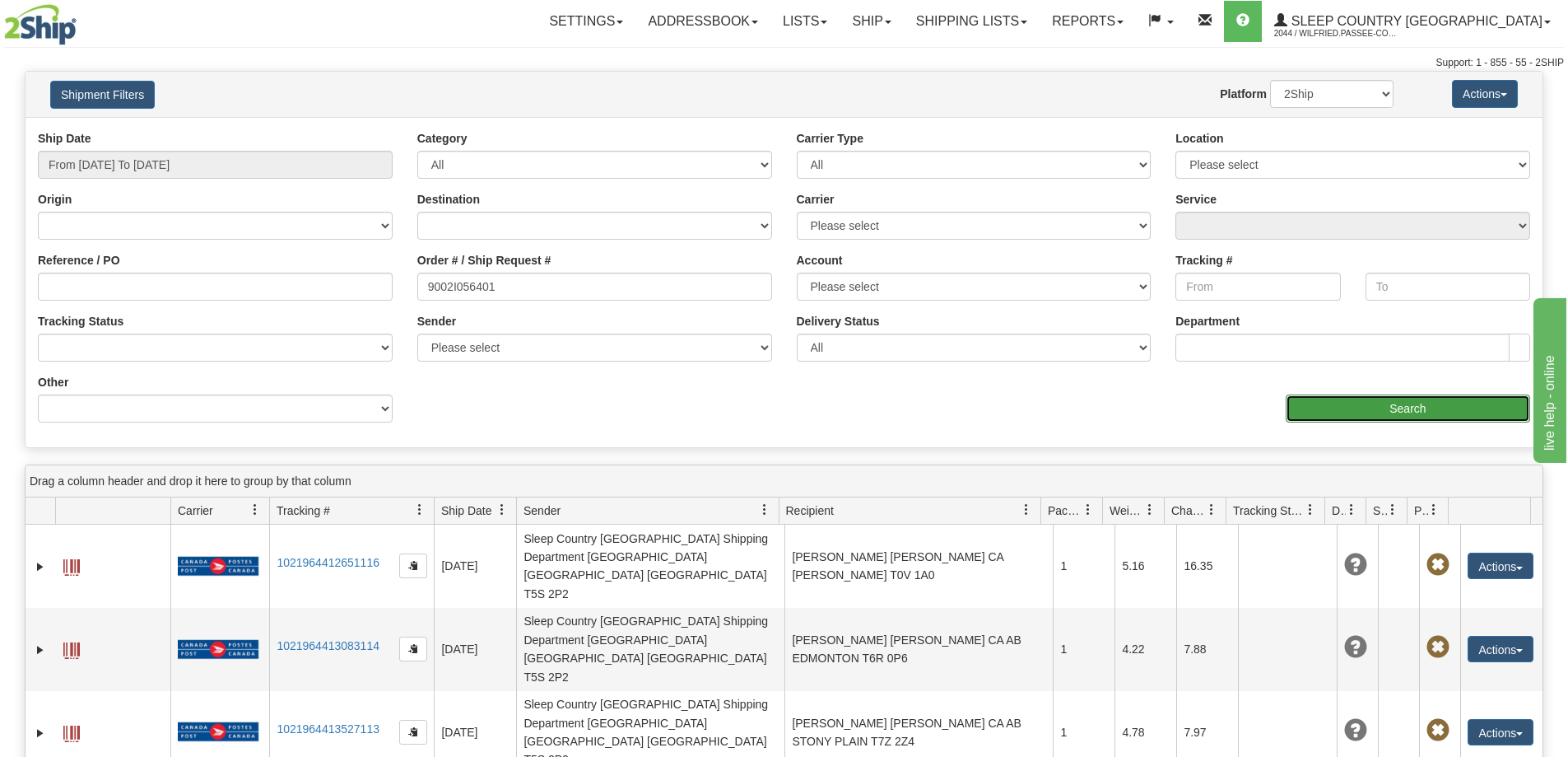
click at [1332, 411] on input "Search" at bounding box center [1407, 408] width 245 height 28
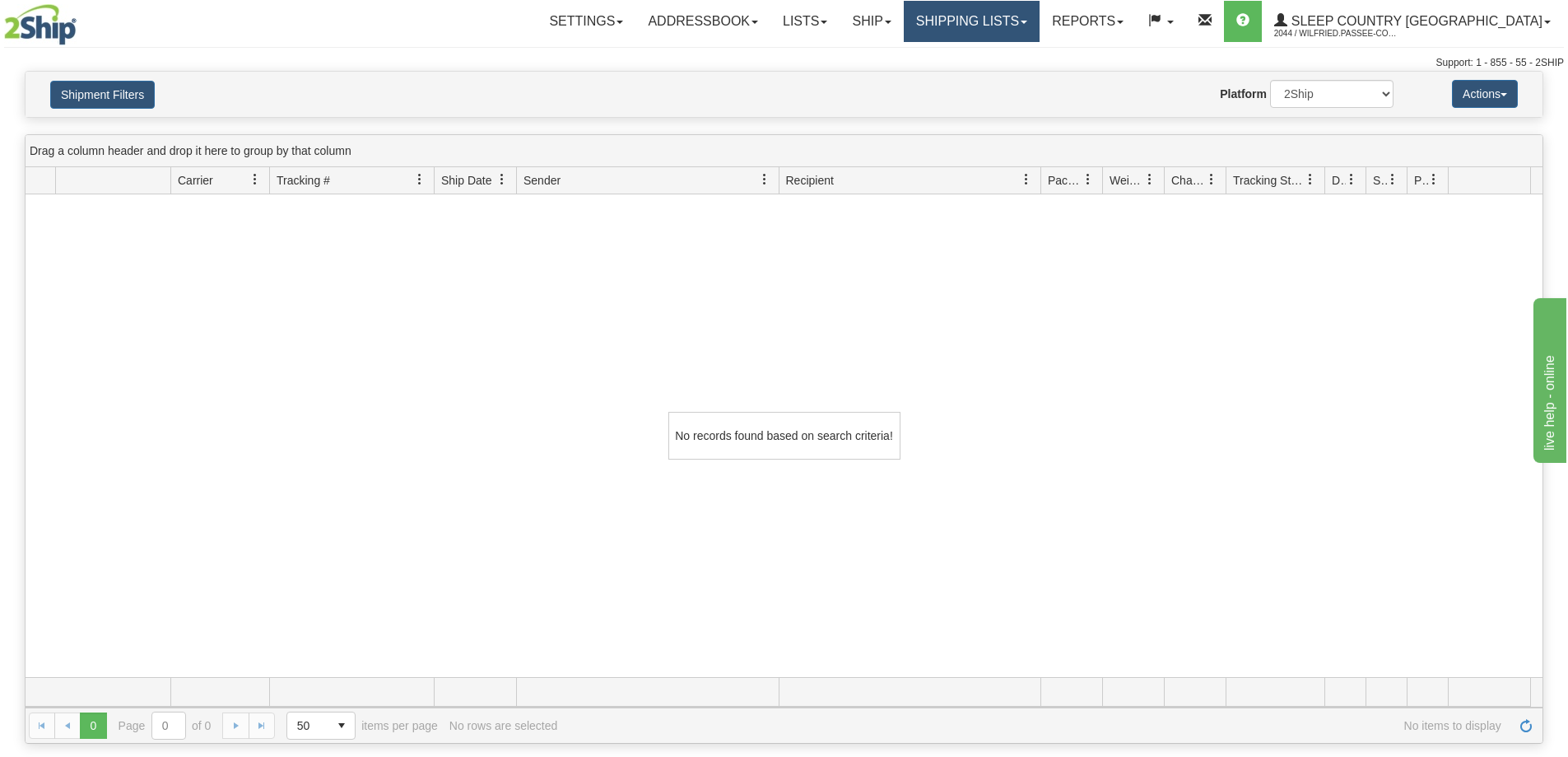
click at [1039, 25] on link "Shipping lists" at bounding box center [971, 21] width 136 height 41
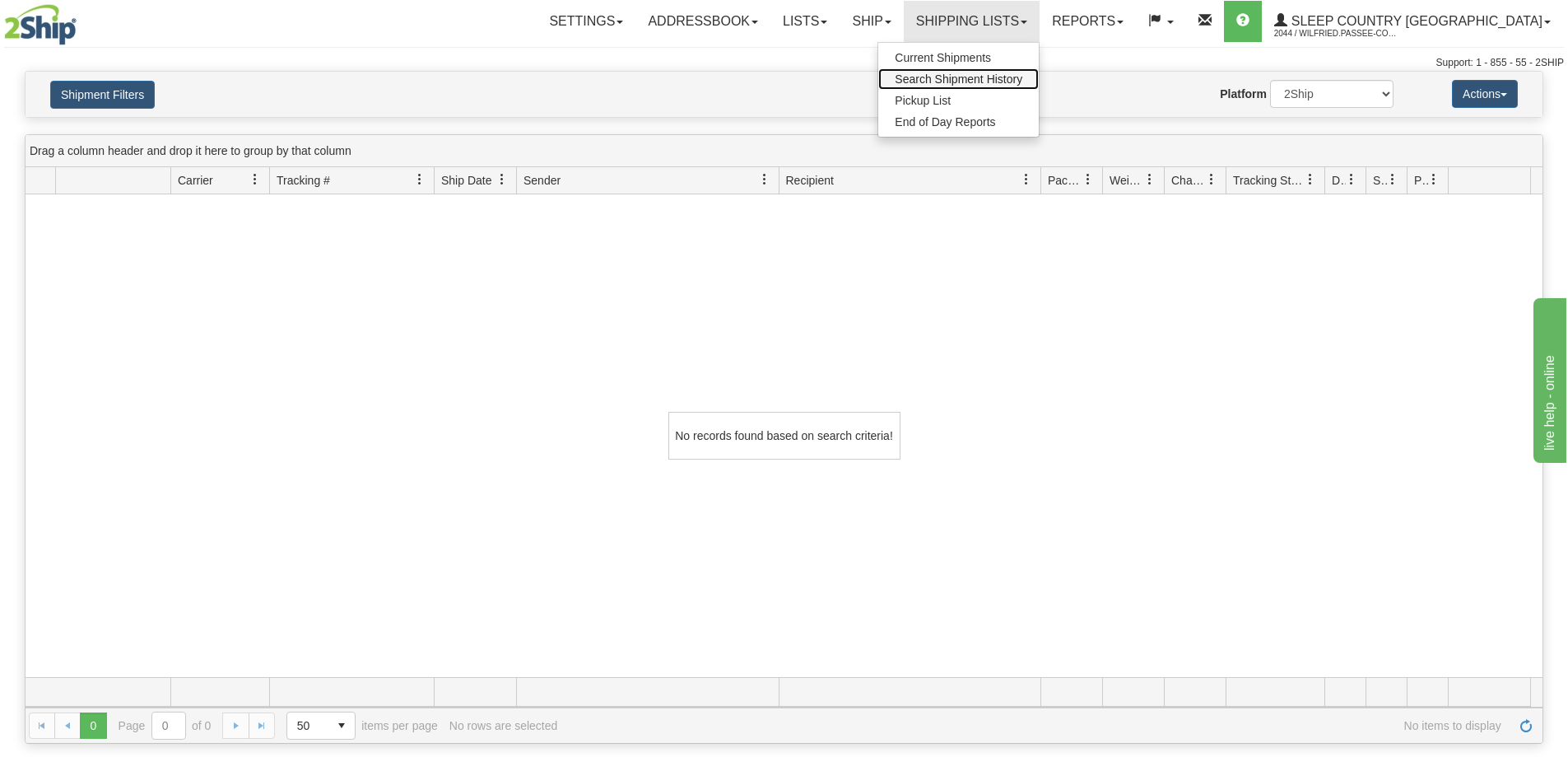
click at [999, 87] on link "Search Shipment History" at bounding box center [958, 78] width 161 height 21
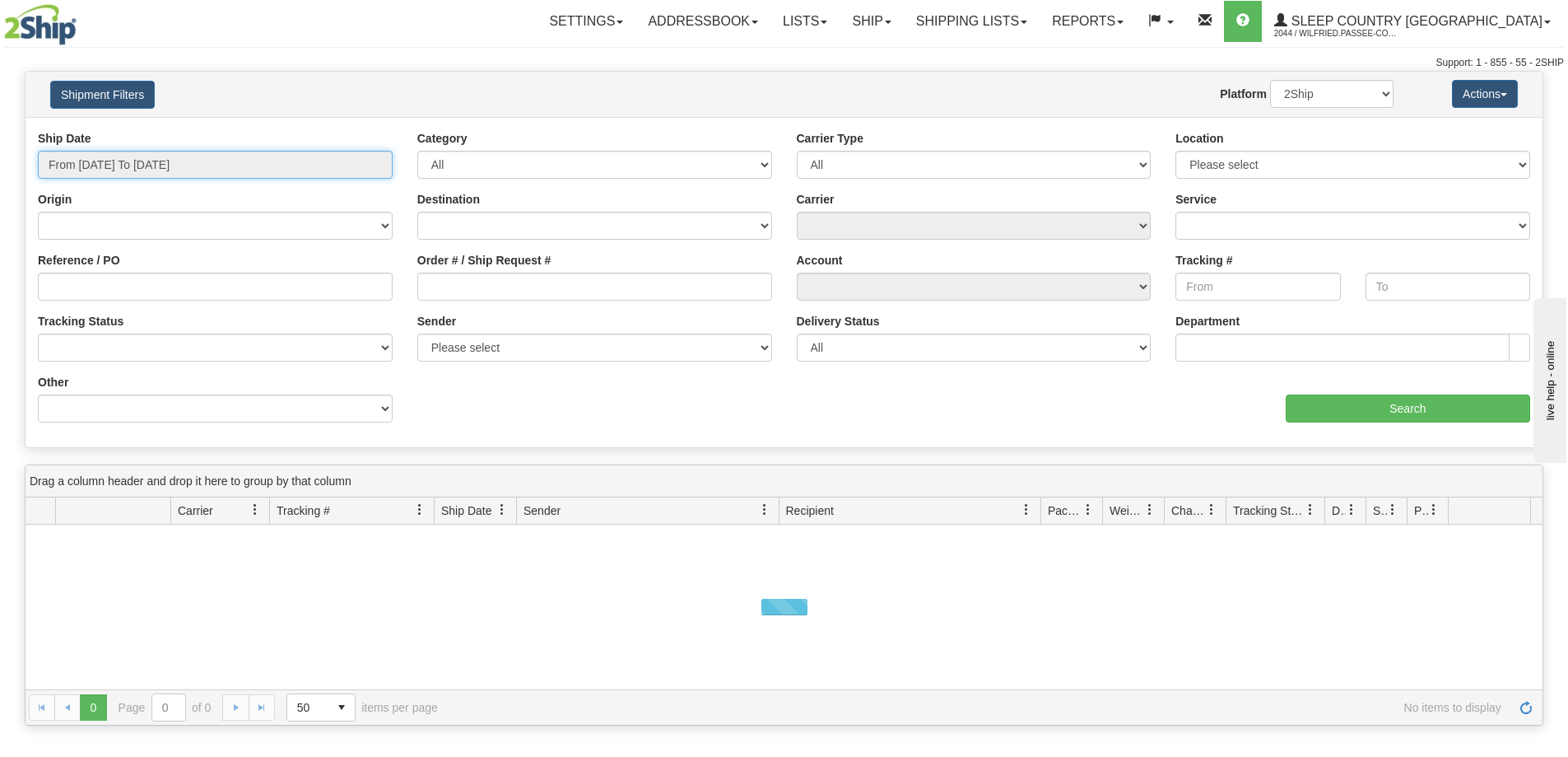
click at [136, 160] on input "From [DATE] To [DATE]" at bounding box center [215, 165] width 355 height 28
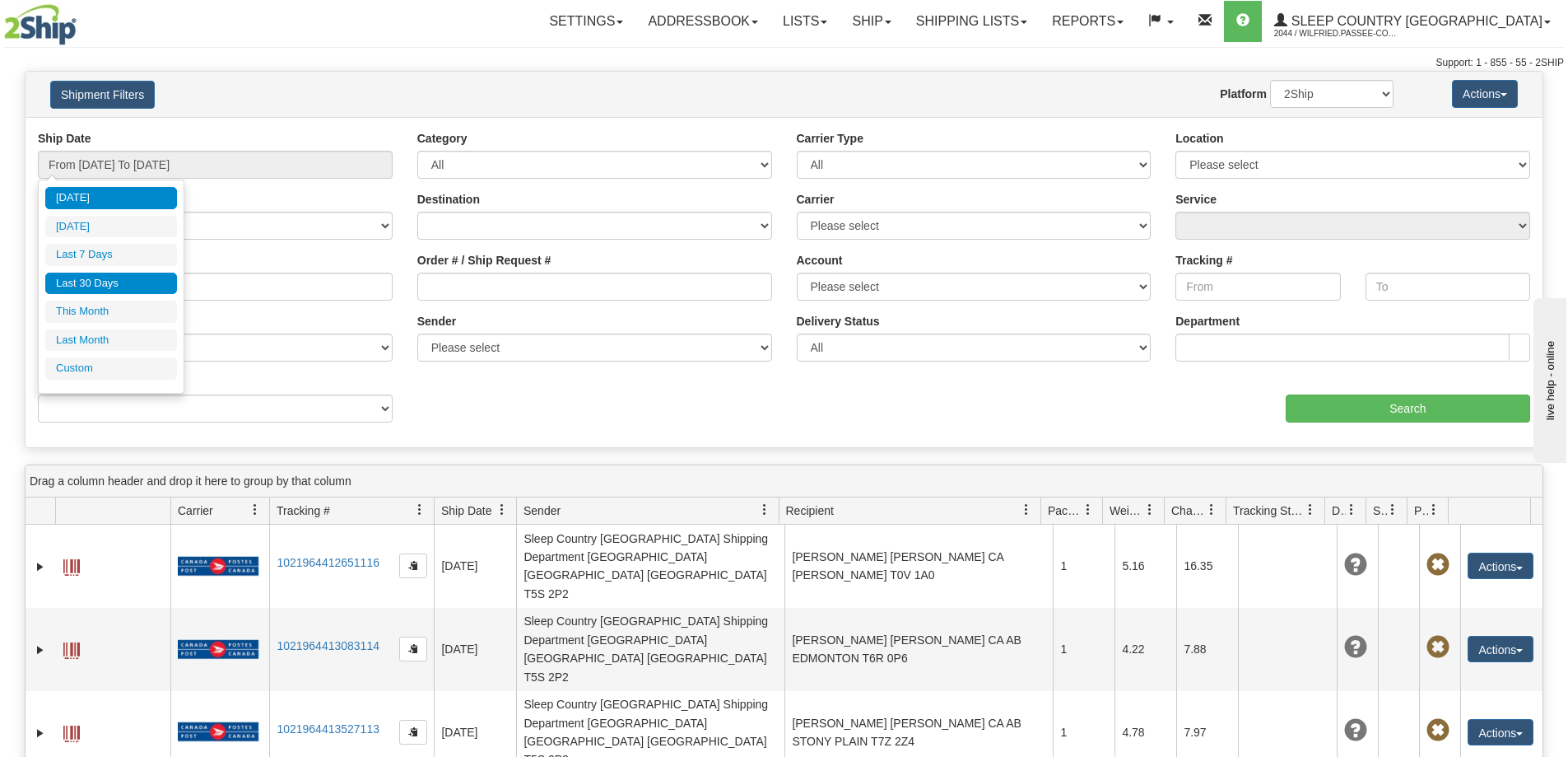
click at [114, 278] on li "Last 30 Days" at bounding box center [111, 284] width 132 height 22
type input "From [DATE] To [DATE]"
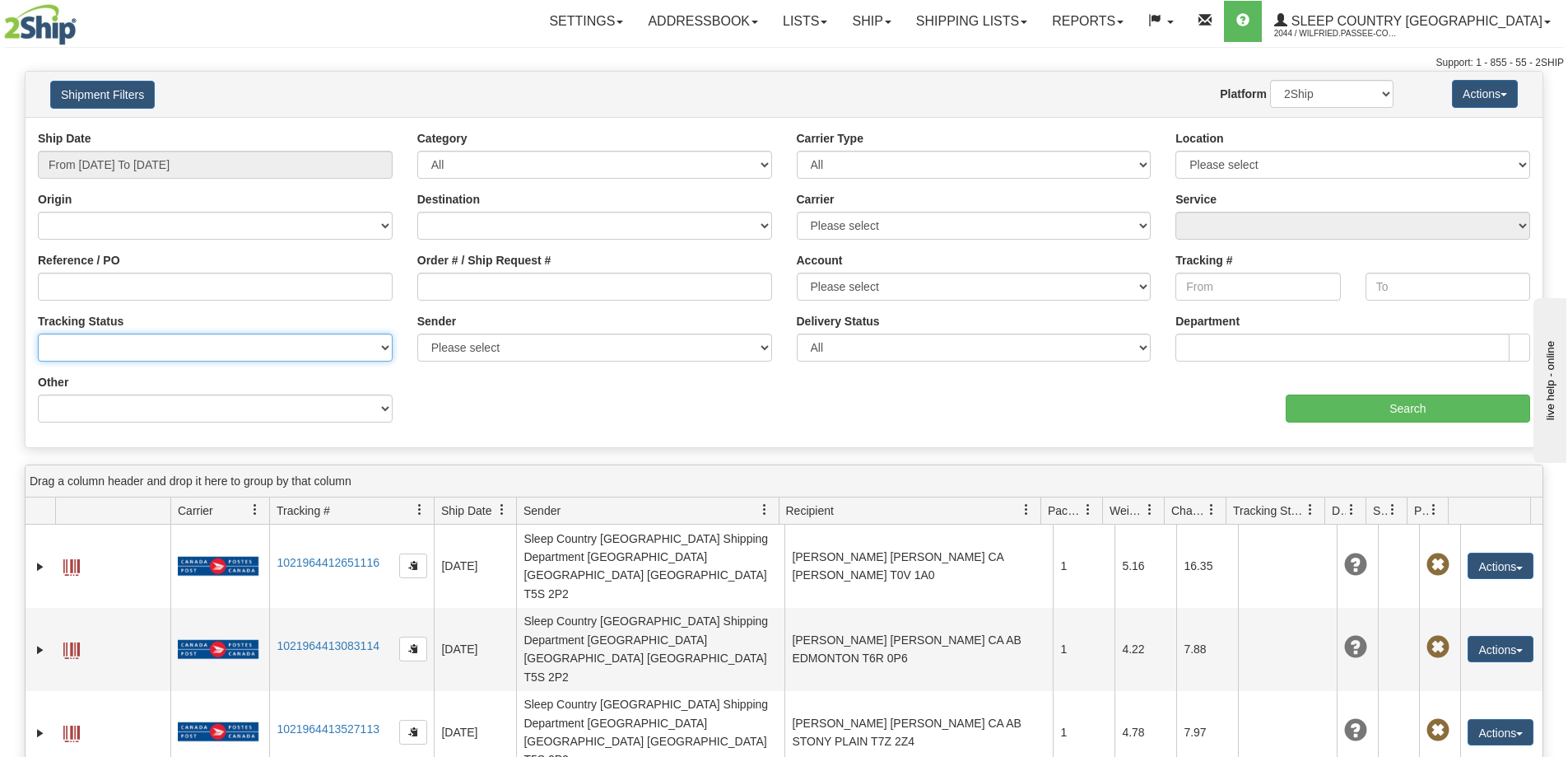
drag, startPoint x: 119, startPoint y: 348, endPoint x: 130, endPoint y: 346, distance: 11.2
click at [119, 348] on select "No Tracking Info Delivered In Transit Out For Delivery Exception Partial Delive…" at bounding box center [215, 347] width 355 height 28
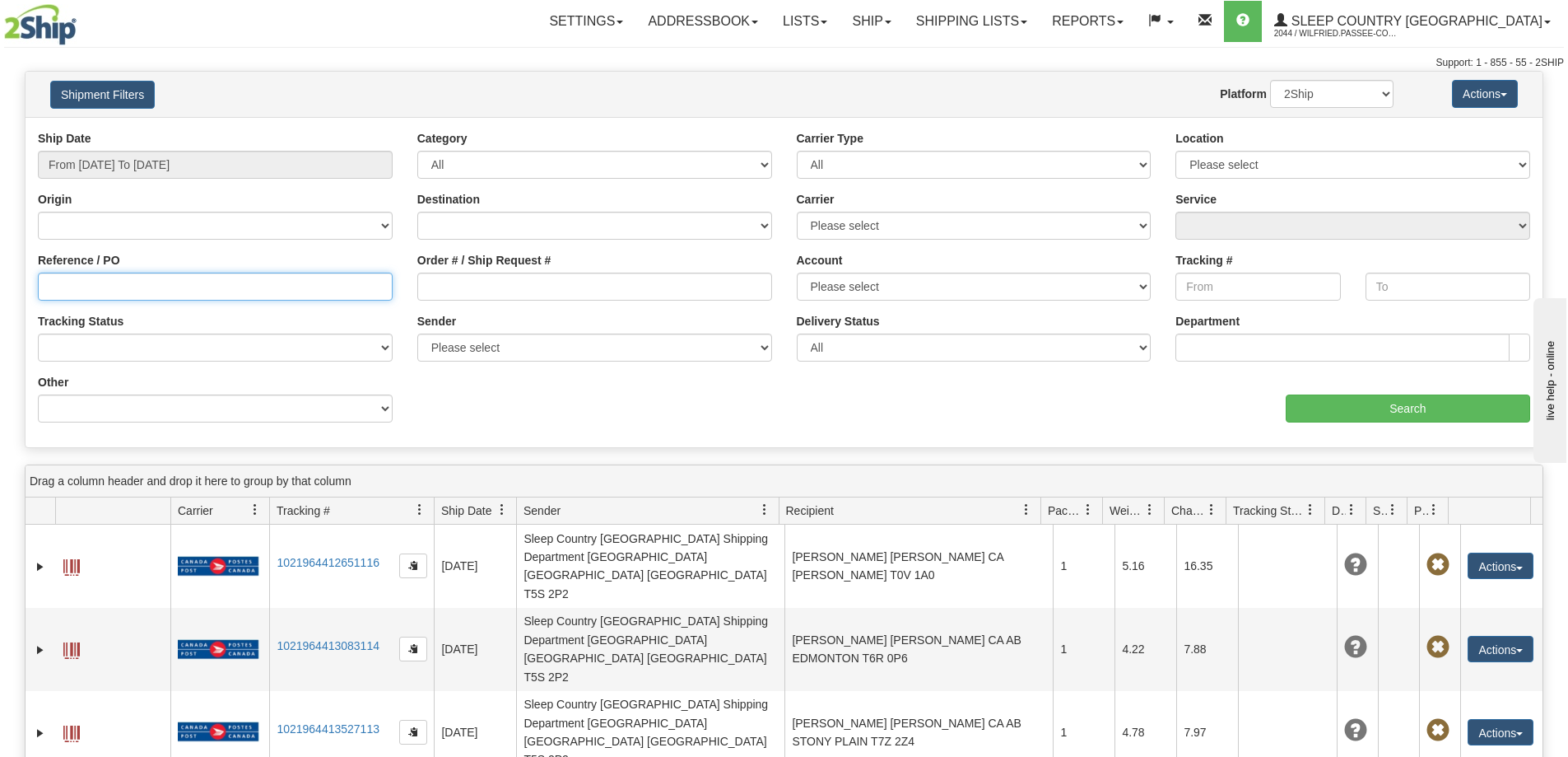
click at [153, 287] on input "Reference / PO" at bounding box center [215, 287] width 355 height 28
paste input "9002I056401"
type input "9002I056401"
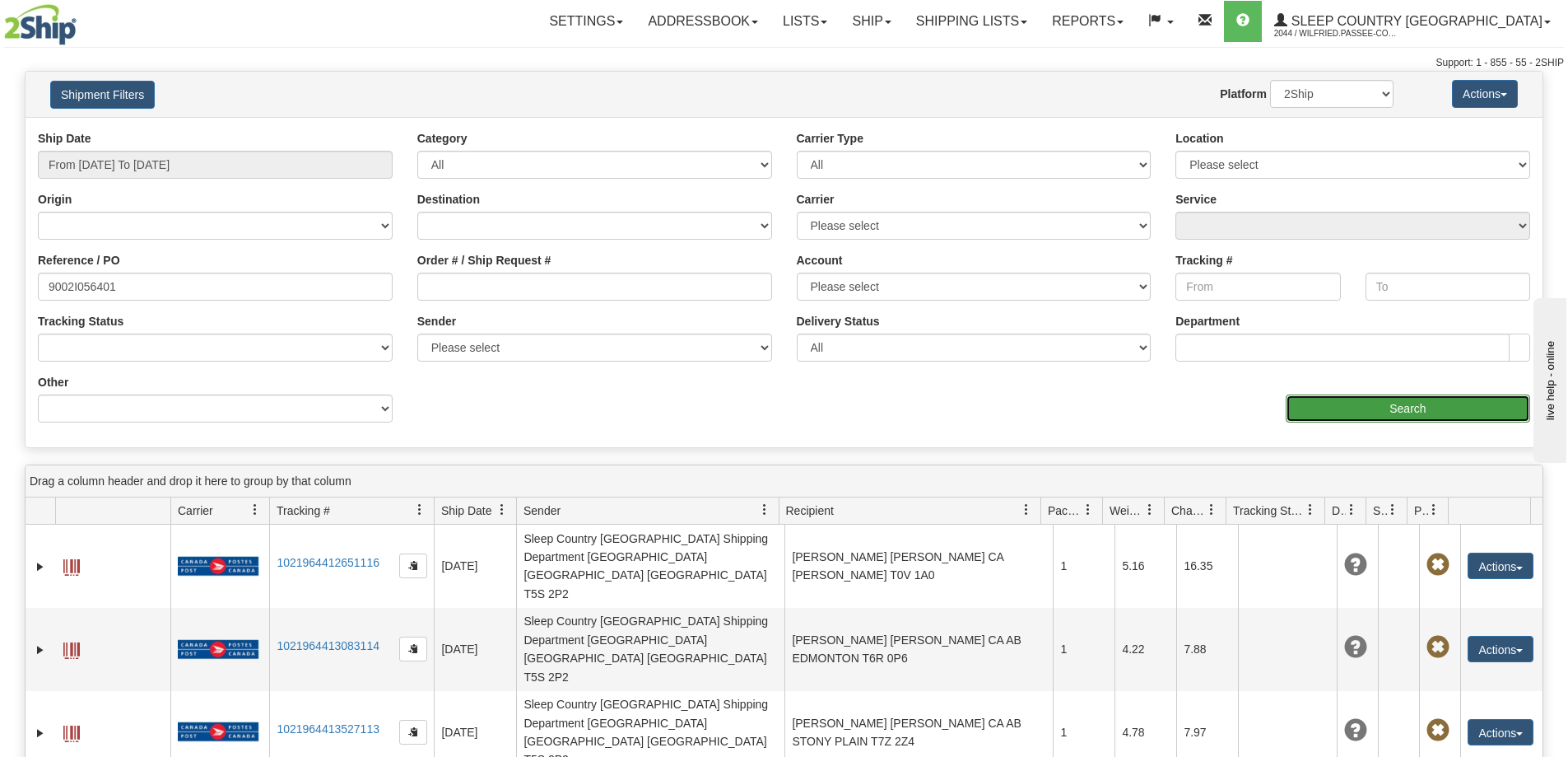
click at [1376, 408] on input "Search" at bounding box center [1407, 408] width 245 height 28
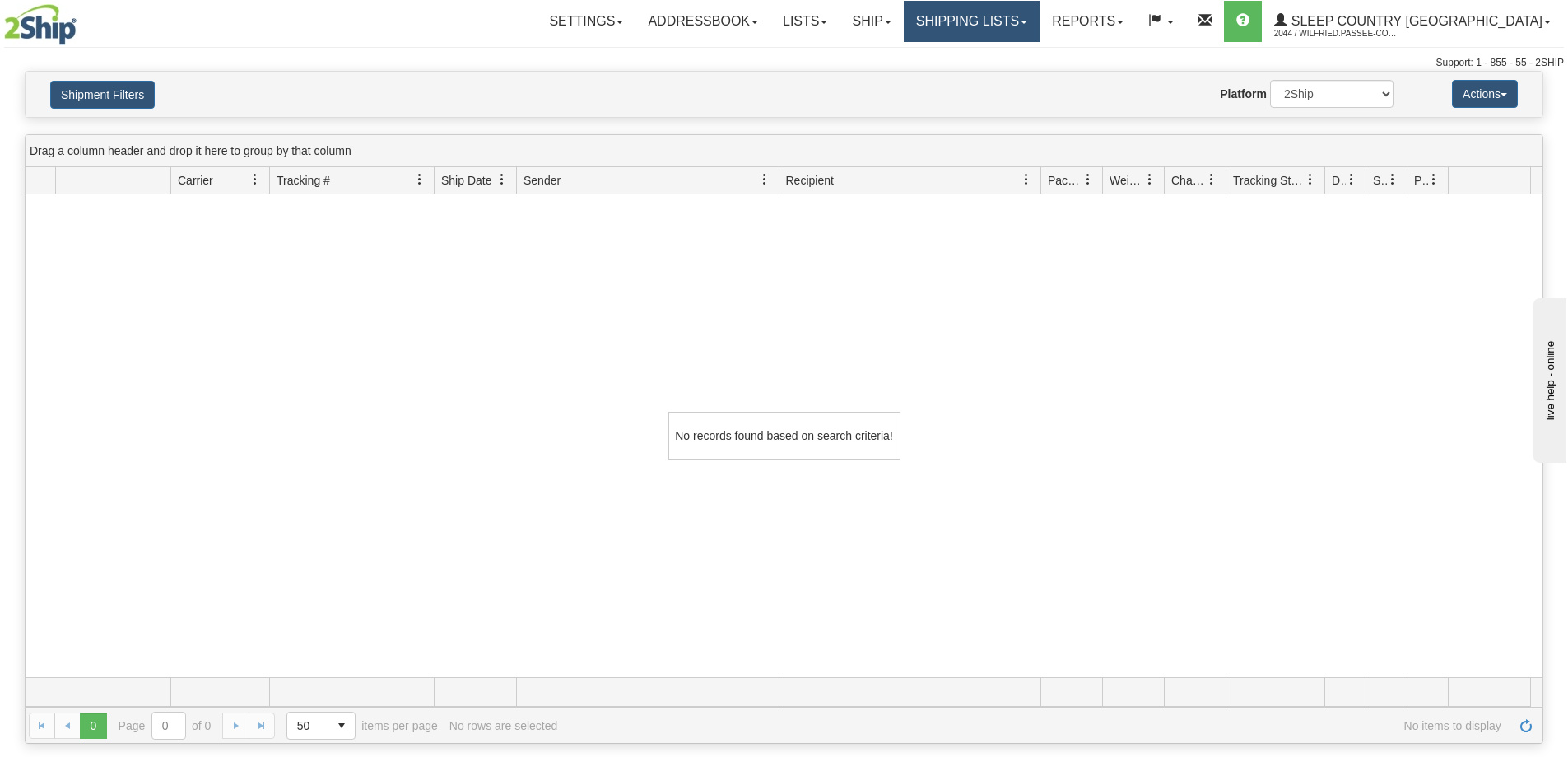
drag, startPoint x: 1050, startPoint y: 14, endPoint x: 1039, endPoint y: 58, distance: 45.4
click at [1039, 14] on link "Shipping lists" at bounding box center [971, 21] width 136 height 41
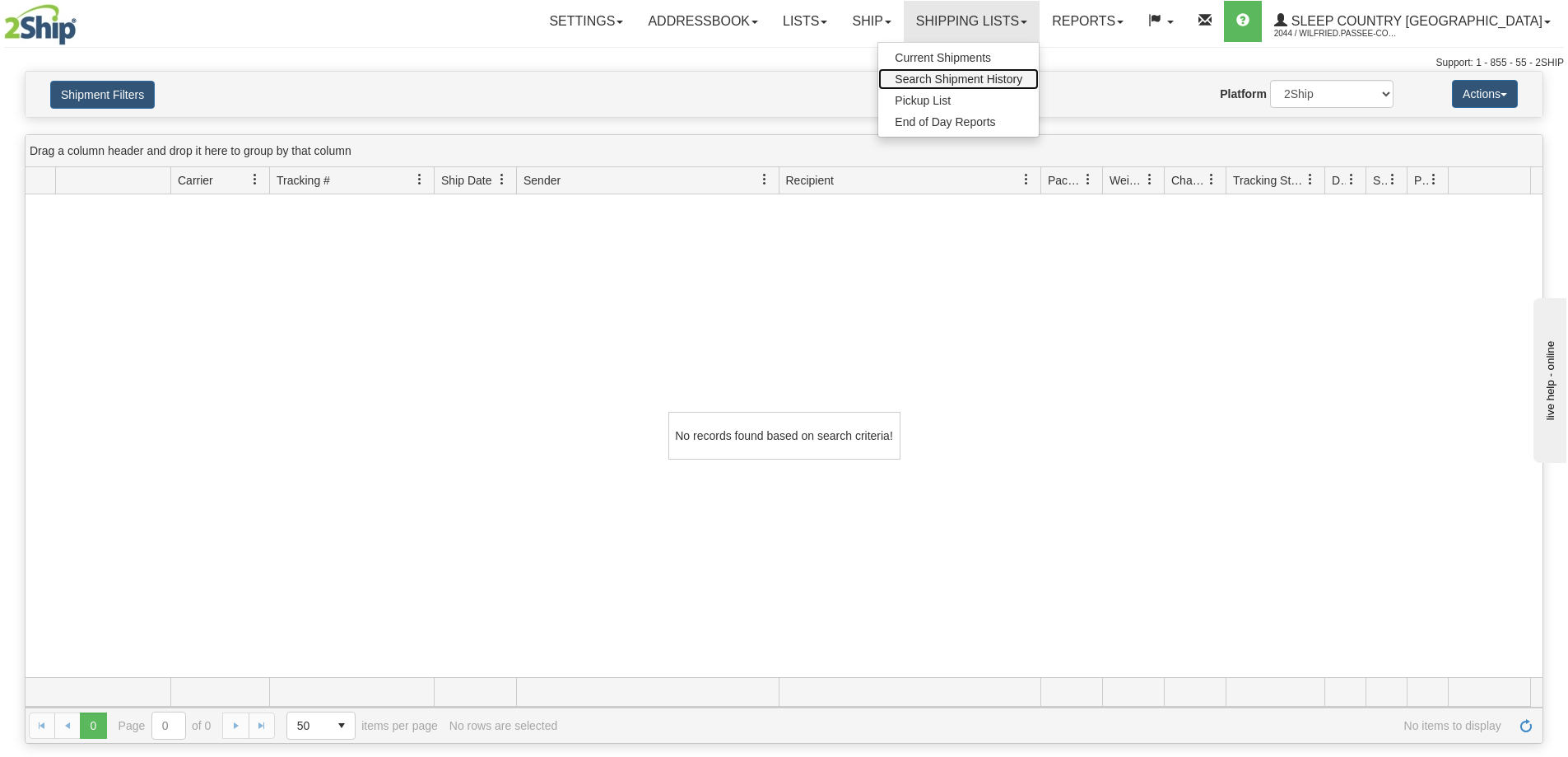
click at [1022, 77] on span "Search Shipment History" at bounding box center [958, 78] width 128 height 13
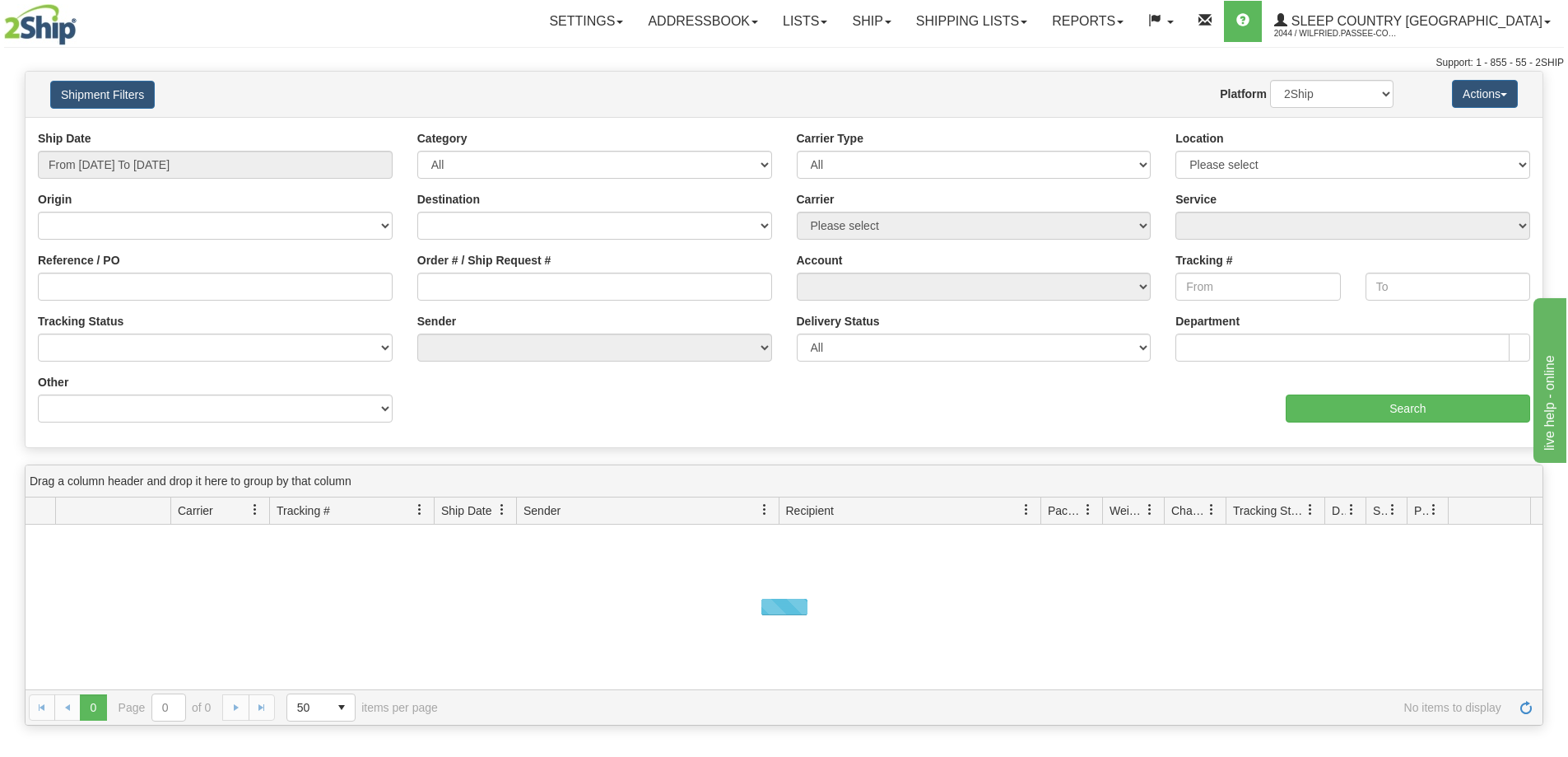
click at [121, 145] on div "Ship Date From [DATE] To [DATE]" at bounding box center [215, 154] width 355 height 49
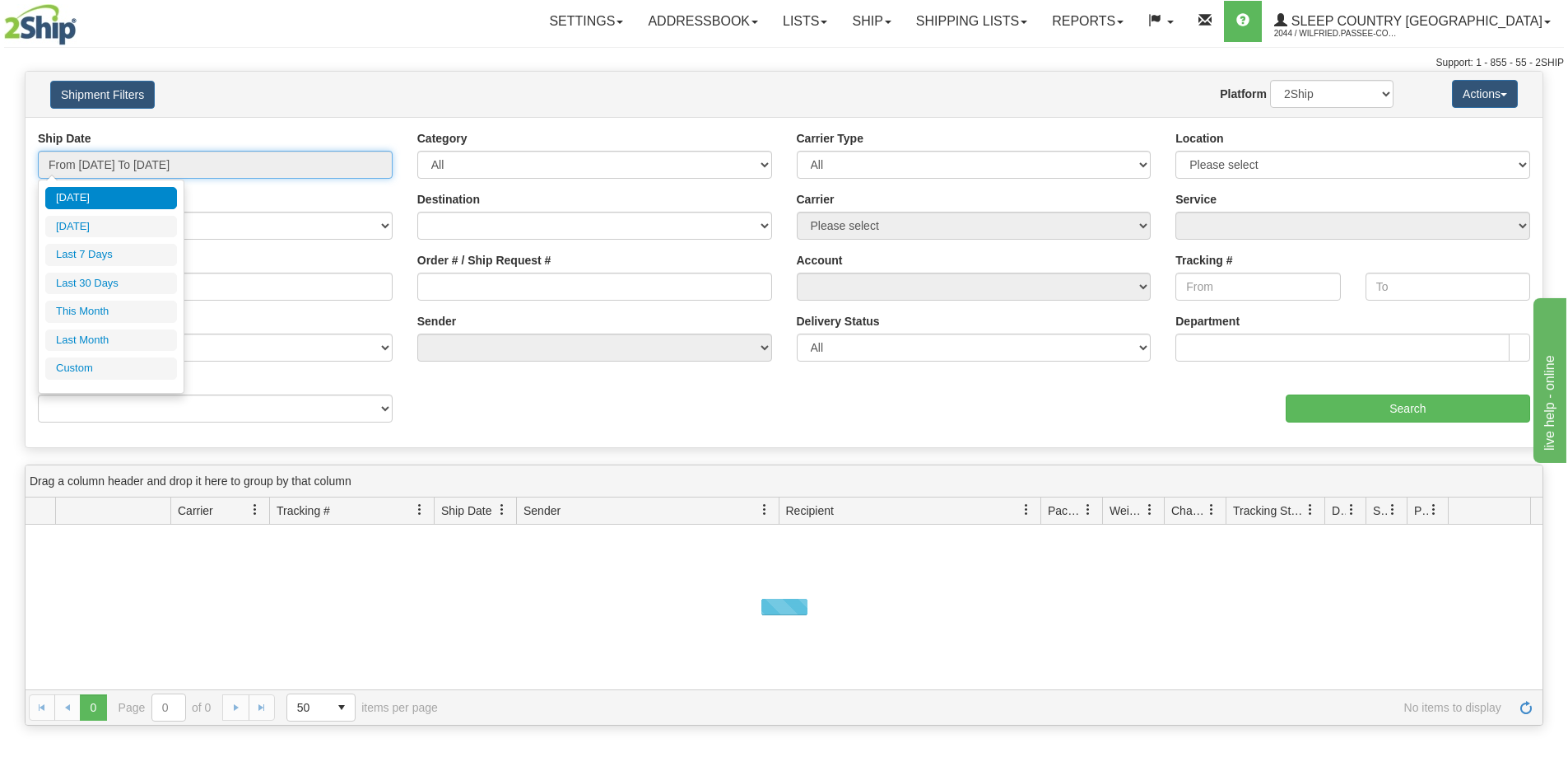
drag, startPoint x: 116, startPoint y: 166, endPoint x: 125, endPoint y: 193, distance: 28.5
click at [115, 166] on input "From [DATE] To [DATE]" at bounding box center [215, 165] width 355 height 28
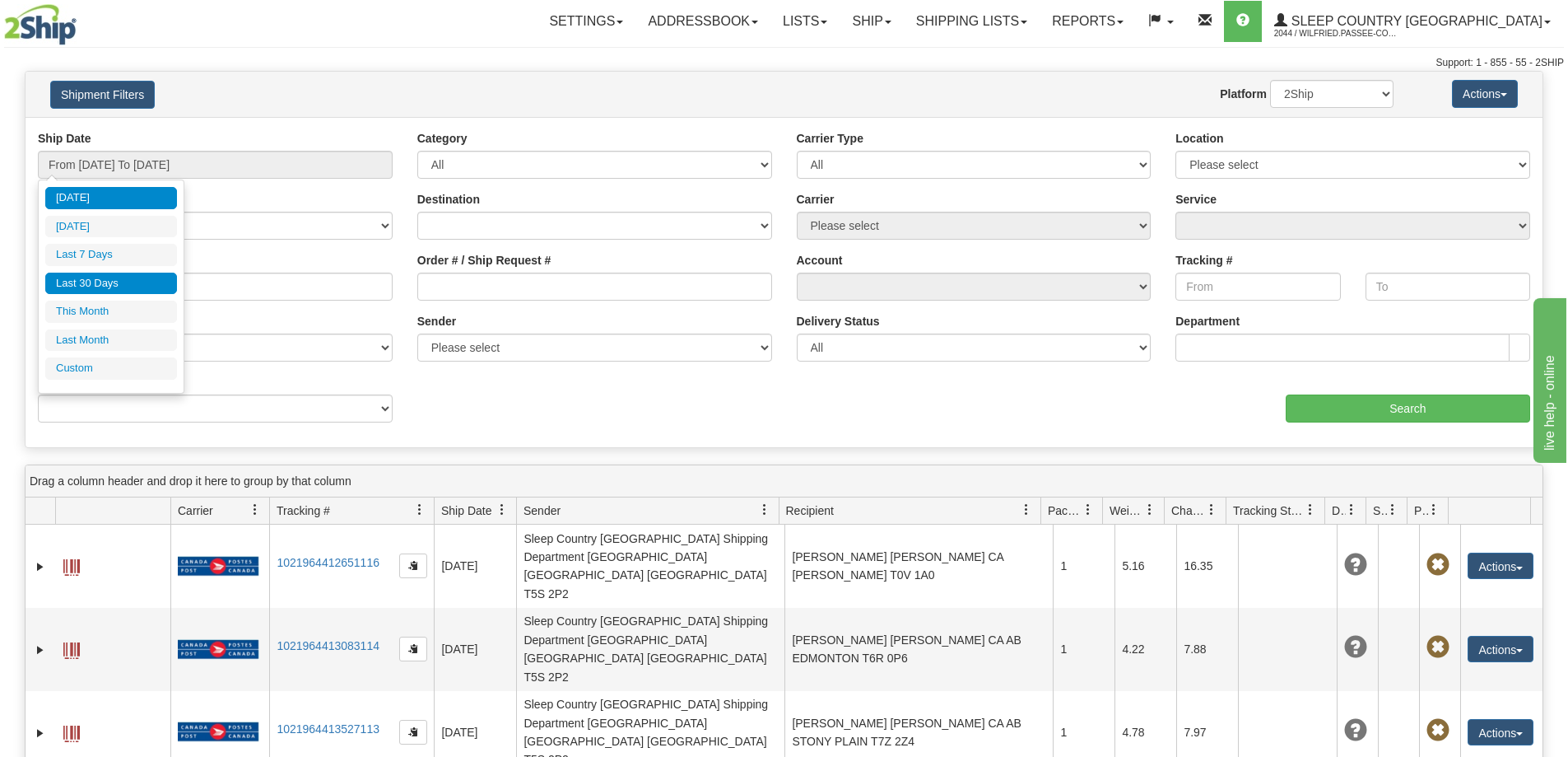
click at [133, 273] on li "Last 30 Days" at bounding box center [111, 284] width 132 height 22
type input "From [DATE] To [DATE]"
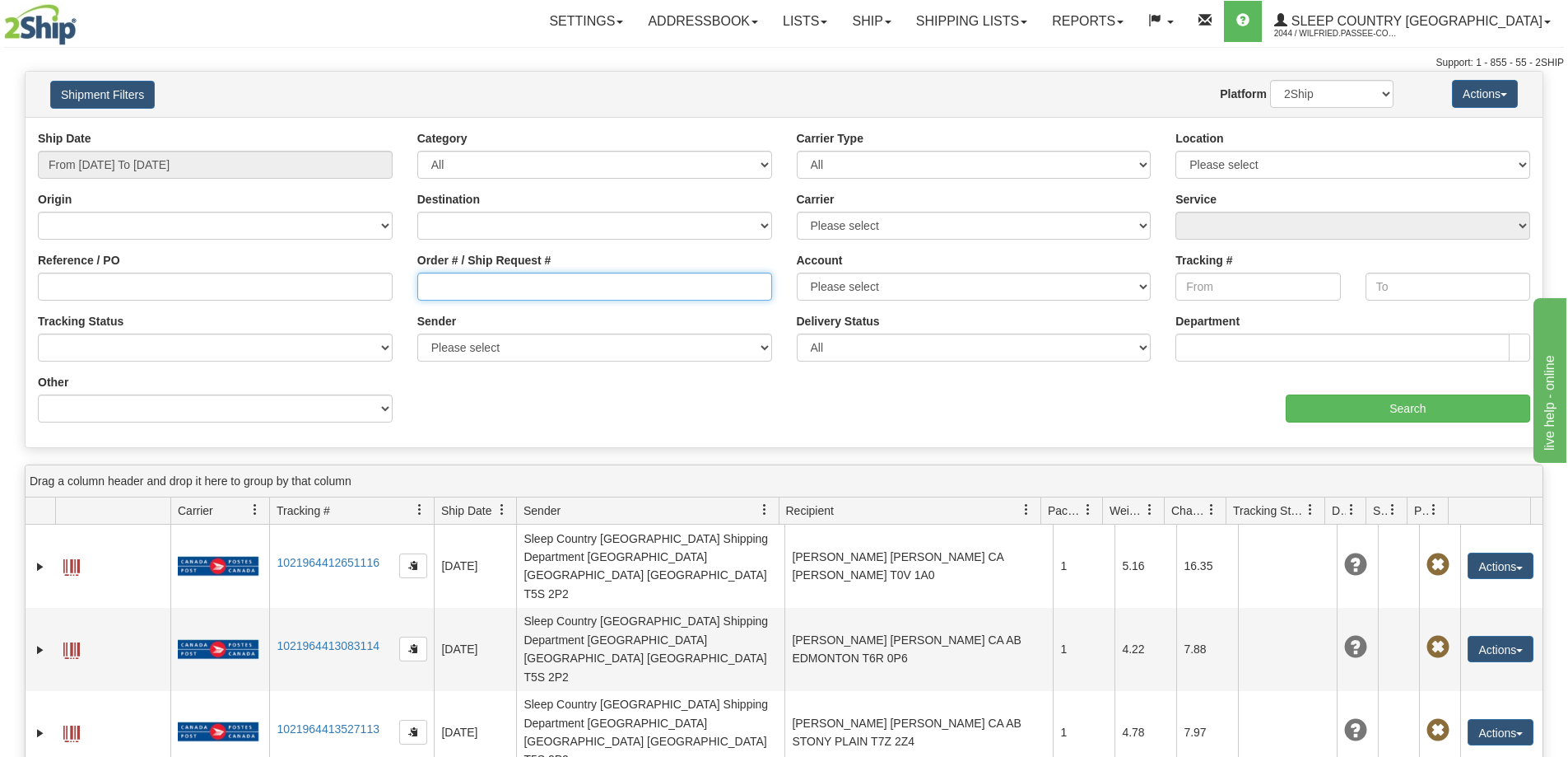
click at [452, 291] on input "Order # / Ship Request #" at bounding box center [594, 287] width 355 height 28
paste input "9002I056401"
type input "9002I056401"
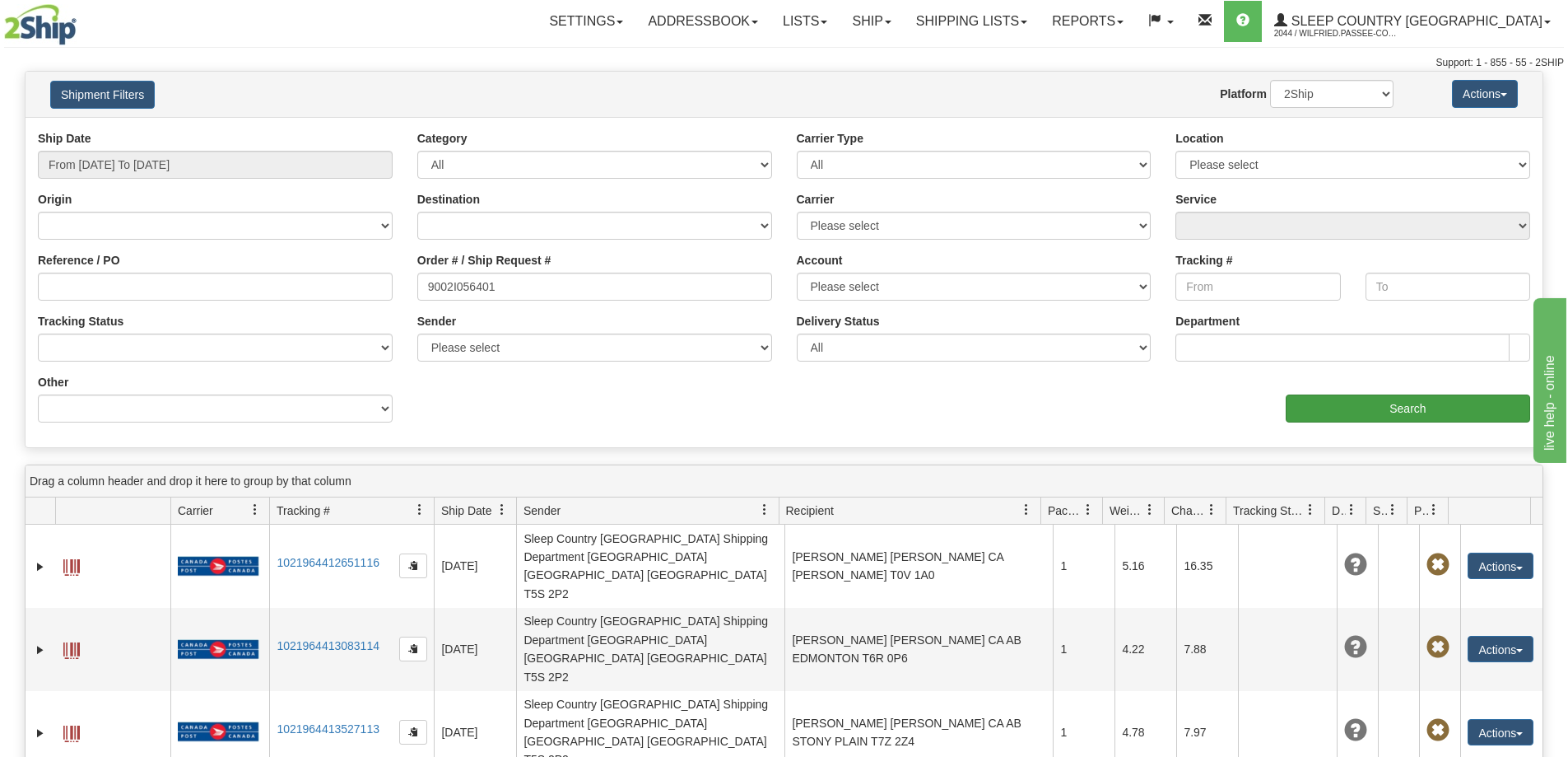
drag, startPoint x: 1478, startPoint y: 424, endPoint x: 1465, endPoint y: 419, distance: 13.9
click at [1477, 424] on div "Ship Date From 08/10/2025 To 09/08/2025 Category All Inbound Outbound Carrier T…" at bounding box center [784, 282] width 1517 height 305
click at [1451, 411] on input "Search" at bounding box center [1407, 408] width 245 height 28
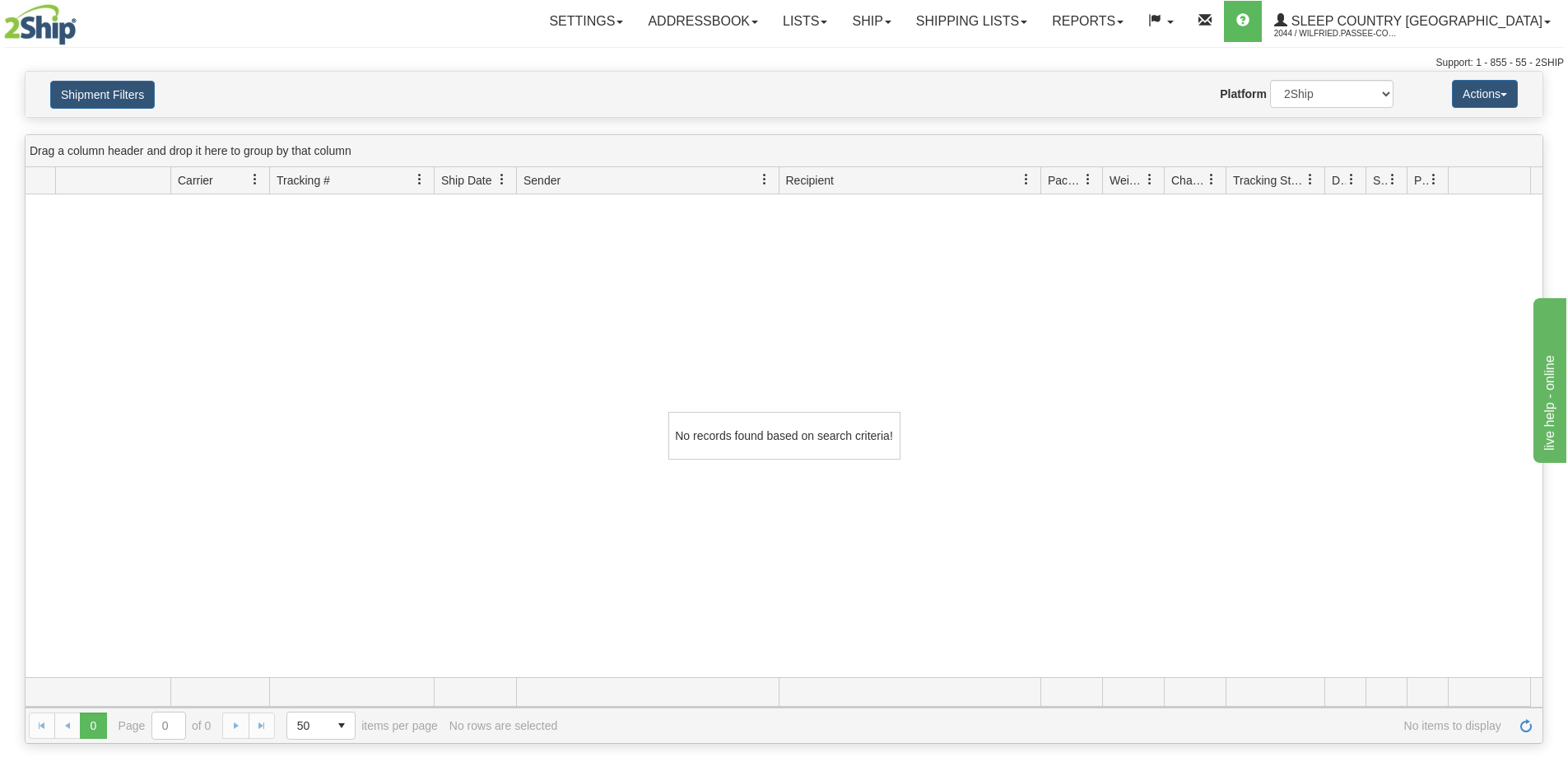
click at [548, 93] on div "Website Agent Nothing selected Client User Platform 2Ship Imported" at bounding box center [846, 94] width 1119 height 28
click at [1002, 14] on link "Shipping lists" at bounding box center [971, 21] width 136 height 41
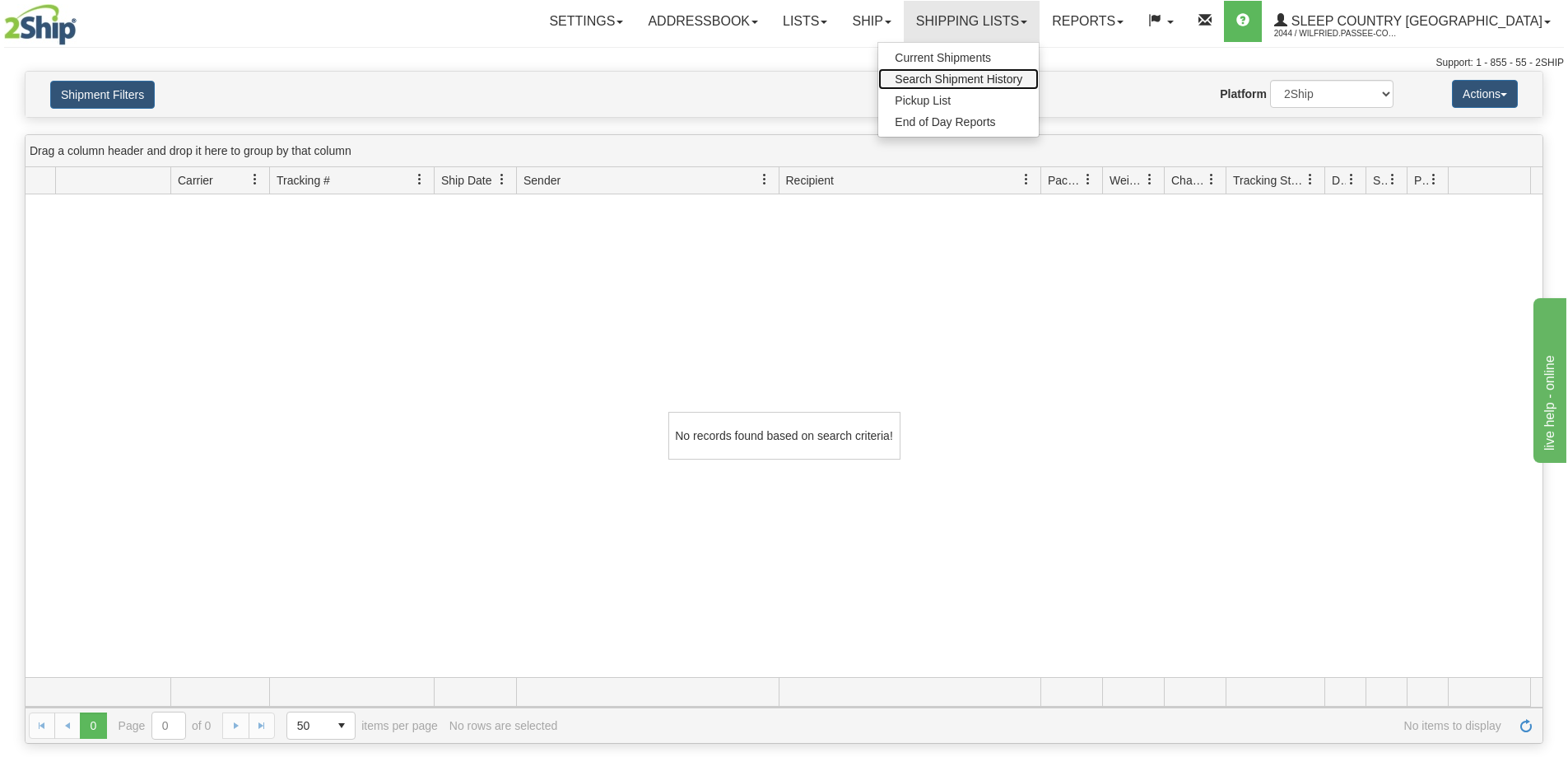
click at [1000, 77] on span "Search Shipment History" at bounding box center [958, 78] width 128 height 13
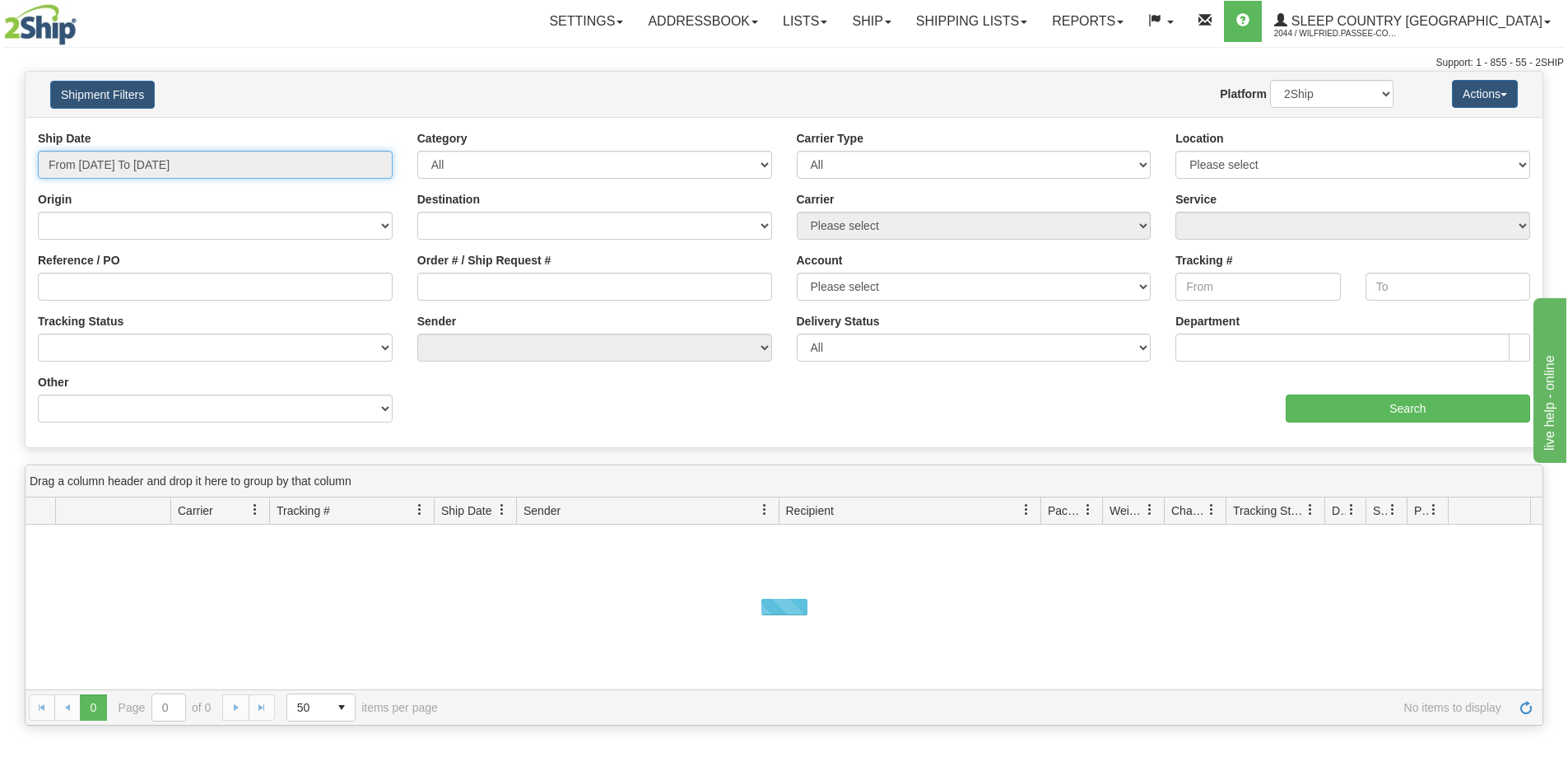
click at [179, 155] on input "From [DATE] To [DATE]" at bounding box center [215, 165] width 355 height 28
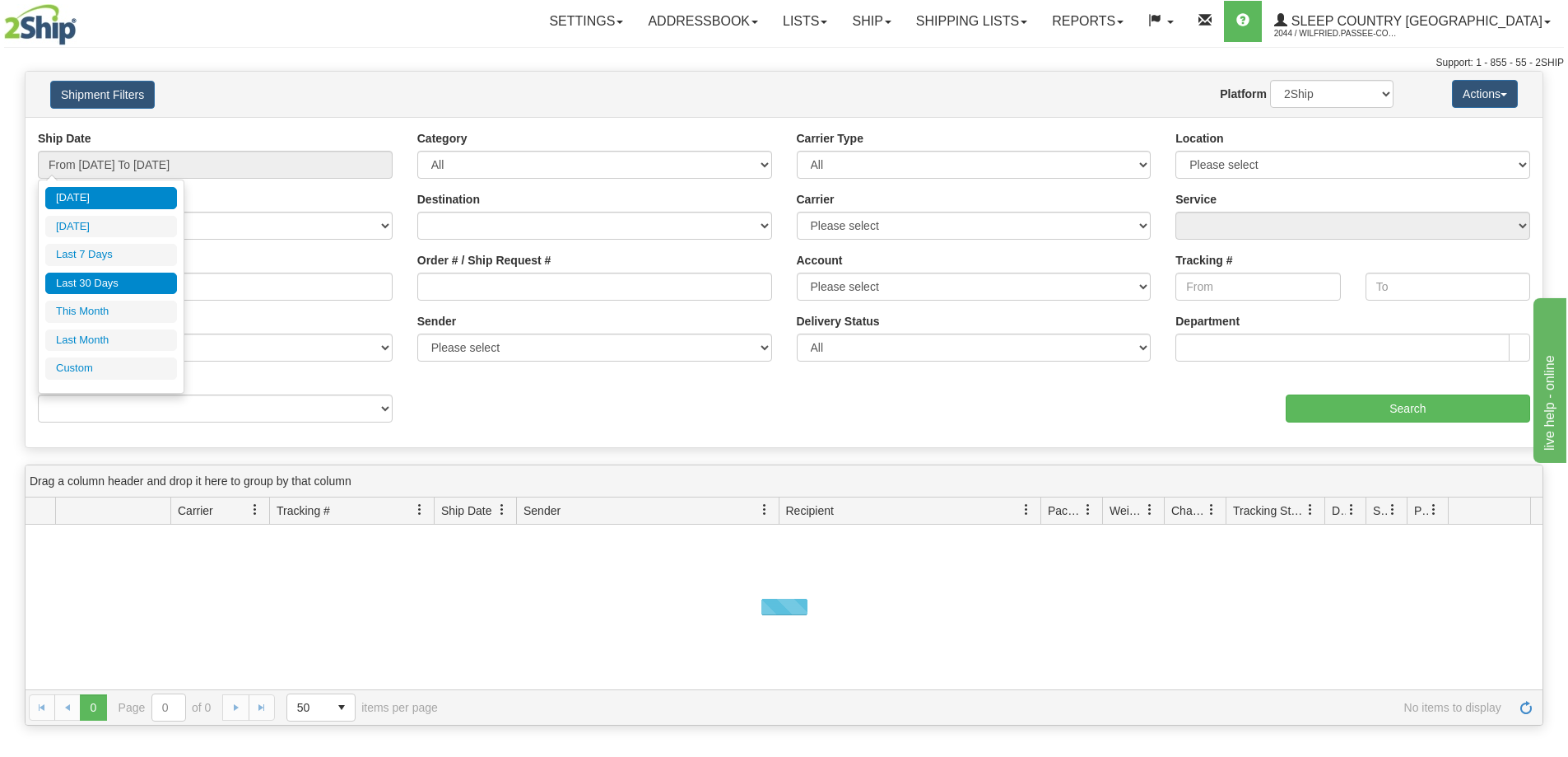
click at [123, 277] on li "Last 30 Days" at bounding box center [111, 284] width 132 height 22
type input "From [DATE] To [DATE]"
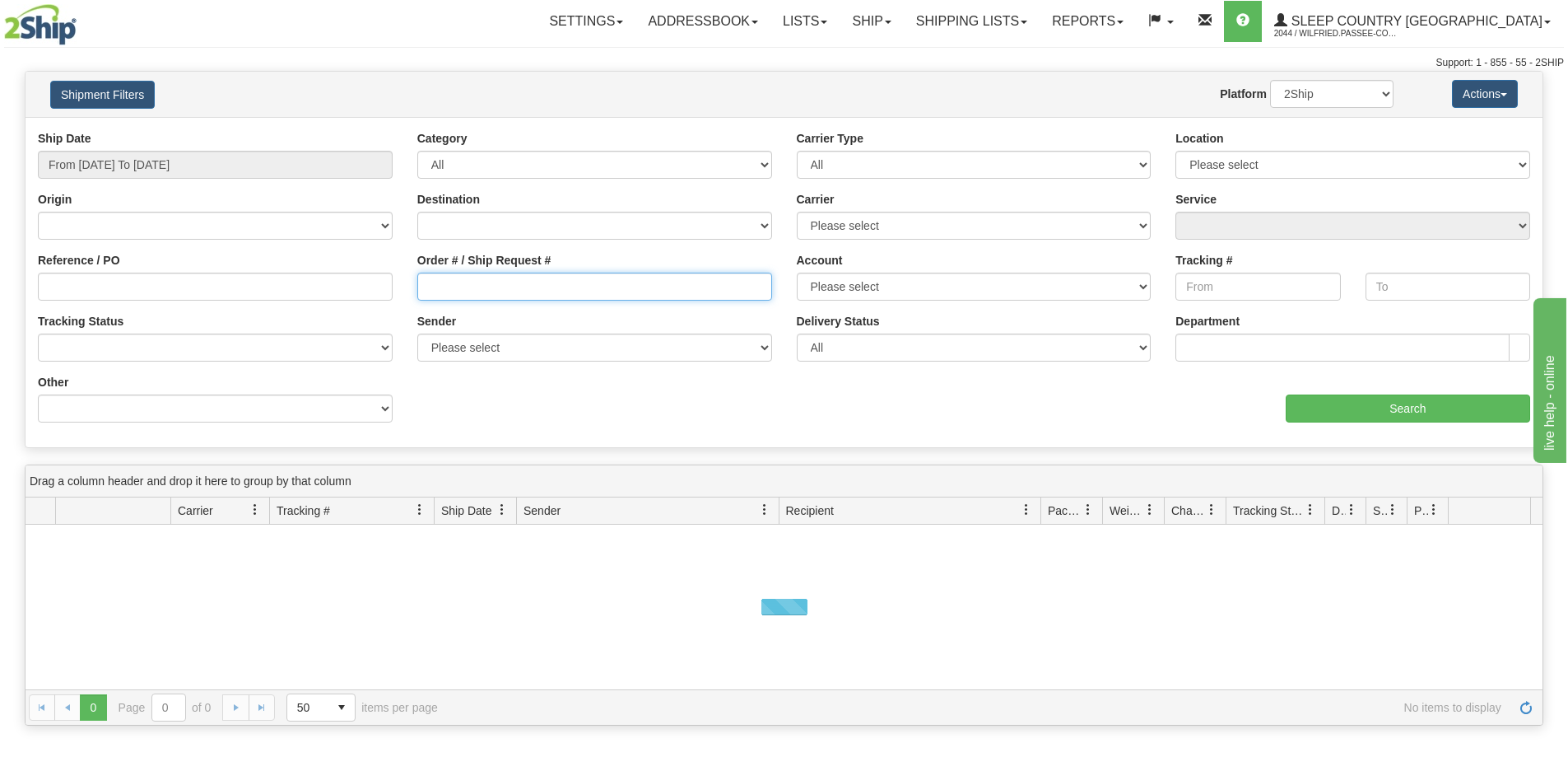
click at [435, 275] on input "Order # / Ship Request #" at bounding box center [594, 287] width 355 height 28
paste input "9002I067508"
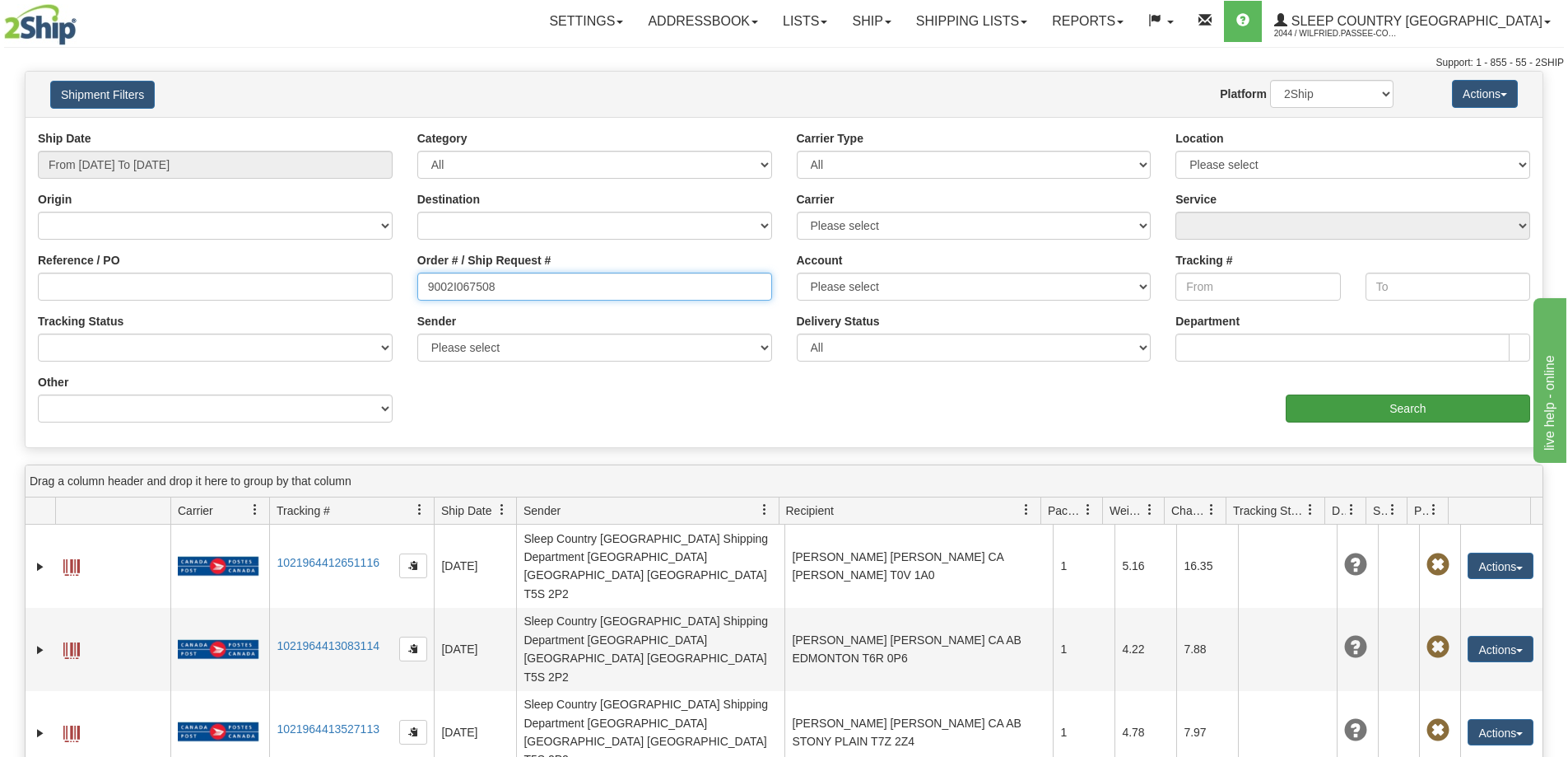
type input "9002I067508"
drag, startPoint x: 1431, startPoint y: 405, endPoint x: 1410, endPoint y: 406, distance: 21.0
click at [1410, 406] on input "Search" at bounding box center [1407, 408] width 245 height 28
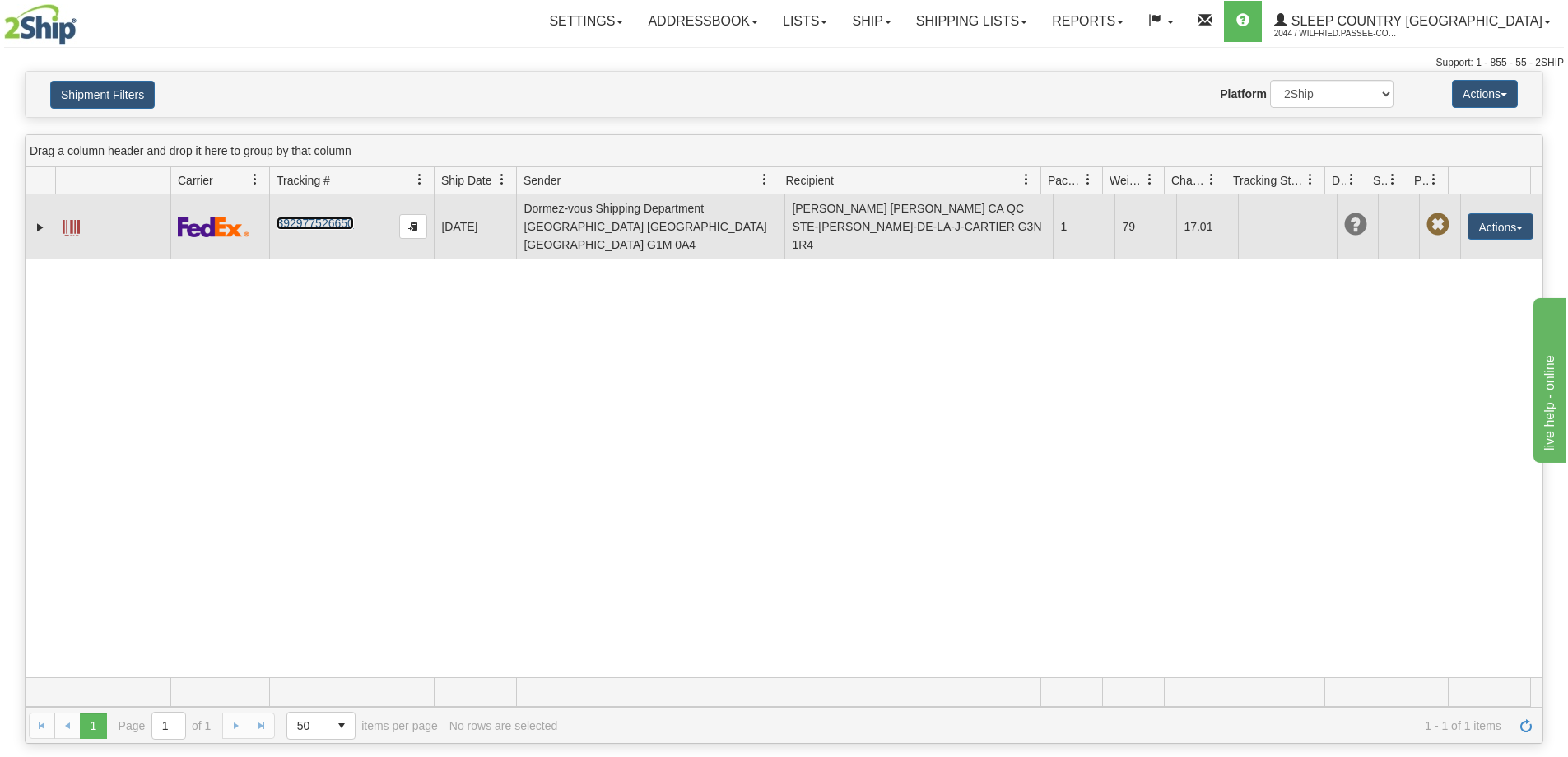
click at [329, 226] on link "392977526650" at bounding box center [315, 223] width 77 height 13
